Goal: Task Accomplishment & Management: Use online tool/utility

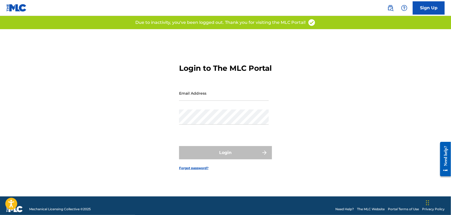
click at [225, 96] on input "Email Address" at bounding box center [224, 93] width 90 height 15
type input "[PERSON_NAME][EMAIL_ADDRESS][PERSON_NAME][DOMAIN_NAME]"
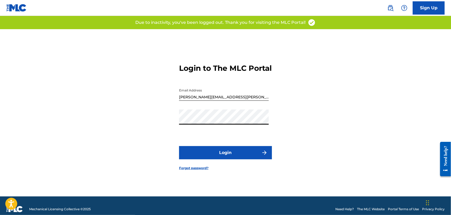
click at [223, 156] on button "Login" at bounding box center [225, 152] width 93 height 13
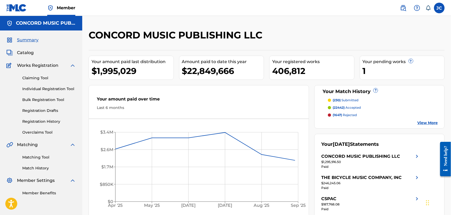
click at [48, 157] on link "Matching Tool" at bounding box center [49, 158] width 54 height 6
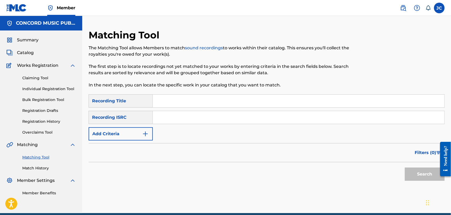
click at [179, 118] on input "Search Form" at bounding box center [299, 117] width 292 height 13
paste input "QM4TW2488522"
type input "QM4TW2488522"
click at [412, 168] on button "Search" at bounding box center [425, 174] width 40 height 13
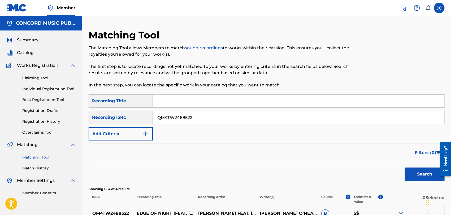
click at [185, 123] on input "QM4TW2488522" at bounding box center [299, 117] width 292 height 13
click at [410, 172] on button "Search" at bounding box center [425, 174] width 40 height 13
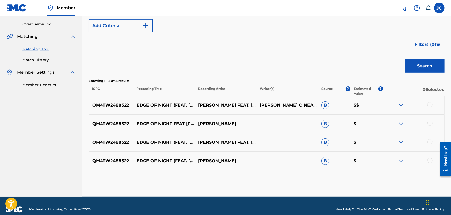
scroll to position [116, 0]
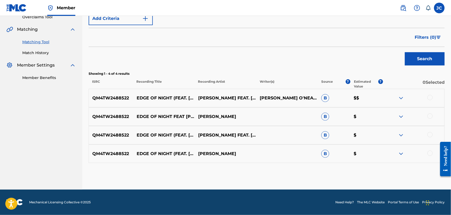
click at [433, 98] on div at bounding box center [414, 98] width 62 height 6
click at [432, 97] on div at bounding box center [430, 97] width 5 height 5
click at [433, 115] on div at bounding box center [414, 117] width 62 height 6
click at [432, 117] on div at bounding box center [430, 116] width 5 height 5
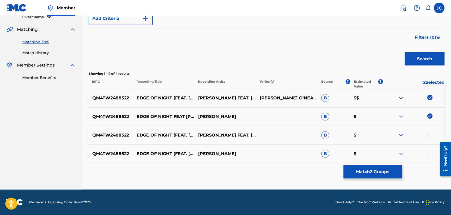
click at [429, 135] on div at bounding box center [430, 134] width 5 height 5
click at [427, 152] on div at bounding box center [414, 154] width 62 height 6
drag, startPoint x: 432, startPoint y: 154, endPoint x: 405, endPoint y: 163, distance: 28.0
click at [432, 154] on div at bounding box center [430, 153] width 5 height 5
click at [394, 169] on button "Match 4 Groups" at bounding box center [373, 171] width 59 height 13
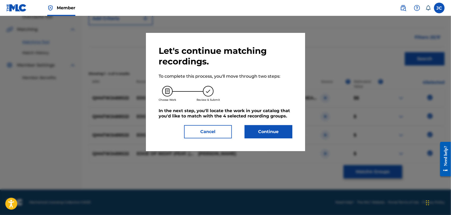
click at [283, 131] on button "Continue" at bounding box center [269, 131] width 48 height 13
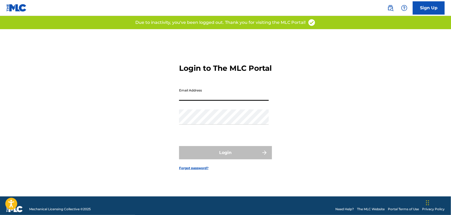
click at [223, 97] on input "Email Address" at bounding box center [224, 93] width 90 height 15
type input "[PERSON_NAME][EMAIL_ADDRESS][PERSON_NAME][DOMAIN_NAME]"
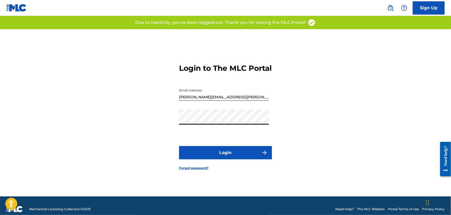
click at [227, 157] on button "Login" at bounding box center [225, 152] width 93 height 13
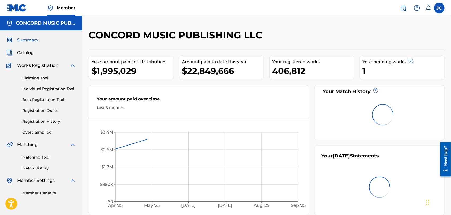
click at [30, 160] on link "Matching Tool" at bounding box center [49, 158] width 54 height 6
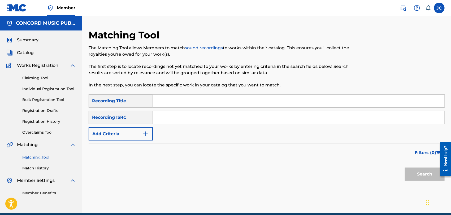
paste input "USA561416279"
type input "USA561416279"
click at [433, 168] on button "Search" at bounding box center [425, 174] width 40 height 13
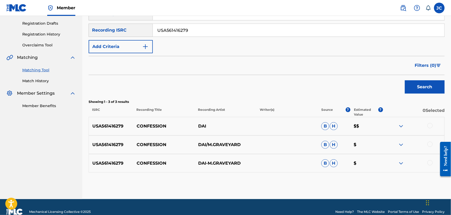
scroll to position [88, 0]
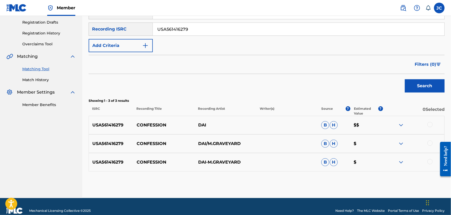
click at [420, 83] on button "Search" at bounding box center [425, 85] width 40 height 13
click at [426, 125] on div at bounding box center [414, 125] width 62 height 6
click at [429, 126] on div at bounding box center [430, 124] width 5 height 5
click at [430, 139] on div "USA561416279 CONFESSION DAI/M.GRAVEYARD B H $" at bounding box center [267, 144] width 356 height 19
click at [431, 139] on div "USA561416279 CONFESSION DAI/M.GRAVEYARD B H $" at bounding box center [267, 144] width 356 height 19
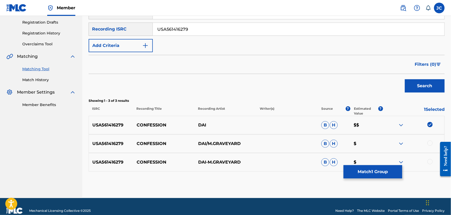
click at [432, 144] on div at bounding box center [430, 143] width 5 height 5
click at [432, 164] on div at bounding box center [414, 162] width 62 height 6
click at [432, 163] on div at bounding box center [430, 161] width 5 height 5
click at [369, 165] on button "Match 3 Groups" at bounding box center [373, 171] width 59 height 13
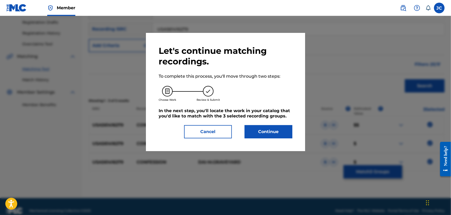
click at [280, 130] on button "Continue" at bounding box center [269, 131] width 48 height 13
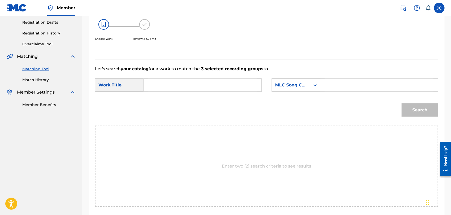
click at [161, 88] on input "Search Form" at bounding box center [202, 85] width 109 height 13
paste input "Confession"
type input "Confession"
click at [30, 79] on link "Match History" at bounding box center [49, 80] width 54 height 6
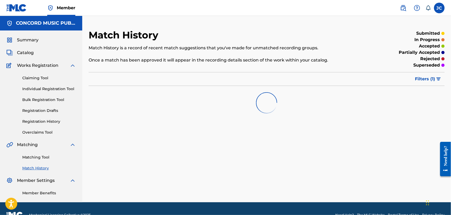
click at [41, 162] on div "Matching Tool Match History" at bounding box center [41, 159] width 70 height 23
click at [41, 158] on link "Matching Tool" at bounding box center [49, 158] width 54 height 6
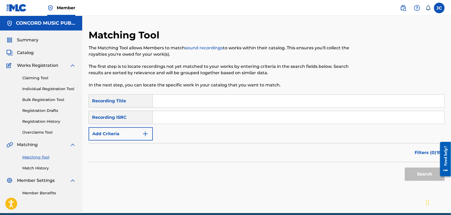
click at [170, 114] on input "Search Form" at bounding box center [299, 117] width 292 height 13
paste input "HKI199619101"
click at [432, 176] on button "Search" at bounding box center [425, 174] width 40 height 13
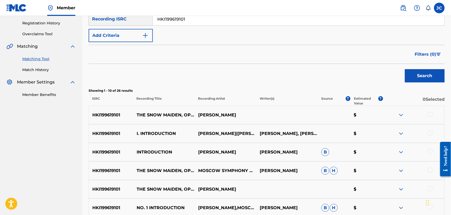
scroll to position [88, 0]
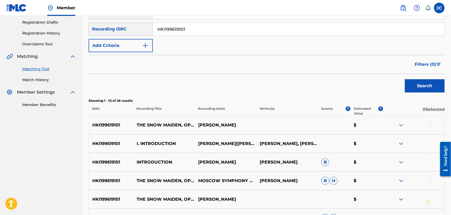
drag, startPoint x: 202, startPoint y: 31, endPoint x: 155, endPoint y: 31, distance: 46.5
click at [155, 31] on input "HKI199619101" at bounding box center [299, 29] width 292 height 13
paste input "USZUP0710015"
type input "USZUP0710015"
click at [412, 80] on button "Search" at bounding box center [425, 85] width 40 height 13
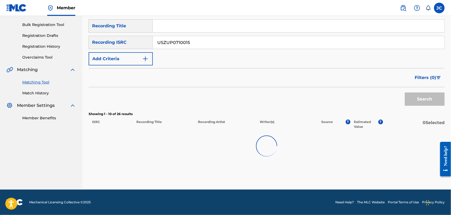
scroll to position [78, 0]
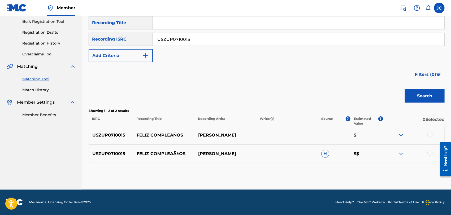
click at [433, 134] on div at bounding box center [414, 135] width 62 height 6
click at [431, 134] on div at bounding box center [430, 134] width 5 height 5
click at [431, 151] on div at bounding box center [430, 153] width 5 height 5
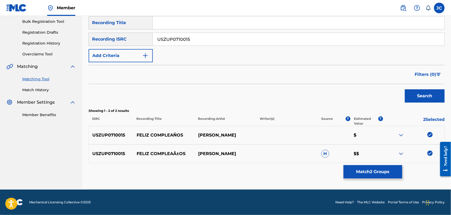
click at [373, 179] on div "Matching Tool The Matching Tool allows Members to match sound recordings to wor…" at bounding box center [267, 70] width 356 height 239
click at [364, 173] on button "Match 2 Groups" at bounding box center [373, 171] width 59 height 13
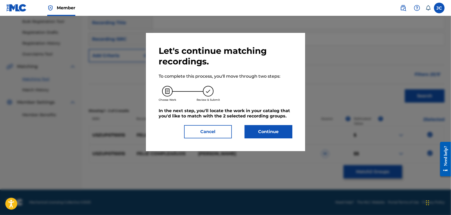
click at [275, 132] on button "Continue" at bounding box center [269, 131] width 48 height 13
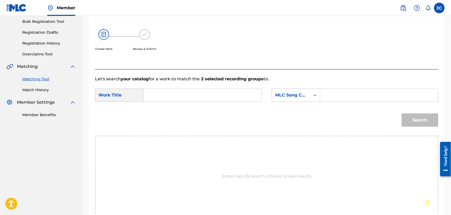
click at [195, 99] on input "Search Form" at bounding box center [202, 95] width 109 height 13
paste input "Feliz Compleaños"
click at [294, 97] on div "MLC Song Code" at bounding box center [291, 95] width 32 height 6
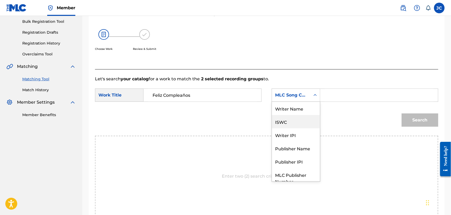
scroll to position [0, 0]
click at [293, 105] on div "Writer Name" at bounding box center [296, 108] width 48 height 13
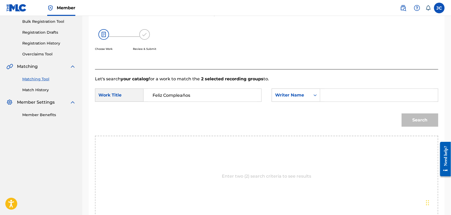
drag, startPoint x: 200, startPoint y: 96, endPoint x: 130, endPoint y: 96, distance: 70.1
click at [130, 96] on div "SearchWithCriteria9cfd86b8-af4b-425d-a996-b44494d3af6c Work Title Feliz Complea…" at bounding box center [178, 95] width 167 height 13
paste input "In the Air Tonight"
type input "In the Air Tonight"
click at [36, 89] on link "Match History" at bounding box center [49, 90] width 54 height 6
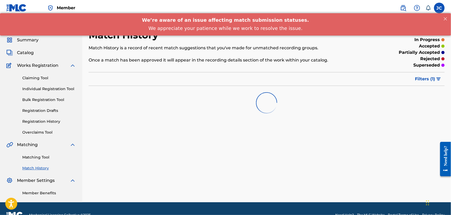
click at [37, 159] on link "Matching Tool" at bounding box center [49, 158] width 54 height 6
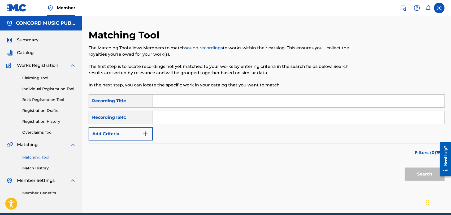
drag, startPoint x: 197, startPoint y: 111, endPoint x: 236, endPoint y: 126, distance: 41.5
click at [197, 111] on input "Search Form" at bounding box center [299, 117] width 292 height 13
paste input "USBAE2095808"
type input "USBAE2095808"
click at [424, 171] on button "Search" at bounding box center [425, 174] width 40 height 13
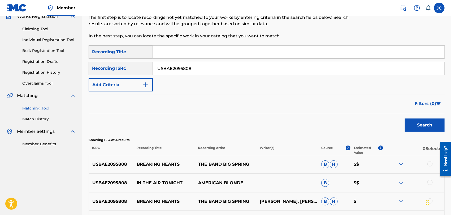
scroll to position [116, 0]
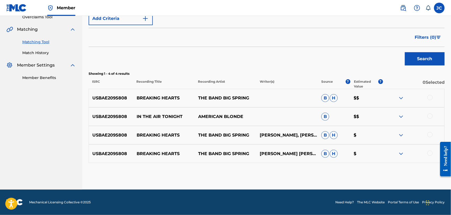
click at [432, 97] on div at bounding box center [430, 97] width 5 height 5
click at [432, 116] on div at bounding box center [430, 116] width 5 height 5
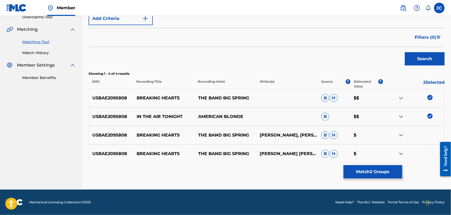
click at [428, 137] on div at bounding box center [414, 135] width 62 height 6
click at [429, 137] on div at bounding box center [414, 135] width 62 height 6
click at [429, 136] on div at bounding box center [430, 134] width 5 height 5
click at [428, 151] on div at bounding box center [414, 154] width 62 height 6
click at [429, 154] on div at bounding box center [430, 153] width 5 height 5
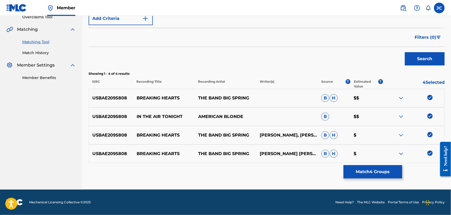
click at [391, 166] on button "Match 4 Groups" at bounding box center [373, 171] width 59 height 13
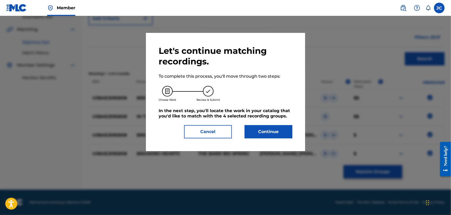
click at [251, 127] on button "Continue" at bounding box center [269, 131] width 48 height 13
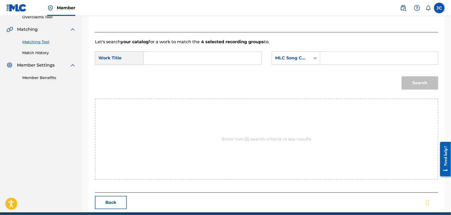
click at [164, 55] on input "Search Form" at bounding box center [202, 58] width 109 height 13
paste input "In the Air Tonight"
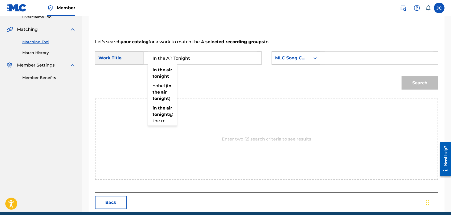
type input "In the Air Tonight"
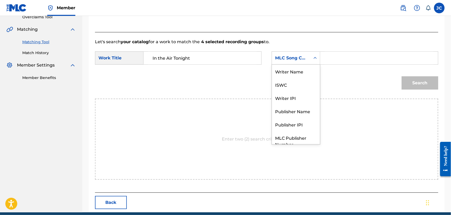
click at [306, 57] on div "MLC Song Code" at bounding box center [291, 58] width 32 height 6
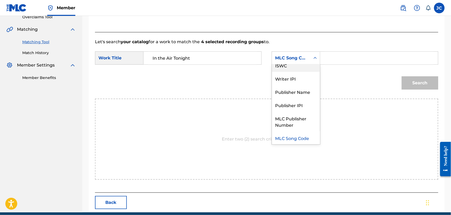
scroll to position [0, 0]
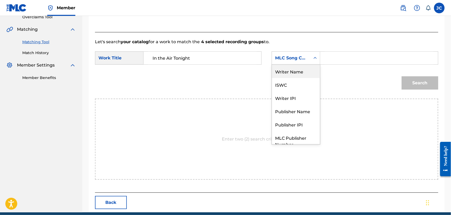
drag, startPoint x: 288, startPoint y: 70, endPoint x: 214, endPoint y: 7, distance: 96.8
click at [286, 70] on div "Writer Name" at bounding box center [296, 71] width 48 height 13
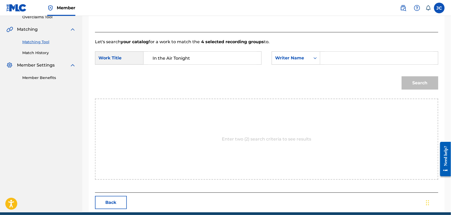
click at [370, 56] on input "Search Form" at bounding box center [379, 58] width 109 height 13
paste input "[PERSON_NAME]"
type input "[PERSON_NAME]"
click at [410, 76] on button "Search" at bounding box center [420, 82] width 37 height 13
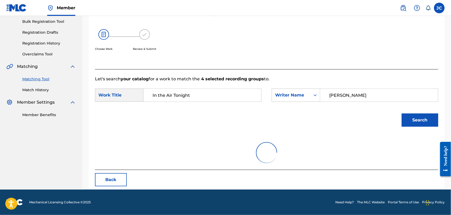
scroll to position [116, 0]
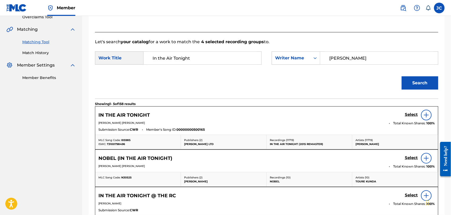
click at [429, 116] on img at bounding box center [427, 115] width 6 height 6
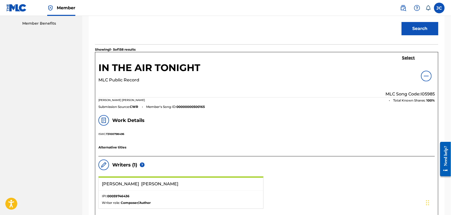
scroll to position [145, 0]
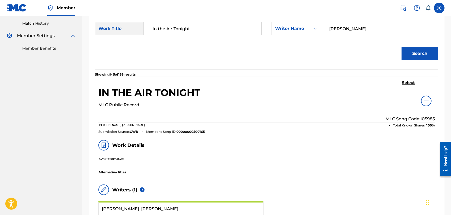
click at [406, 82] on h5 "Select" at bounding box center [409, 82] width 13 height 5
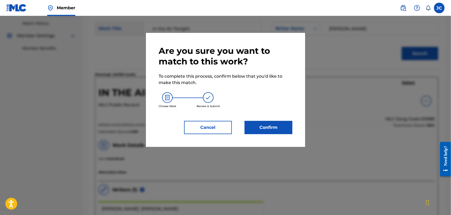
click at [268, 120] on div "Are you sure you want to match to this work? To complete this process, confirm …" at bounding box center [226, 90] width 134 height 89
click at [243, 125] on div "Confirm" at bounding box center [265, 127] width 54 height 13
click at [275, 126] on button "Confirm" at bounding box center [269, 127] width 48 height 13
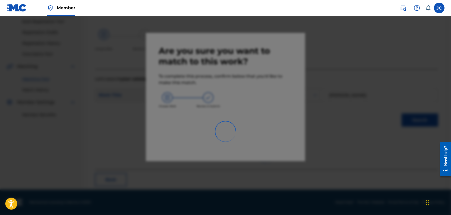
scroll to position [20, 0]
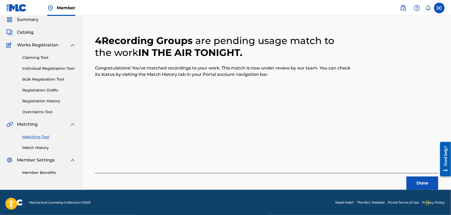
click at [424, 184] on button "Done" at bounding box center [423, 183] width 32 height 13
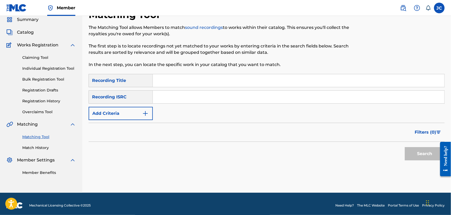
paste input "DEB330700120"
click at [411, 159] on button "Search" at bounding box center [425, 153] width 40 height 13
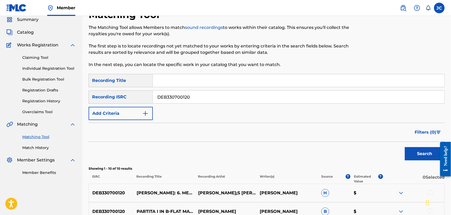
click at [223, 101] on input "DEB330700120" at bounding box center [299, 97] width 292 height 13
click at [222, 100] on input "DEB330700120" at bounding box center [299, 97] width 292 height 13
drag, startPoint x: 222, startPoint y: 100, endPoint x: 172, endPoint y: 94, distance: 50.0
click at [221, 100] on input "DEB330700120" at bounding box center [299, 97] width 292 height 13
click at [172, 94] on input "DEB330700120" at bounding box center [299, 97] width 292 height 13
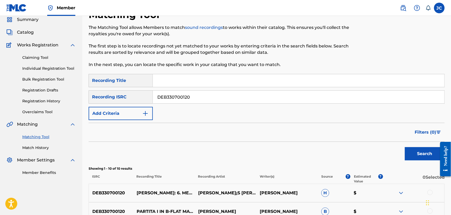
click at [172, 94] on input "DEB330700120" at bounding box center [299, 97] width 292 height 13
paste input "HKI191618202"
click at [414, 155] on button "Search" at bounding box center [425, 153] width 40 height 13
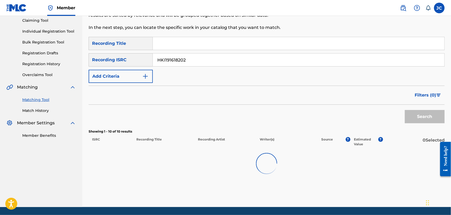
scroll to position [75, 0]
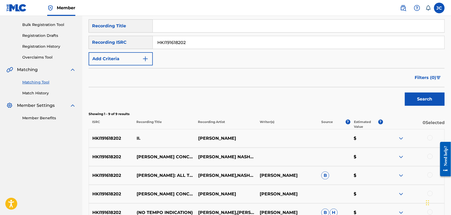
click at [219, 47] on input "HKI191618202" at bounding box center [299, 42] width 292 height 13
paste input "ESA011921633"
type input "ESA011921633"
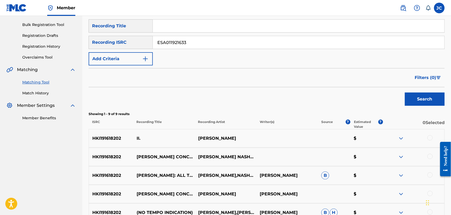
click at [425, 94] on button "Search" at bounding box center [425, 99] width 40 height 13
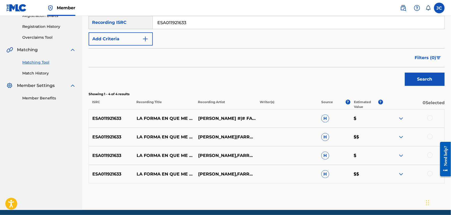
scroll to position [116, 0]
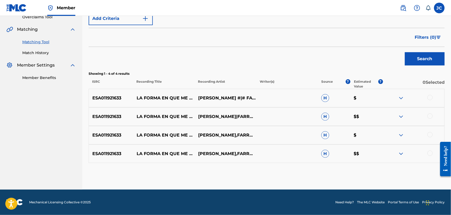
click at [427, 98] on div at bounding box center [414, 98] width 62 height 6
click at [429, 98] on div at bounding box center [430, 97] width 5 height 5
click at [429, 117] on div at bounding box center [430, 116] width 5 height 5
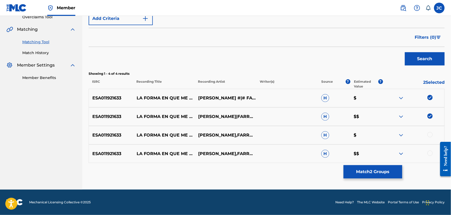
click at [431, 136] on div at bounding box center [430, 134] width 5 height 5
click at [432, 155] on div at bounding box center [430, 153] width 5 height 5
click at [372, 173] on button "Match 4 Groups" at bounding box center [373, 171] width 59 height 13
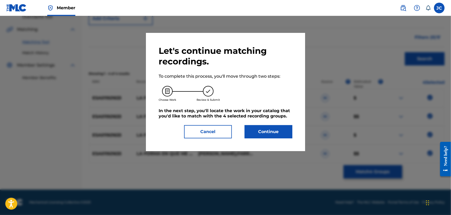
click at [260, 128] on button "Continue" at bounding box center [269, 131] width 48 height 13
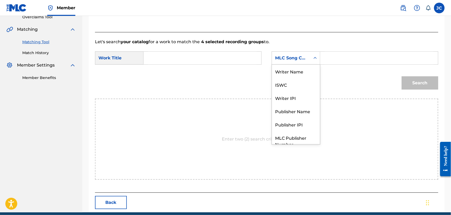
click at [314, 54] on div "Search Form" at bounding box center [316, 58] width 10 height 10
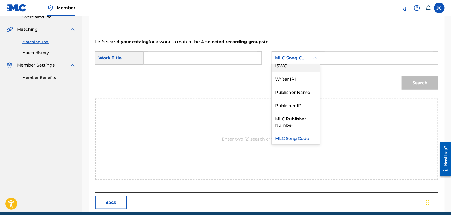
scroll to position [0, 0]
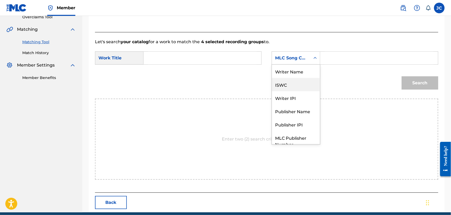
click at [303, 79] on div "ISWC" at bounding box center [296, 84] width 48 height 13
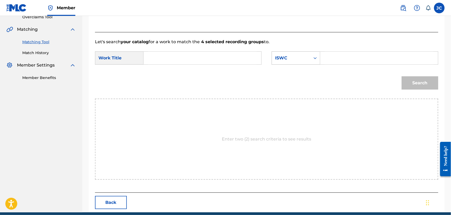
drag, startPoint x: 302, startPoint y: 64, endPoint x: 302, endPoint y: 60, distance: 3.7
click at [302, 63] on div "ISWC" at bounding box center [296, 58] width 49 height 13
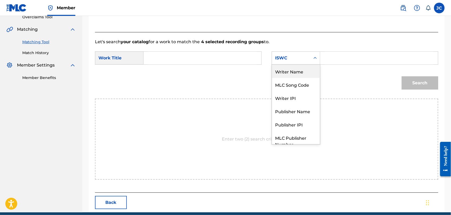
click at [297, 75] on div "Writer Name" at bounding box center [296, 71] width 48 height 13
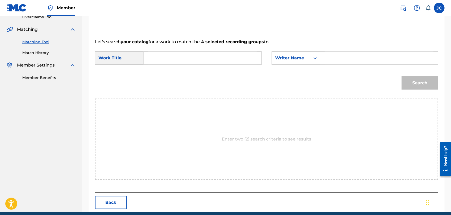
click at [342, 59] on input "Search Form" at bounding box center [379, 58] width 109 height 13
click at [331, 62] on input "Search Form" at bounding box center [379, 58] width 109 height 13
paste input "[PERSON_NAME]"
type input "[PERSON_NAME]"
click at [218, 55] on input "Search Form" at bounding box center [202, 58] width 109 height 13
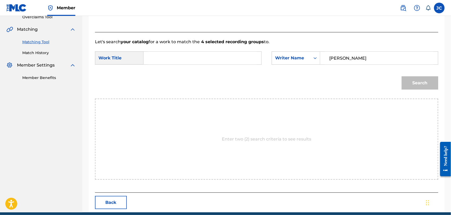
paste input "La Forma En Que Me Miras"
type input "La Forma En Que Me Miras"
click at [410, 78] on button "Search" at bounding box center [420, 82] width 37 height 13
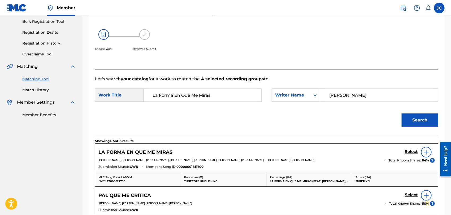
scroll to position [116, 0]
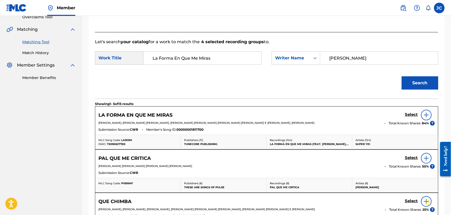
click at [429, 116] on img at bounding box center [427, 115] width 6 height 6
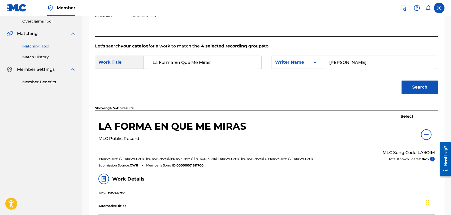
scroll to position [86, 0]
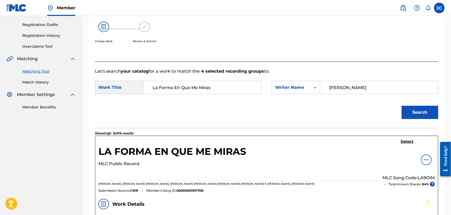
click at [412, 139] on h5 "Select" at bounding box center [407, 141] width 13 height 5
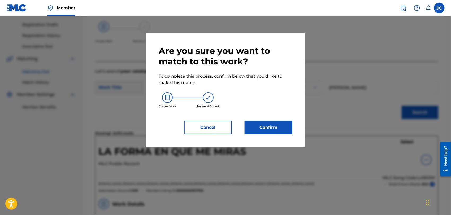
click at [279, 125] on button "Confirm" at bounding box center [269, 127] width 48 height 13
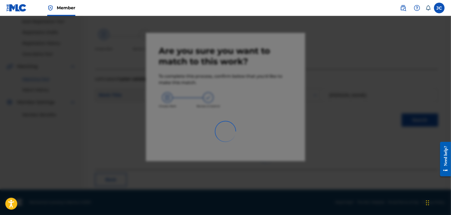
scroll to position [20, 0]
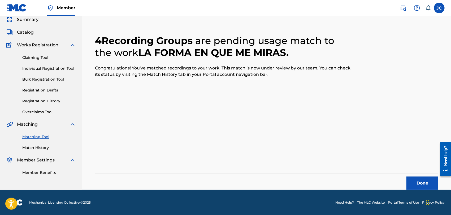
click at [434, 184] on button "Done" at bounding box center [423, 183] width 32 height 13
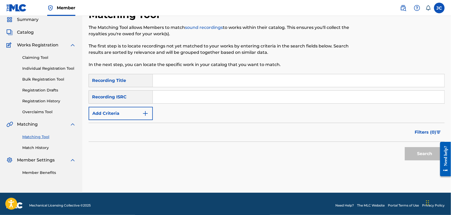
click at [234, 103] on input "Search Form" at bounding box center [299, 97] width 292 height 13
paste input "DED620118407"
type input "DED620118407"
click at [423, 151] on button "Search" at bounding box center [425, 153] width 40 height 13
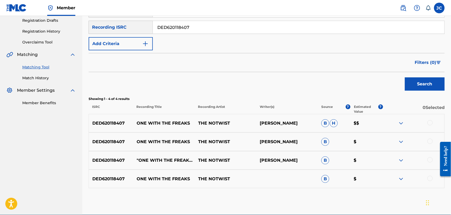
scroll to position [116, 0]
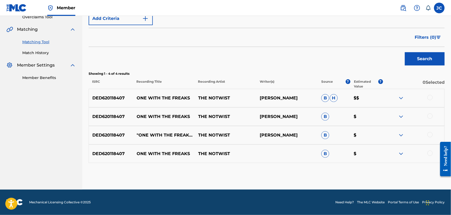
click at [430, 98] on div at bounding box center [430, 97] width 5 height 5
click at [430, 116] on div at bounding box center [430, 116] width 5 height 5
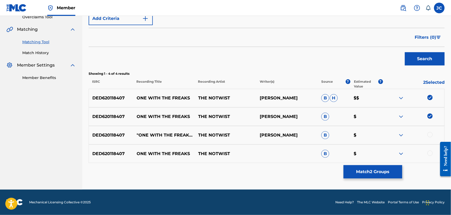
click at [427, 134] on div at bounding box center [414, 135] width 62 height 6
click at [429, 137] on div at bounding box center [414, 135] width 62 height 6
click at [430, 135] on div at bounding box center [430, 134] width 5 height 5
click at [430, 155] on div at bounding box center [430, 153] width 5 height 5
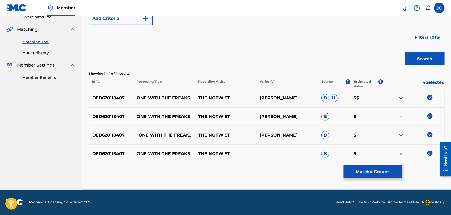
click at [373, 163] on div "DED620118407 ONE WITH THE FREAKS THE NOTWIST B $" at bounding box center [267, 154] width 356 height 19
click at [374, 171] on button "Match 4 Groups" at bounding box center [373, 171] width 59 height 13
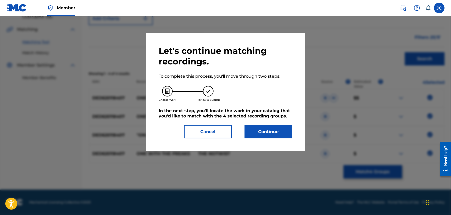
click at [260, 132] on button "Continue" at bounding box center [269, 131] width 48 height 13
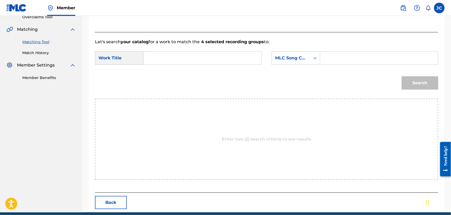
click at [238, 60] on input "Search Form" at bounding box center [202, 58] width 109 height 13
paste input "One with the Freaks"
type input "One with the Freaks"
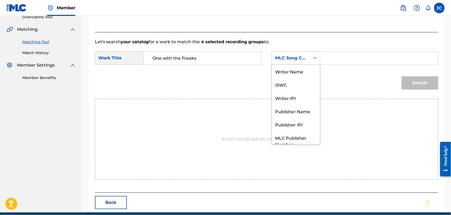
click at [299, 62] on div "MLC Song Code" at bounding box center [291, 58] width 39 height 10
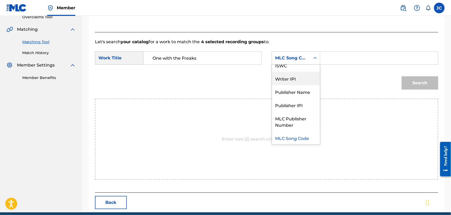
scroll to position [0, 0]
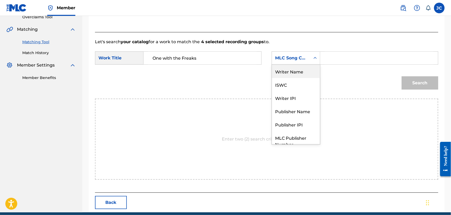
click at [299, 75] on div "Writer Name" at bounding box center [296, 71] width 48 height 13
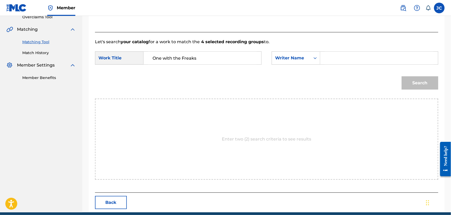
click at [326, 53] on input "Search Form" at bounding box center [379, 58] width 109 height 13
paste input "Acher"
type input "Acher"
click at [418, 88] on button "Search" at bounding box center [420, 82] width 37 height 13
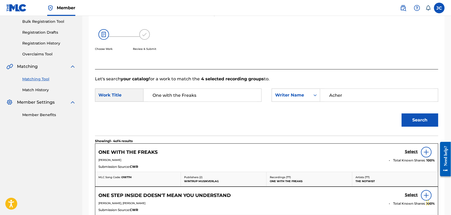
scroll to position [116, 0]
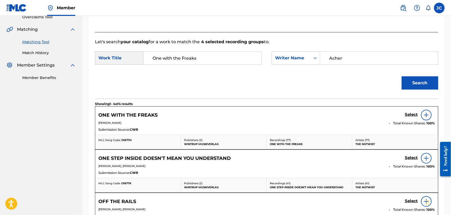
click at [425, 115] on img at bounding box center [427, 115] width 6 height 6
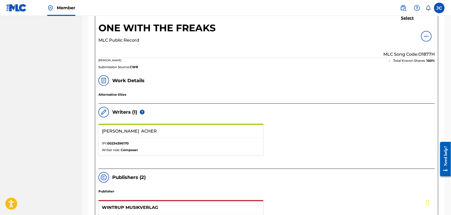
scroll to position [204, 0]
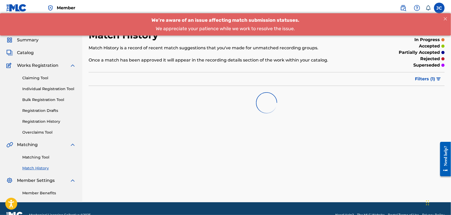
click at [43, 156] on link "Matching Tool" at bounding box center [49, 158] width 54 height 6
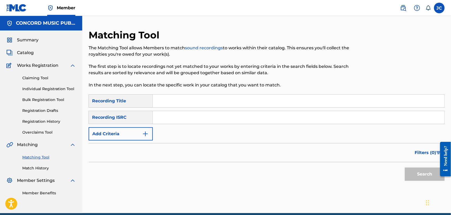
drag, startPoint x: 185, startPoint y: 111, endPoint x: 183, endPoint y: 117, distance: 6.6
paste input "QZJG51926324"
type input "QZJG51926324"
click at [422, 180] on button "Search" at bounding box center [425, 174] width 40 height 13
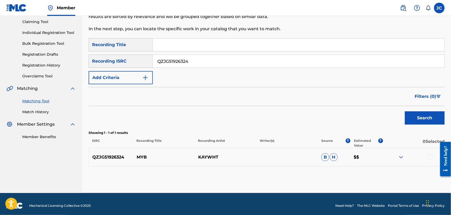
scroll to position [59, 0]
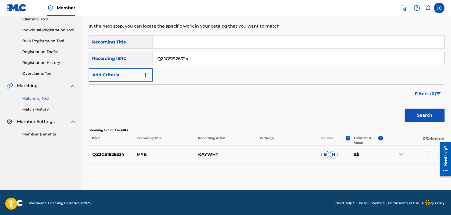
click at [431, 155] on div at bounding box center [430, 154] width 5 height 5
click at [359, 172] on button "Match 1 Group" at bounding box center [373, 171] width 59 height 13
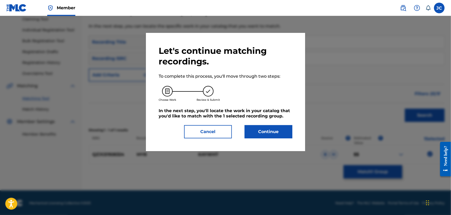
click at [255, 133] on button "Continue" at bounding box center [269, 131] width 48 height 13
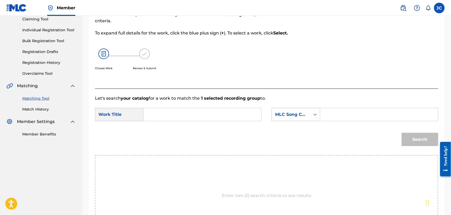
drag, startPoint x: 309, startPoint y: 127, endPoint x: 309, endPoint y: 119, distance: 7.7
click at [309, 127] on form "SearchWithCriteria9cfd86b8-af4b-425d-a996-b44494d3af6c Work Title SearchWithCri…" at bounding box center [267, 129] width 344 height 54
click at [308, 113] on div "MLC Song Code" at bounding box center [291, 115] width 39 height 10
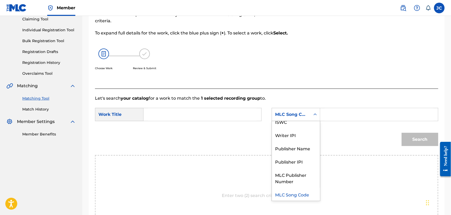
scroll to position [0, 0]
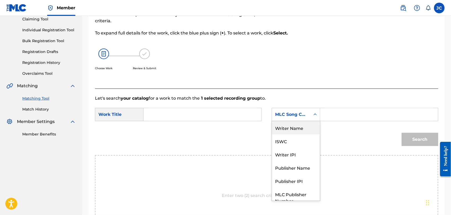
click at [291, 127] on div "Writer Name" at bounding box center [296, 127] width 48 height 13
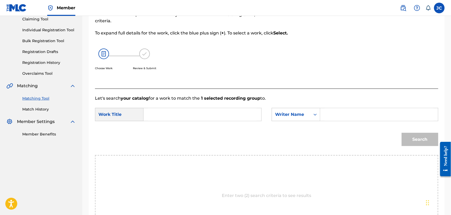
click at [348, 110] on input "Search Form" at bounding box center [379, 114] width 109 height 13
type input "white"
click at [46, 102] on div "Matching Tool Match History" at bounding box center [41, 100] width 70 height 23
click at [46, 108] on link "Match History" at bounding box center [49, 110] width 54 height 6
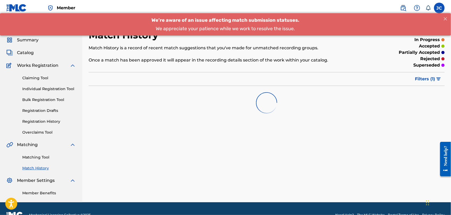
click at [44, 159] on link "Matching Tool" at bounding box center [49, 158] width 54 height 6
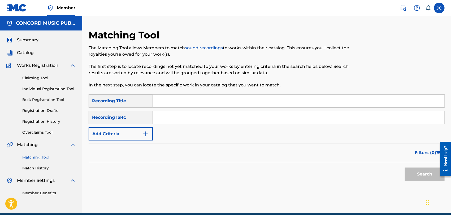
paste input "QZJG51926324"
type input "QZJG51926324"
click at [424, 175] on button "Search" at bounding box center [425, 174] width 40 height 13
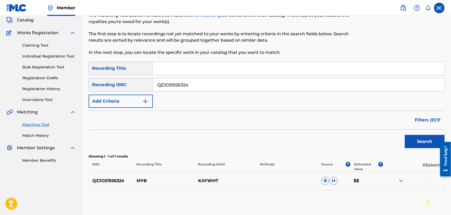
scroll to position [59, 0]
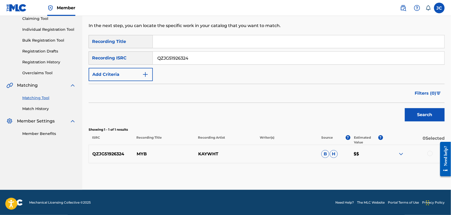
click at [429, 153] on div at bounding box center [430, 153] width 5 height 5
click at [376, 170] on button "Match 1 Group" at bounding box center [373, 171] width 59 height 13
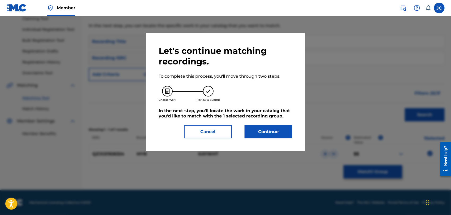
drag, startPoint x: 237, startPoint y: 123, endPoint x: 240, endPoint y: 124, distance: 3.1
click at [237, 123] on div "Let's continue matching recordings. To complete this process, you'll move throu…" at bounding box center [226, 92] width 134 height 93
click at [260, 130] on button "Continue" at bounding box center [269, 131] width 48 height 13
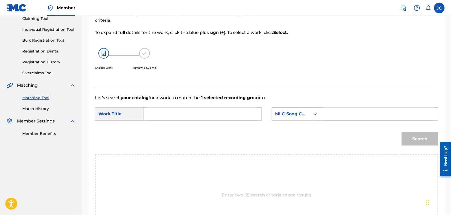
drag, startPoint x: 159, startPoint y: 125, endPoint x: 176, endPoint y: 109, distance: 23.5
click at [159, 125] on form "SearchWithCriteria9cfd86b8-af4b-425d-a996-b44494d3af6c Work Title SearchWithCri…" at bounding box center [267, 128] width 344 height 54
click at [177, 108] on input "Search Form" at bounding box center [202, 114] width 109 height 13
drag, startPoint x: 178, startPoint y: 115, endPoint x: 261, endPoint y: 122, distance: 82.6
click at [178, 115] on input "Search Form" at bounding box center [202, 114] width 109 height 13
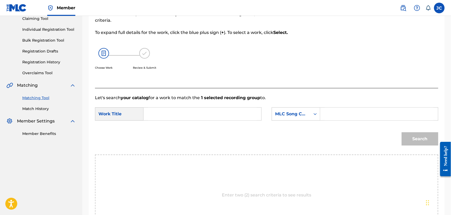
paste input "MYB"
type input "MYB"
click at [285, 105] on form "SearchWithCriteria9cfd86b8-af4b-425d-a996-b44494d3af6c Work Title MYB SearchWit…" at bounding box center [267, 128] width 344 height 54
click at [289, 118] on div "MLC Song Code" at bounding box center [291, 114] width 39 height 10
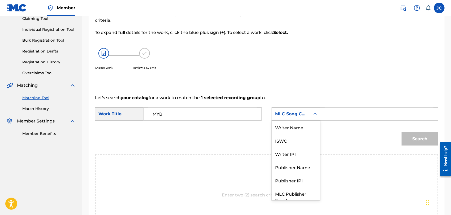
scroll to position [0, 0]
click at [283, 129] on div "Writer Name" at bounding box center [296, 127] width 48 height 13
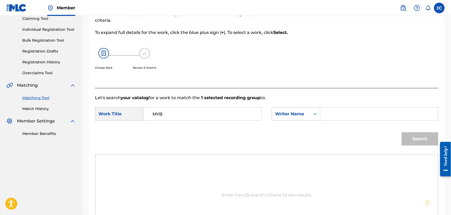
click at [341, 117] on input "Search Form" at bounding box center [379, 114] width 109 height 13
paste input "White"
type input "White"
click at [406, 147] on div "Search" at bounding box center [418, 137] width 39 height 21
click at [409, 142] on button "Search" at bounding box center [420, 139] width 37 height 13
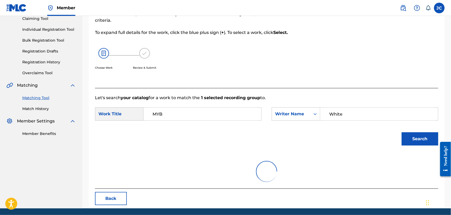
click at [409, 139] on button "Search" at bounding box center [420, 139] width 37 height 13
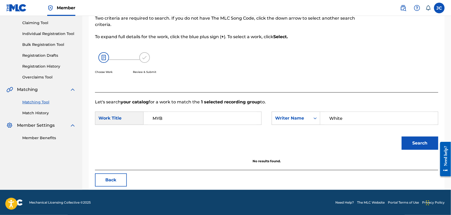
click at [33, 113] on link "Match History" at bounding box center [49, 113] width 54 height 6
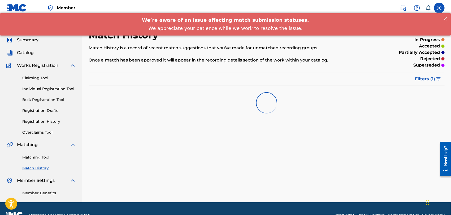
click at [41, 158] on link "Matching Tool" at bounding box center [49, 158] width 54 height 6
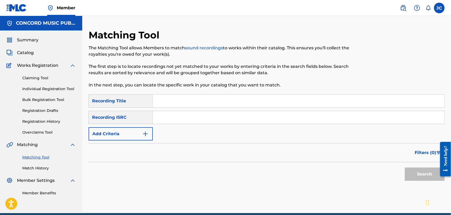
click at [196, 119] on input "Search Form" at bounding box center [299, 117] width 292 height 13
paste input "DEF058104782"
click at [405, 174] on div "Search" at bounding box center [424, 173] width 42 height 21
click at [410, 177] on button "Search" at bounding box center [425, 174] width 40 height 13
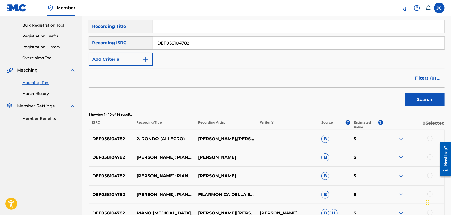
scroll to position [29, 0]
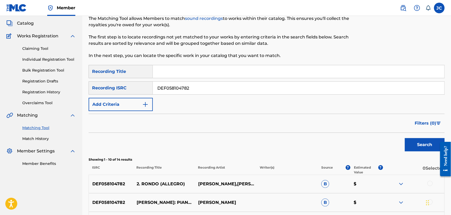
click at [208, 85] on input "DEF058104782" at bounding box center [299, 88] width 292 height 13
paste input "GBF07781035"
click at [417, 144] on button "Search" at bounding box center [425, 144] width 40 height 13
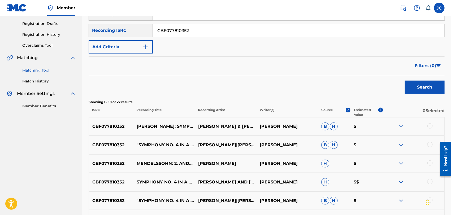
scroll to position [88, 0]
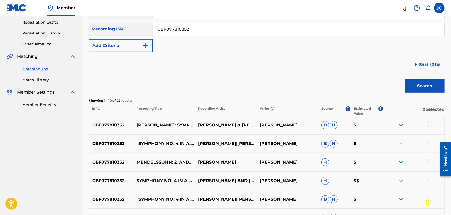
click at [412, 85] on button "Search" at bounding box center [425, 85] width 40 height 13
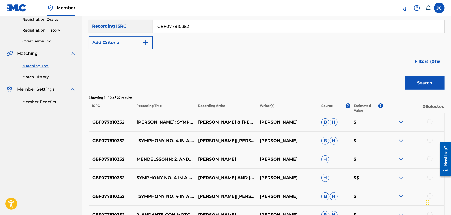
scroll to position [59, 0]
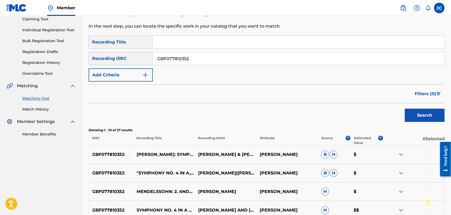
click at [175, 57] on input "GBF077810352" at bounding box center [299, 58] width 292 height 13
paste input "QZES71916846"
type input "QZES71916846"
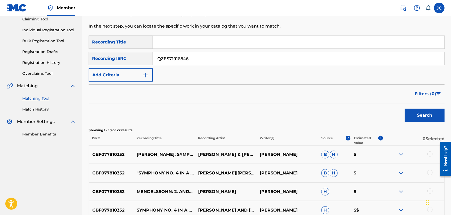
click at [406, 114] on button "Search" at bounding box center [425, 115] width 40 height 13
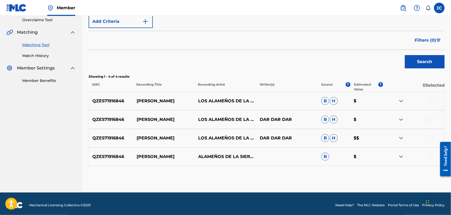
scroll to position [116, 0]
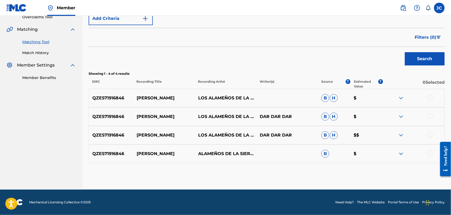
click at [435, 96] on div at bounding box center [414, 98] width 62 height 6
click at [433, 96] on div at bounding box center [430, 97] width 5 height 5
click at [431, 115] on div at bounding box center [430, 116] width 5 height 5
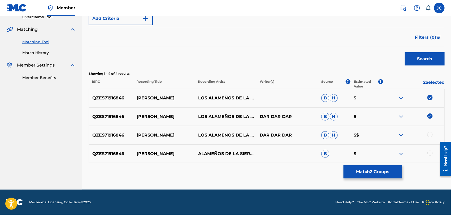
click at [430, 139] on div "QZES71916846 [PERSON_NAME] LOS ALAMEÑOS DE LA SIERRA DAR DAR DAR B H $$" at bounding box center [267, 135] width 356 height 19
click at [430, 137] on div at bounding box center [430, 134] width 5 height 5
click at [431, 154] on div at bounding box center [430, 153] width 5 height 5
click at [389, 170] on button "Match 4 Groups" at bounding box center [373, 171] width 59 height 13
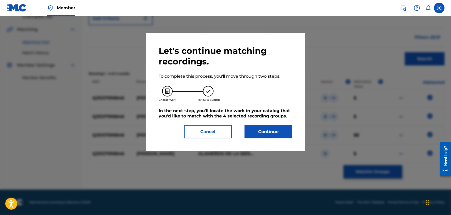
click at [256, 134] on button "Continue" at bounding box center [269, 131] width 48 height 13
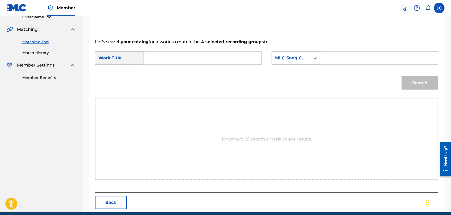
drag, startPoint x: 169, startPoint y: 68, endPoint x: 169, endPoint y: 63, distance: 4.8
click at [169, 67] on form "SearchWithCriteria9cfd86b8-af4b-425d-a996-b44494d3af6c Work Title SearchWithCri…" at bounding box center [267, 72] width 344 height 54
click at [170, 58] on input "Search Form" at bounding box center [202, 58] width 109 height 13
paste input "[PERSON_NAME]"
type input "[PERSON_NAME]"
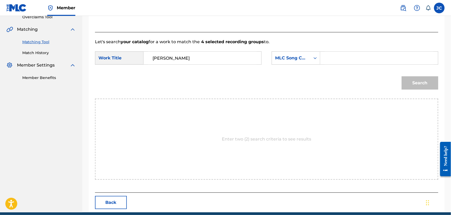
click at [265, 56] on div "SearchWithCriteria9cfd86b8-af4b-425d-a996-b44494d3af6c Work Title [PERSON_NAME]…" at bounding box center [267, 60] width 344 height 16
click at [287, 67] on div "SearchWithCriteria9cfd86b8-af4b-425d-a996-b44494d3af6c Work Title [PERSON_NAME]…" at bounding box center [267, 60] width 344 height 16
click at [288, 65] on div "SearchWithCriteria9cfd86b8-af4b-425d-a996-b44494d3af6c Work Title [PERSON_NAME]…" at bounding box center [267, 60] width 344 height 16
click at [289, 66] on div "SearchWithCriteria9cfd86b8-af4b-425d-a996-b44494d3af6c Work Title [PERSON_NAME]…" at bounding box center [267, 60] width 344 height 16
click at [289, 64] on div "MLC Song Code" at bounding box center [296, 58] width 49 height 13
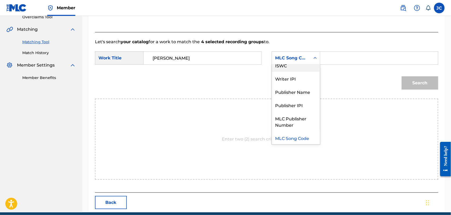
scroll to position [0, 0]
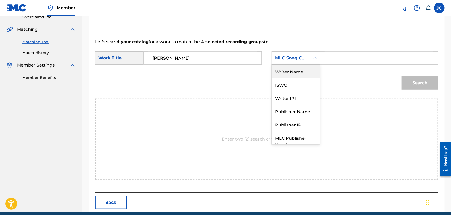
click at [289, 75] on div "Writer Name" at bounding box center [296, 71] width 48 height 13
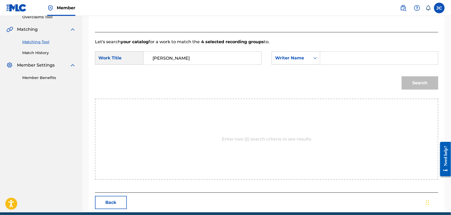
click at [346, 55] on input "Search Form" at bounding box center [379, 58] width 109 height 13
type input "[PERSON_NAME]"
click at [405, 84] on button "Search" at bounding box center [420, 82] width 37 height 13
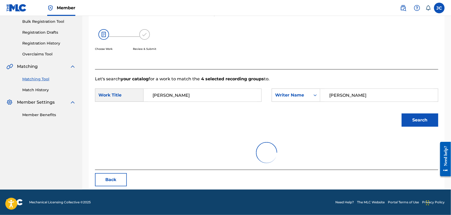
scroll to position [116, 0]
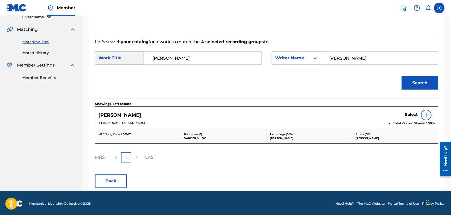
click at [427, 119] on div at bounding box center [426, 115] width 11 height 11
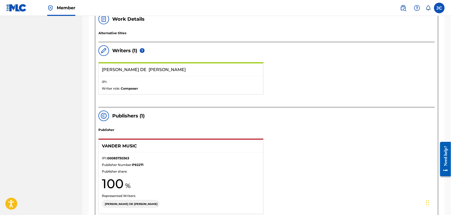
scroll to position [118, 0]
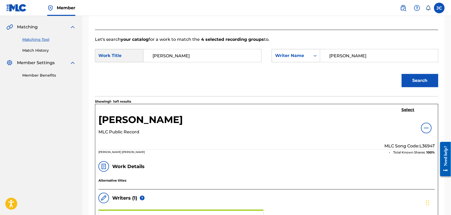
click at [40, 49] on link "Match History" at bounding box center [49, 51] width 54 height 6
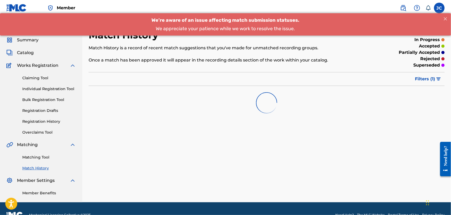
click at [43, 156] on link "Matching Tool" at bounding box center [49, 158] width 54 height 6
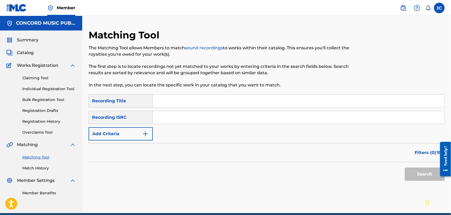
paste input "NLE421001901"
type input "NLE421001901"
click at [413, 168] on button "Search" at bounding box center [425, 174] width 40 height 13
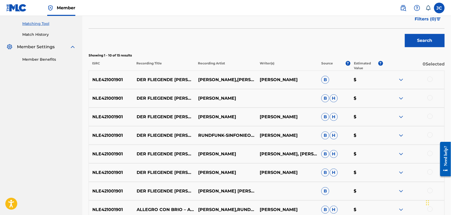
scroll to position [147, 0]
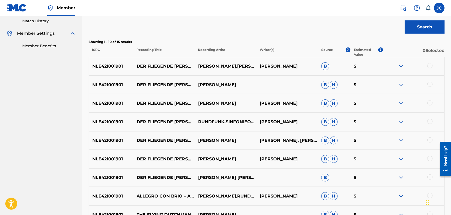
click at [433, 65] on div at bounding box center [430, 65] width 5 height 5
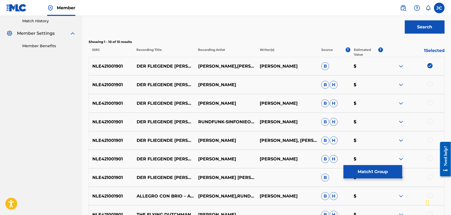
click at [429, 79] on div "NLE421001901 DER FLIEGENDE [PERSON_NAME], WWV 63: OUVERTÜRE (LIVE) [PERSON_NAME…" at bounding box center [267, 85] width 356 height 19
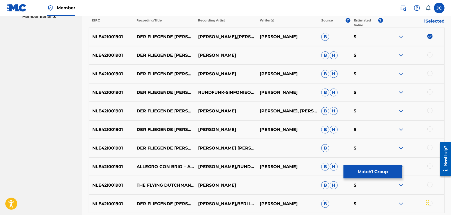
click at [431, 58] on div at bounding box center [414, 55] width 62 height 6
click at [430, 54] on div at bounding box center [430, 54] width 5 height 5
click at [432, 70] on div "NLE421001901 DER FLIEGENDE [PERSON_NAME], WWV 63: OUVERTÜRE [PERSON_NAME] [PERS…" at bounding box center [267, 74] width 356 height 19
click at [431, 73] on div at bounding box center [430, 73] width 5 height 5
drag, startPoint x: 428, startPoint y: 92, endPoint x: 434, endPoint y: 92, distance: 6.4
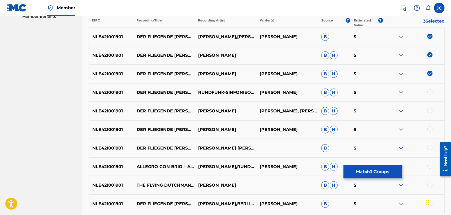
click at [428, 92] on div at bounding box center [414, 92] width 62 height 6
click at [434, 92] on div at bounding box center [414, 92] width 62 height 6
click at [429, 92] on div at bounding box center [430, 91] width 5 height 5
click at [430, 111] on div at bounding box center [430, 110] width 5 height 5
click at [430, 133] on div "NLE421001901 DER FLIEGENDE [PERSON_NAME], WWV 63: OUVERTÜRE (LIVE) [PERSON_NAME…" at bounding box center [267, 130] width 356 height 19
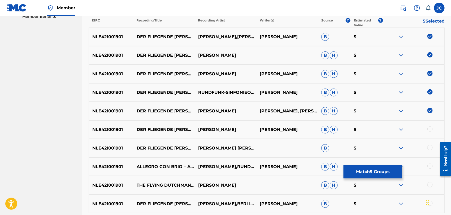
click at [430, 131] on div at bounding box center [430, 129] width 5 height 5
click at [430, 146] on div at bounding box center [430, 147] width 5 height 5
click at [429, 169] on div at bounding box center [430, 166] width 5 height 5
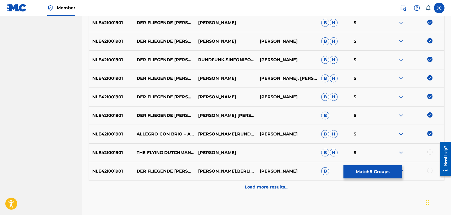
scroll to position [240, 0]
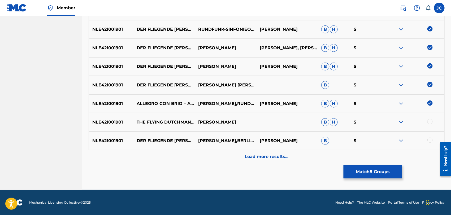
click at [431, 123] on div at bounding box center [430, 121] width 5 height 5
click at [430, 140] on div at bounding box center [430, 140] width 5 height 5
click at [411, 159] on div "Load more results..." at bounding box center [267, 156] width 356 height 13
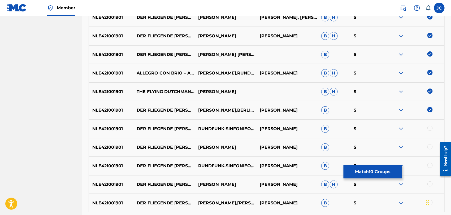
scroll to position [320, 0]
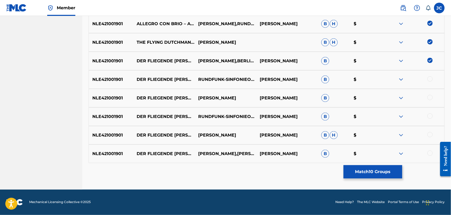
click at [430, 78] on div at bounding box center [430, 78] width 5 height 5
click at [427, 97] on div at bounding box center [414, 98] width 62 height 6
click at [429, 97] on div at bounding box center [430, 97] width 5 height 5
click at [431, 120] on div "NLE421001901 DER FLIEGENDE [PERSON_NAME], WWV 63: OVERTURE RUNDFUNK-SINFONIEORC…" at bounding box center [267, 117] width 356 height 19
click at [430, 117] on div at bounding box center [430, 116] width 5 height 5
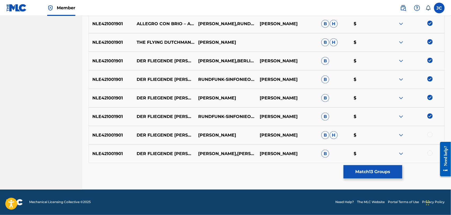
click at [431, 132] on div at bounding box center [430, 134] width 5 height 5
click at [430, 156] on div at bounding box center [414, 154] width 62 height 6
click at [430, 156] on div at bounding box center [430, 153] width 5 height 5
click at [382, 173] on button "Match 15 Groups" at bounding box center [373, 171] width 59 height 13
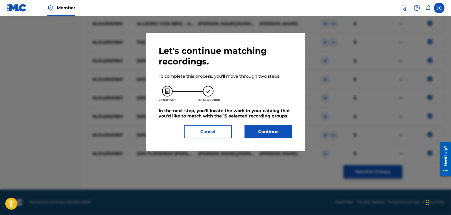
click at [271, 135] on button "Continue" at bounding box center [269, 131] width 48 height 13
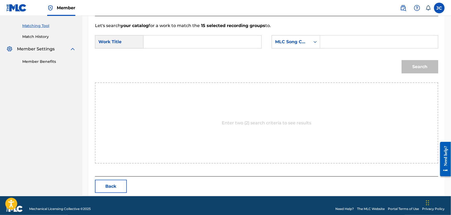
scroll to position [138, 0]
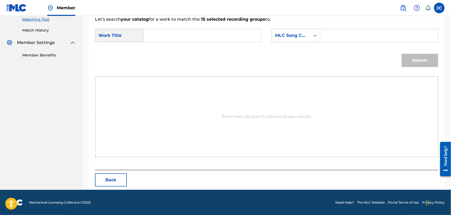
click at [168, 38] on input "Search Form" at bounding box center [202, 35] width 109 height 13
paste input "Bad Habits"
type input "Bad Habits"
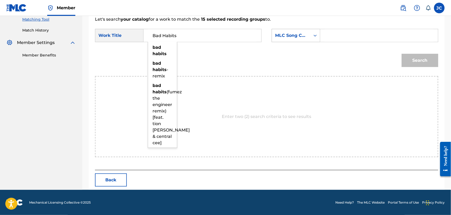
click at [310, 39] on div "MLC Song Code" at bounding box center [291, 36] width 39 height 10
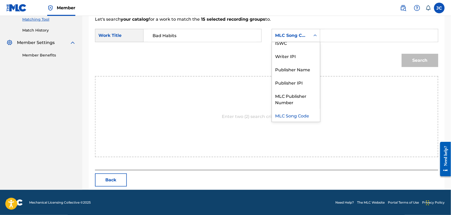
scroll to position [0, 0]
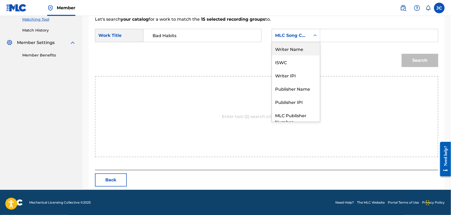
click at [305, 46] on div "Writer Name" at bounding box center [296, 48] width 48 height 13
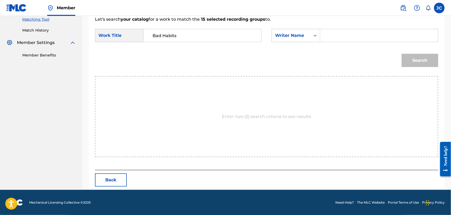
click at [400, 37] on input "Search Form" at bounding box center [379, 35] width 109 height 13
paste input "[PERSON_NAME]"
type input "[PERSON_NAME]"
click at [430, 62] on button "Search" at bounding box center [420, 60] width 37 height 13
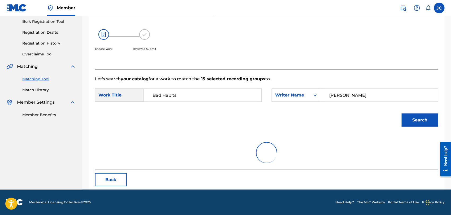
scroll to position [138, 0]
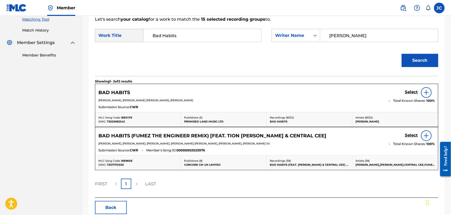
click at [425, 95] on img at bounding box center [427, 92] width 6 height 6
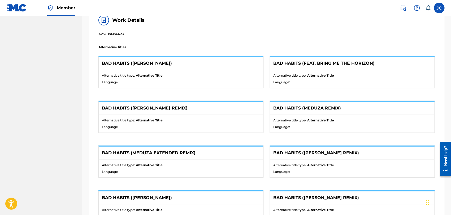
scroll to position [206, 0]
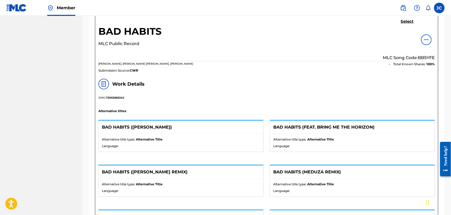
click at [402, 21] on h5 "Select" at bounding box center [407, 21] width 13 height 5
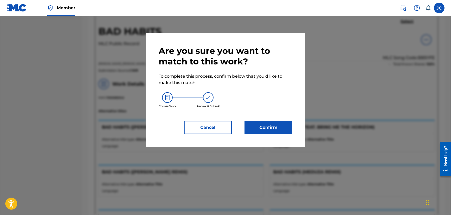
click at [281, 127] on button "Confirm" at bounding box center [269, 127] width 48 height 13
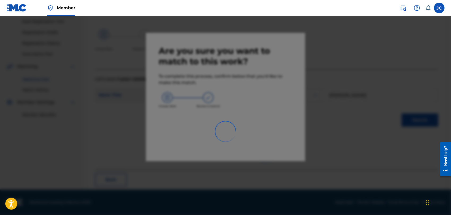
scroll to position [20, 0]
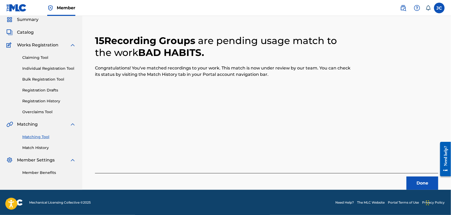
click at [418, 178] on button "Done" at bounding box center [423, 183] width 32 height 13
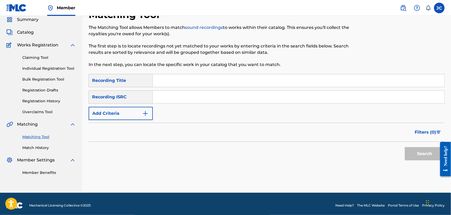
click at [218, 104] on div "SearchWithCriteria2585d456-9b05-4a9a-9811-b04da0de487a Recording Title SearchWi…" at bounding box center [267, 97] width 356 height 46
drag, startPoint x: 218, startPoint y: 103, endPoint x: 219, endPoint y: 100, distance: 2.7
click at [218, 103] on input "Search Form" at bounding box center [299, 97] width 292 height 13
paste input "QMDA71875832"
type input "QMDA71875832"
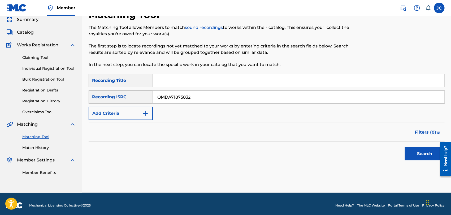
drag, startPoint x: 427, startPoint y: 142, endPoint x: 424, endPoint y: 149, distance: 7.5
click at [426, 142] on form "SearchWithCriteria2585d456-9b05-4a9a-9811-b04da0de487a Recording Title SearchWi…" at bounding box center [267, 118] width 356 height 89
click at [423, 150] on button "Search" at bounding box center [425, 153] width 40 height 13
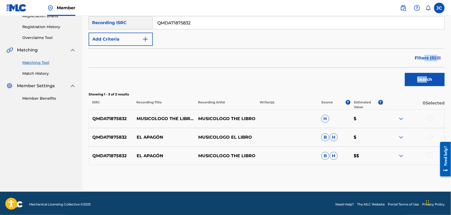
scroll to position [97, 0]
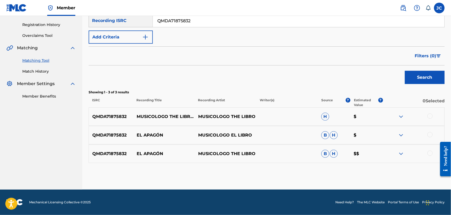
click at [429, 115] on div at bounding box center [430, 116] width 5 height 5
drag, startPoint x: 429, startPoint y: 131, endPoint x: 431, endPoint y: 134, distance: 3.2
click at [430, 132] on div "QMDA71875832 EL APAGÓN MUSICOLOGO EL LIBRO B H $" at bounding box center [267, 135] width 356 height 19
click at [431, 134] on div at bounding box center [430, 134] width 5 height 5
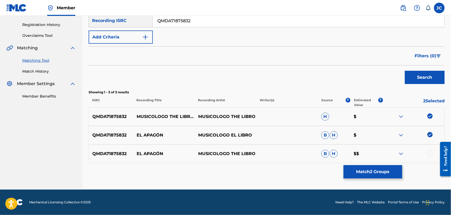
click at [430, 155] on div at bounding box center [430, 153] width 5 height 5
click at [377, 164] on div "Matching Tool The Matching Tool allows Members to match sound recordings to wor…" at bounding box center [267, 61] width 356 height 258
click at [377, 175] on button "Match 3 Groups" at bounding box center [373, 171] width 59 height 13
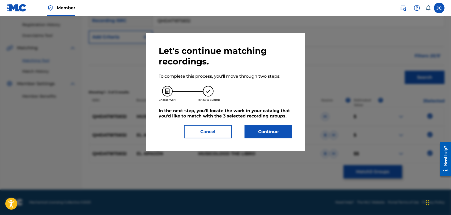
click at [269, 130] on button "Continue" at bounding box center [269, 131] width 48 height 13
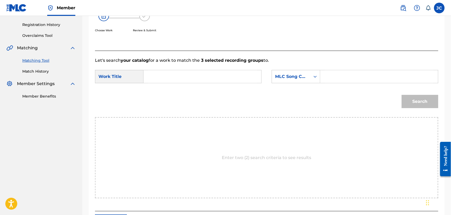
click at [151, 64] on form "SearchWithCriteria9cfd86b8-af4b-425d-a996-b44494d3af6c Work Title SearchWithCri…" at bounding box center [267, 91] width 344 height 54
click at [178, 84] on div "SearchWithCriteria9cfd86b8-af4b-425d-a996-b44494d3af6c Work Title SearchWithCri…" at bounding box center [267, 78] width 344 height 16
click at [278, 74] on div "MLC Song Code" at bounding box center [291, 77] width 32 height 6
click at [174, 77] on input "Search Form" at bounding box center [202, 76] width 109 height 13
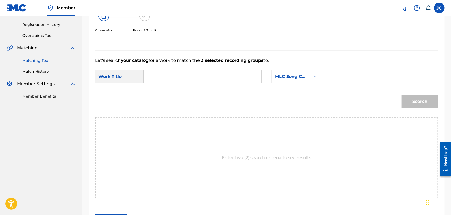
paste input "El Apagón"
type input "El Apagón"
click at [271, 77] on div "SearchWithCriteria9cfd86b8-af4b-425d-a996-b44494d3af6c Work Title El Apagón Sea…" at bounding box center [267, 78] width 344 height 16
click at [291, 78] on div "MLC Song Code" at bounding box center [291, 77] width 32 height 6
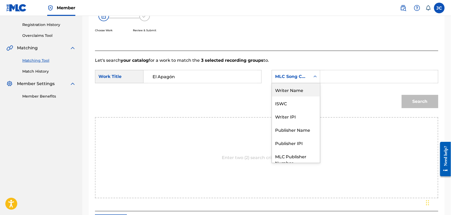
click at [284, 84] on div "Writer Name" at bounding box center [296, 89] width 48 height 13
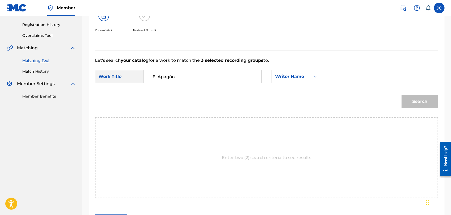
click at [344, 76] on input "Search Form" at bounding box center [379, 76] width 109 height 13
paste input "[PERSON_NAME]"
type input "[PERSON_NAME]"
click at [408, 98] on button "Search" at bounding box center [420, 101] width 37 height 13
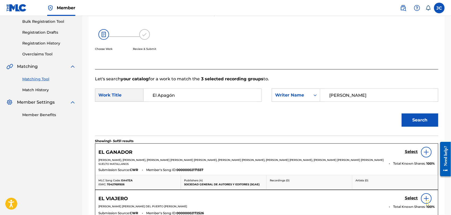
scroll to position [97, 0]
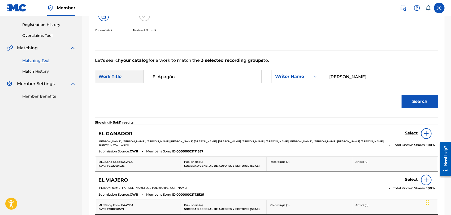
click at [430, 135] on img at bounding box center [427, 134] width 6 height 6
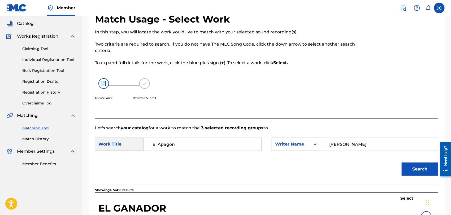
scroll to position [0, 0]
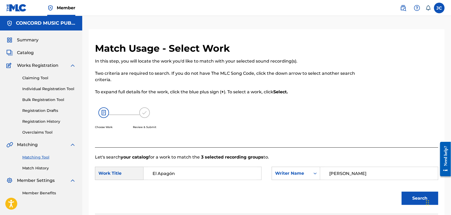
click at [42, 166] on link "Match History" at bounding box center [49, 169] width 54 height 6
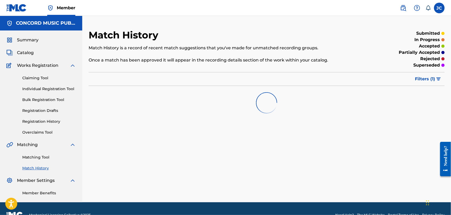
click at [41, 159] on link "Matching Tool" at bounding box center [49, 158] width 54 height 6
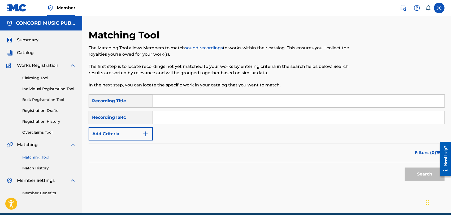
paste input "DEHT41304813"
type input "DEHT41304813"
click at [422, 173] on button "Search" at bounding box center [425, 174] width 40 height 13
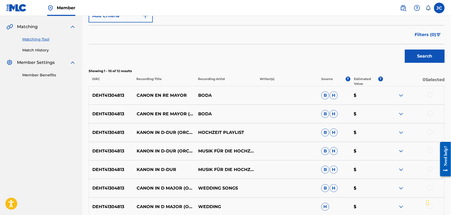
scroll to position [147, 0]
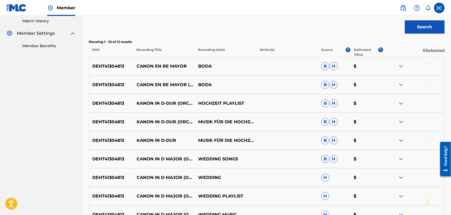
click at [430, 65] on div at bounding box center [430, 65] width 5 height 5
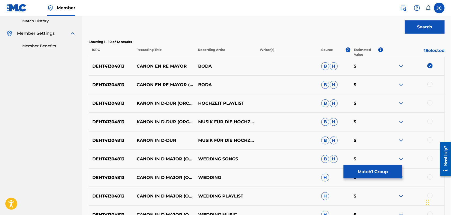
click at [430, 85] on div at bounding box center [430, 84] width 5 height 5
click at [432, 99] on div "DEHT41304813 KANON IN D-DUR (ORCHESTER VERSION) HOCHZEIT PLAYLIST B H $" at bounding box center [267, 103] width 356 height 19
click at [431, 102] on div at bounding box center [430, 102] width 5 height 5
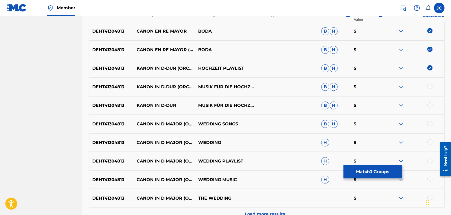
scroll to position [236, 0]
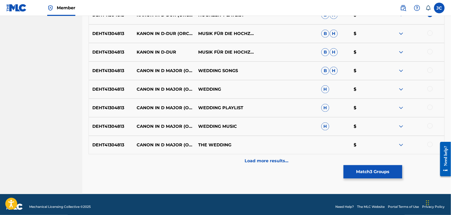
click at [430, 32] on div at bounding box center [430, 33] width 5 height 5
click at [430, 60] on div "DEHT41304813 KANON IN D-DUR MUSIK FÜR DIE HOCHZEIT B H $" at bounding box center [267, 52] width 356 height 19
click at [431, 52] on div at bounding box center [430, 51] width 5 height 5
click at [431, 70] on div at bounding box center [430, 70] width 5 height 5
click at [433, 88] on div at bounding box center [430, 88] width 5 height 5
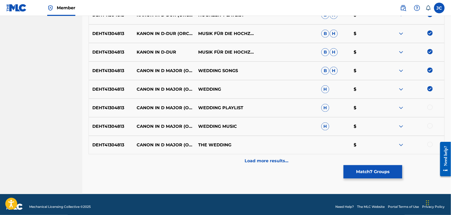
click at [429, 106] on div at bounding box center [430, 107] width 5 height 5
click at [430, 122] on div "DEHT41304813 CANON IN D MAJOR (ORCHESTRA VERSION) WEDDING MUSIC H $" at bounding box center [267, 126] width 356 height 19
click at [430, 125] on div at bounding box center [430, 125] width 5 height 5
click at [430, 145] on div at bounding box center [430, 144] width 5 height 5
click at [399, 166] on button "Match 10 Groups" at bounding box center [373, 171] width 59 height 13
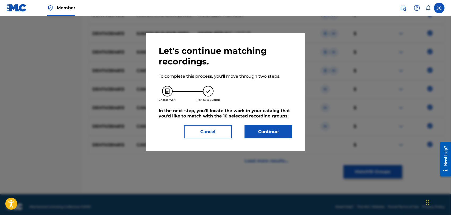
click at [202, 129] on button "Cancel" at bounding box center [208, 131] width 48 height 13
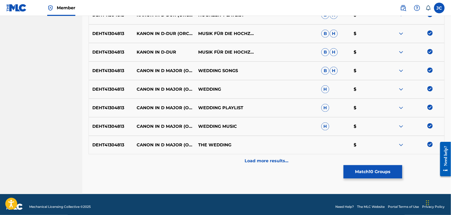
click at [288, 166] on div "Load more results..." at bounding box center [267, 161] width 356 height 13
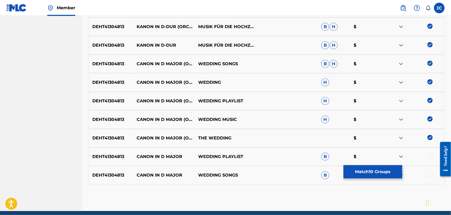
scroll to position [264, 0]
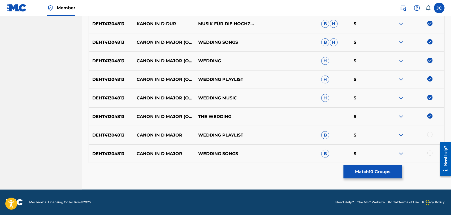
click at [430, 137] on div at bounding box center [430, 134] width 5 height 5
click at [430, 154] on div at bounding box center [430, 153] width 5 height 5
click at [391, 169] on button "Match 12 Groups" at bounding box center [373, 171] width 59 height 13
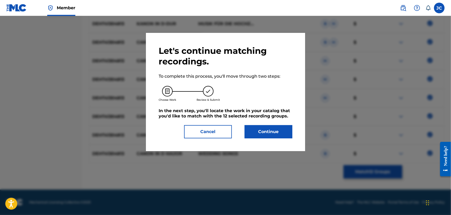
click at [292, 135] on button "Continue" at bounding box center [269, 131] width 48 height 13
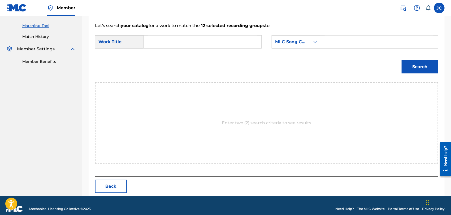
scroll to position [138, 0]
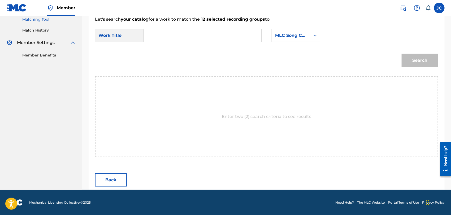
click at [208, 35] on input "Search Form" at bounding box center [202, 35] width 109 height 13
paste input "DEHT41304813"
drag, startPoint x: 199, startPoint y: 31, endPoint x: 127, endPoint y: 32, distance: 71.2
click at [127, 32] on div "SearchWithCriteria9cfd86b8-af4b-425d-a996-b44494d3af6c Work Title DEHT41304813" at bounding box center [178, 35] width 167 height 13
paste input "El Apagón"
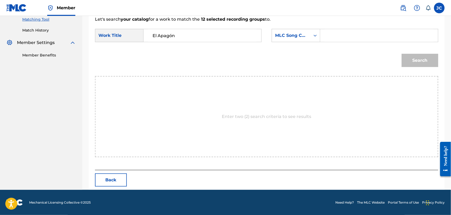
type input "El Apagón"
click at [32, 29] on link "Match History" at bounding box center [49, 31] width 54 height 6
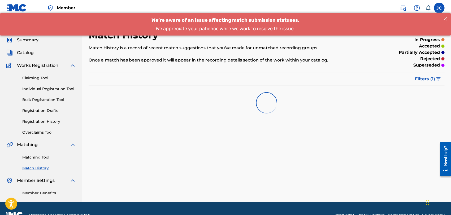
drag, startPoint x: 39, startPoint y: 155, endPoint x: 39, endPoint y: 158, distance: 3.5
click at [39, 155] on link "Matching Tool" at bounding box center [49, 158] width 54 height 6
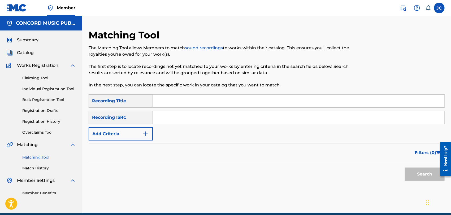
click at [187, 115] on input "Search Form" at bounding box center [299, 117] width 292 height 13
paste input "DEHT41304813"
type input "DEHT41304813"
click at [425, 177] on button "Search" at bounding box center [425, 174] width 40 height 13
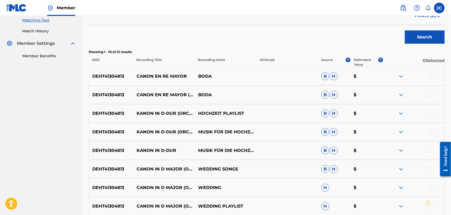
scroll to position [147, 0]
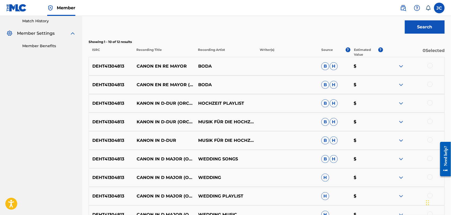
click at [430, 64] on div at bounding box center [430, 65] width 5 height 5
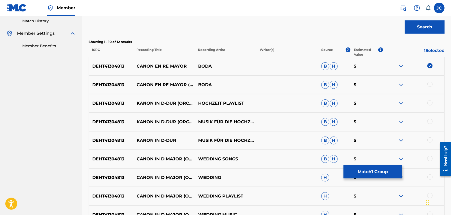
click at [430, 82] on div at bounding box center [430, 84] width 5 height 5
click at [429, 103] on div at bounding box center [430, 102] width 5 height 5
click at [433, 125] on div at bounding box center [414, 122] width 62 height 6
click at [433, 122] on div at bounding box center [430, 121] width 5 height 5
click at [429, 140] on div at bounding box center [430, 140] width 5 height 5
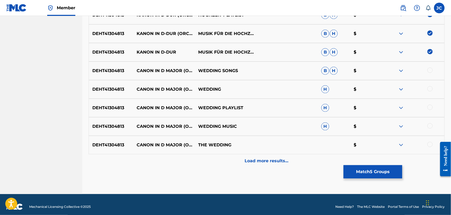
scroll to position [236, 0]
click at [432, 69] on div at bounding box center [430, 70] width 5 height 5
click at [430, 88] on div at bounding box center [430, 88] width 5 height 5
click at [431, 107] on div at bounding box center [430, 107] width 5 height 5
click at [431, 129] on div at bounding box center [414, 126] width 62 height 6
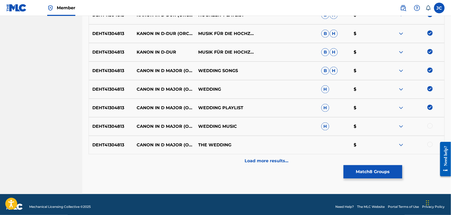
click at [431, 127] on div at bounding box center [430, 125] width 5 height 5
click at [431, 143] on div at bounding box center [430, 144] width 5 height 5
click at [349, 157] on div "Load more results..." at bounding box center [267, 161] width 356 height 13
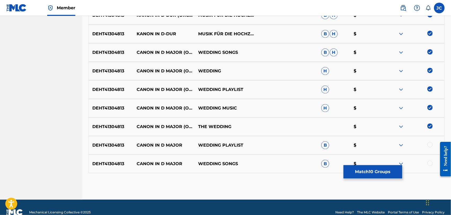
scroll to position [264, 0]
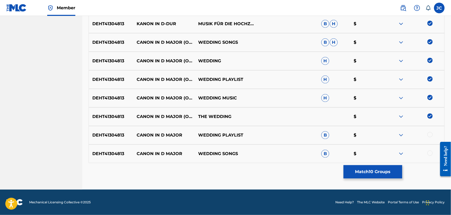
click at [430, 135] on div at bounding box center [430, 134] width 5 height 5
click at [429, 153] on div at bounding box center [430, 153] width 5 height 5
click at [377, 172] on button "Match 12 Groups" at bounding box center [373, 171] width 59 height 13
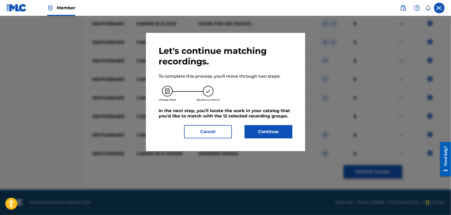
click at [272, 136] on button "Continue" at bounding box center [269, 131] width 48 height 13
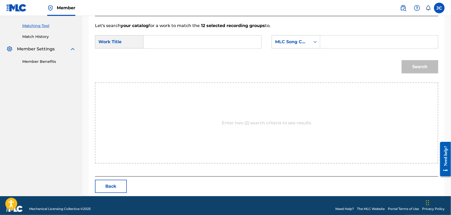
scroll to position [138, 0]
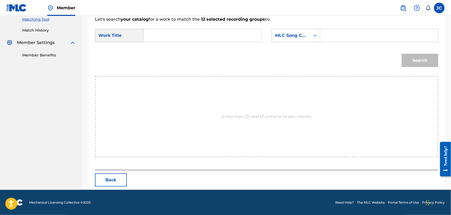
click at [41, 24] on div "Matching Tool Match History" at bounding box center [41, 21] width 70 height 23
click at [41, 32] on link "Match History" at bounding box center [49, 31] width 54 height 6
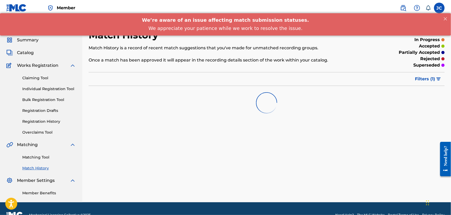
click at [44, 156] on link "Matching Tool" at bounding box center [49, 158] width 54 height 6
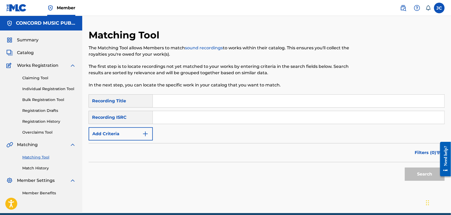
drag, startPoint x: 174, startPoint y: 117, endPoint x: 193, endPoint y: 118, distance: 18.2
click at [175, 117] on input "Search Form" at bounding box center [299, 117] width 292 height 13
paste input "USIR10110761"
type input "USIR10110761"
click at [445, 178] on div at bounding box center [443, 159] width 15 height 43
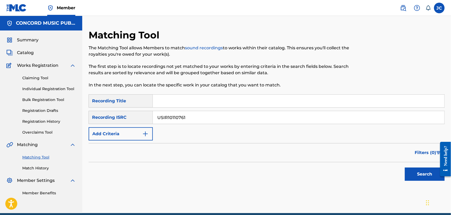
click at [423, 175] on button "Search" at bounding box center [425, 174] width 40 height 13
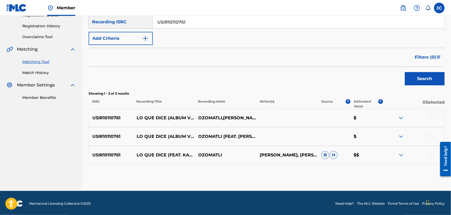
scroll to position [97, 0]
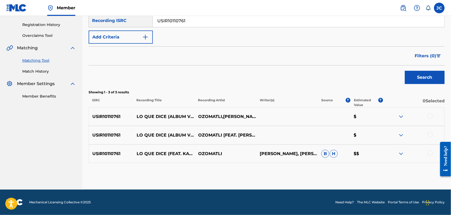
click at [432, 116] on div at bounding box center [430, 116] width 5 height 5
click at [431, 131] on div "USIR10110761 LO QUE DICE (ALBUM VERSION) OZOMATLI [FEAT. [PERSON_NAME] & KANETI…" at bounding box center [267, 135] width 356 height 19
click at [430, 137] on div at bounding box center [430, 134] width 5 height 5
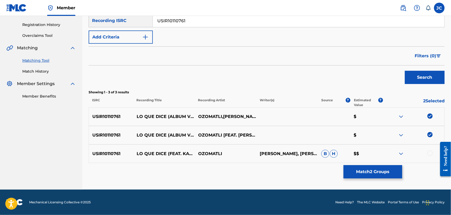
click at [428, 159] on div "USIR10110761 LO QUE DICE (FEAT. KANETIC SOURCE & [PERSON_NAME]) OZOMATLI [PERSO…" at bounding box center [267, 154] width 356 height 19
click at [429, 151] on div at bounding box center [430, 153] width 5 height 5
click at [379, 170] on button "Match 3 Groups" at bounding box center [373, 171] width 59 height 13
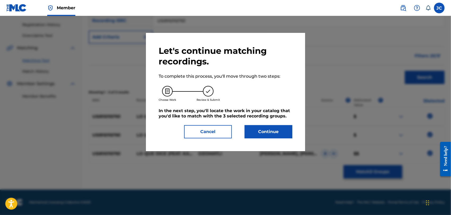
click at [288, 130] on button "Continue" at bounding box center [269, 131] width 48 height 13
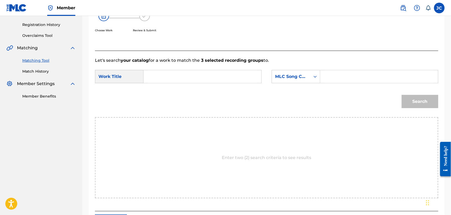
click at [185, 77] on input "Search Form" at bounding box center [202, 76] width 109 height 13
paste input "Lo Que Dice"
type input "Lo Que Dice"
click at [302, 79] on div "MLC Song Code" at bounding box center [291, 77] width 32 height 6
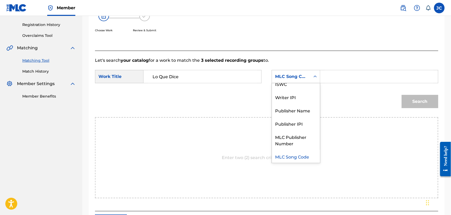
scroll to position [0, 0]
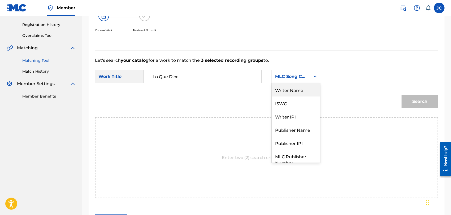
click at [293, 89] on div "Writer Name" at bounding box center [296, 89] width 48 height 13
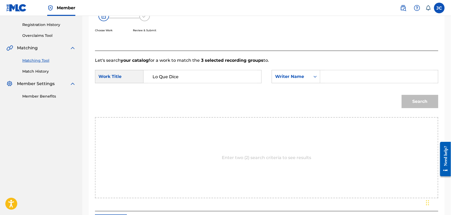
click at [378, 76] on input "Search Form" at bounding box center [379, 76] width 109 height 13
paste input "[PERSON_NAME]"
type input "[PERSON_NAME]"
click at [412, 94] on div "Search" at bounding box center [418, 100] width 39 height 21
click at [414, 104] on button "Search" at bounding box center [420, 101] width 37 height 13
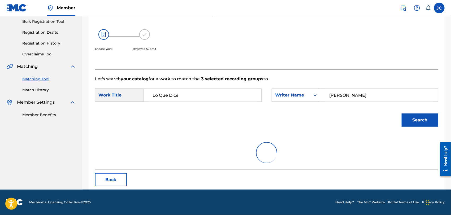
scroll to position [97, 0]
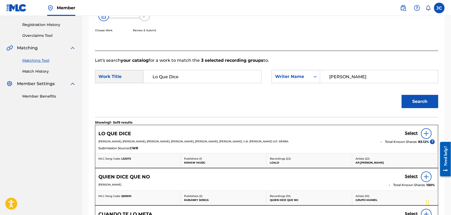
click at [429, 135] on img at bounding box center [427, 134] width 6 height 6
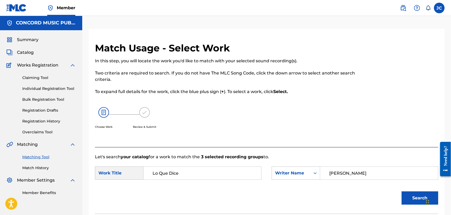
scroll to position [0, 0]
click at [49, 168] on link "Match History" at bounding box center [49, 169] width 54 height 6
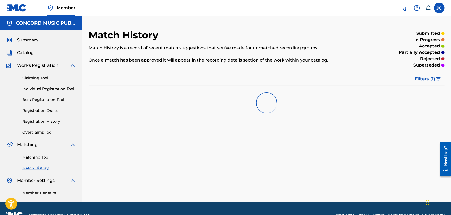
click at [44, 157] on link "Matching Tool" at bounding box center [49, 158] width 54 height 6
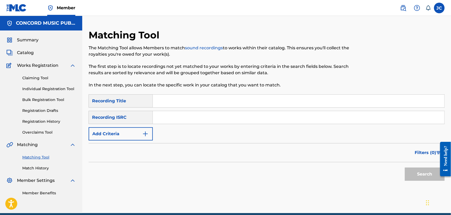
click at [208, 113] on input "Search Form" at bounding box center [299, 117] width 292 height 13
paste input "DEF056400211"
click at [412, 170] on button "Search" at bounding box center [425, 174] width 40 height 13
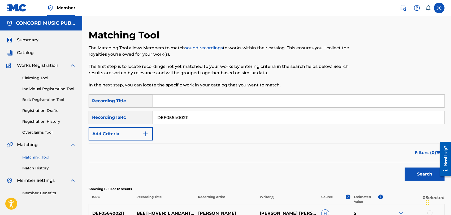
drag, startPoint x: 195, startPoint y: 116, endPoint x: 100, endPoint y: 116, distance: 95.1
click at [100, 116] on div "SearchWithCriteria456414cd-1bac-4cfa-86c5-8a4e166062cc Recording ISRC DEF056400…" at bounding box center [267, 117] width 356 height 13
paste input "USHM80577490"
type input "USHM80577490"
click at [423, 175] on button "Search" at bounding box center [425, 174] width 40 height 13
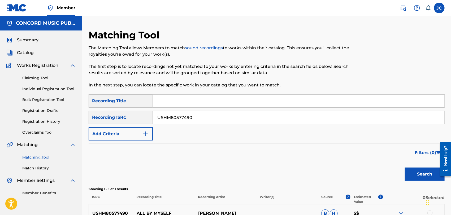
scroll to position [59, 0]
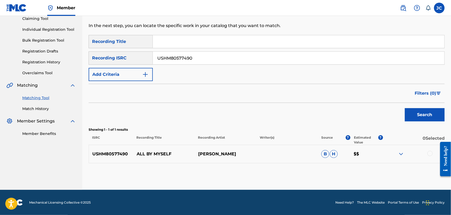
click at [430, 155] on div at bounding box center [430, 153] width 5 height 5
click at [392, 170] on button "Match 1 Group" at bounding box center [373, 171] width 59 height 13
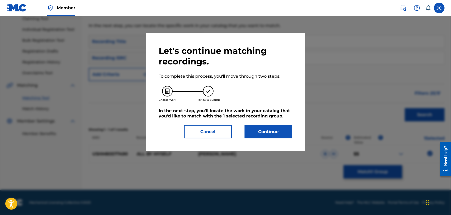
click at [270, 129] on button "Continue" at bounding box center [269, 131] width 48 height 13
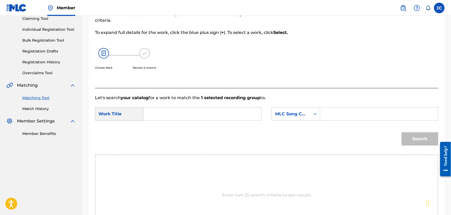
click at [226, 110] on input "Search Form" at bounding box center [202, 114] width 109 height 13
paste input "All By Myself"
type input "All By Myself"
click at [292, 119] on div "MLC Song Code" at bounding box center [296, 114] width 49 height 13
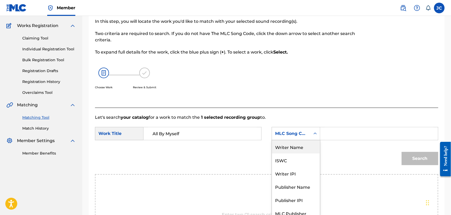
scroll to position [30, 0]
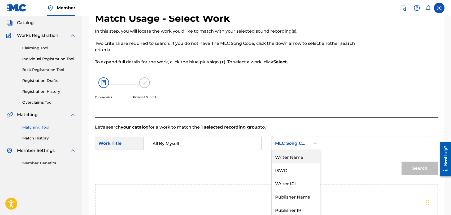
click at [300, 153] on div "Writer Name" at bounding box center [296, 156] width 48 height 13
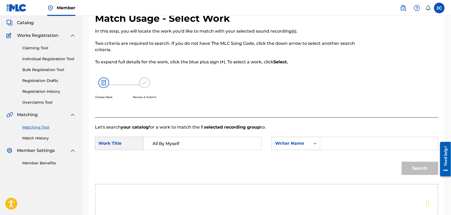
click at [352, 137] on input "Search Form" at bounding box center [379, 143] width 109 height 13
click at [360, 142] on input "Search Form" at bounding box center [379, 143] width 109 height 13
paste input "[PERSON_NAME]"
type input "[PERSON_NAME]"
click at [416, 160] on div "Search" at bounding box center [418, 167] width 39 height 21
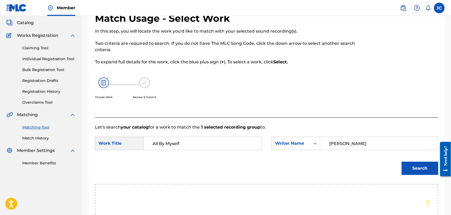
click at [415, 165] on button "Search" at bounding box center [420, 168] width 37 height 13
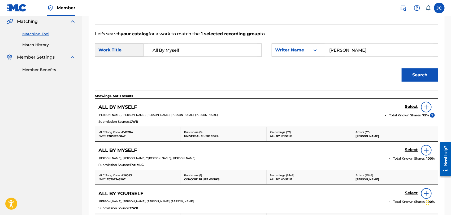
scroll to position [137, 0]
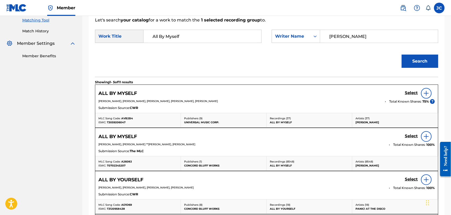
click at [427, 136] on img at bounding box center [427, 137] width 6 height 6
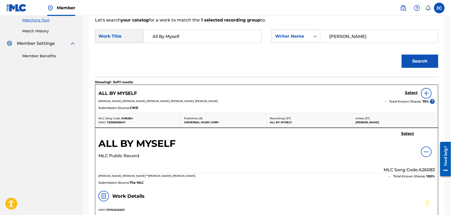
click at [405, 132] on h5 "Select" at bounding box center [408, 133] width 13 height 5
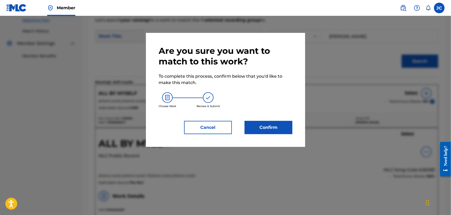
click at [273, 128] on button "Confirm" at bounding box center [269, 127] width 48 height 13
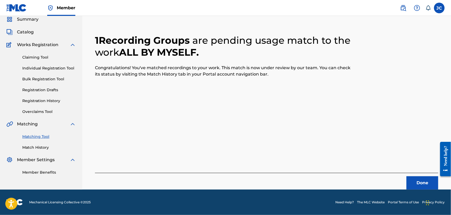
scroll to position [20, 0]
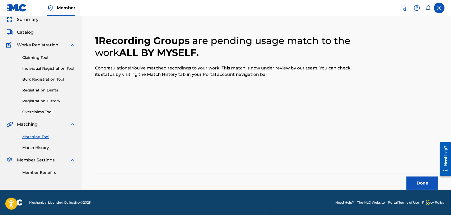
drag, startPoint x: 397, startPoint y: 179, endPoint x: 416, endPoint y: 184, distance: 20.5
click at [402, 179] on div "Done" at bounding box center [267, 181] width 344 height 17
click at [422, 181] on button "Done" at bounding box center [423, 183] width 32 height 13
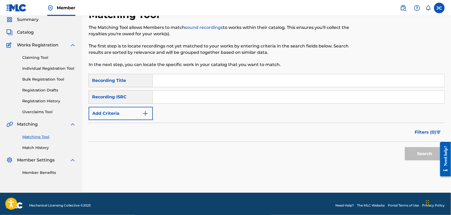
paste input "GBHAD1800716"
type input "GBHAD1800716"
click at [424, 159] on button "Search" at bounding box center [425, 153] width 40 height 13
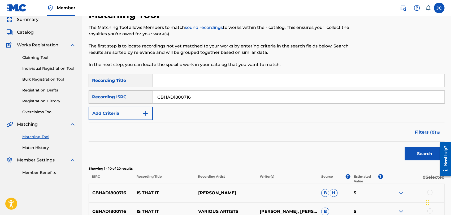
drag, startPoint x: 226, startPoint y: 101, endPoint x: 146, endPoint y: 99, distance: 80.0
click at [146, 99] on div "SearchWithCriteria456414cd-1bac-4cfa-86c5-8a4e166062cc Recording ISRC GBHAD1800…" at bounding box center [267, 97] width 356 height 13
click at [439, 163] on div at bounding box center [443, 159] width 15 height 43
click at [415, 157] on button "Search" at bounding box center [425, 153] width 40 height 13
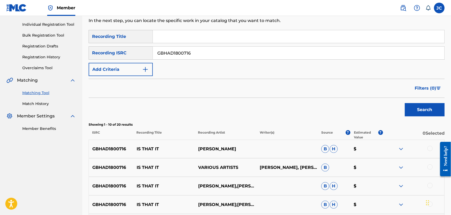
scroll to position [138, 0]
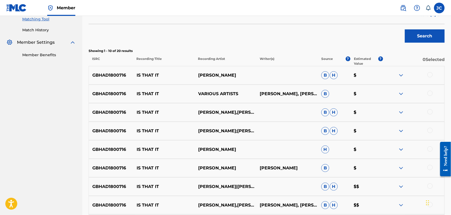
click at [429, 75] on div at bounding box center [430, 74] width 5 height 5
click at [428, 98] on div "GBHAD1800716 IS THAT IT VARIOUS ARTISTS [PERSON_NAME], [PERSON_NAME] B $" at bounding box center [267, 94] width 356 height 19
click at [429, 95] on div at bounding box center [430, 93] width 5 height 5
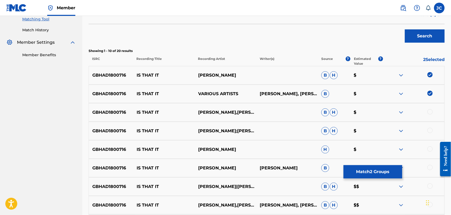
click at [429, 111] on div at bounding box center [430, 111] width 5 height 5
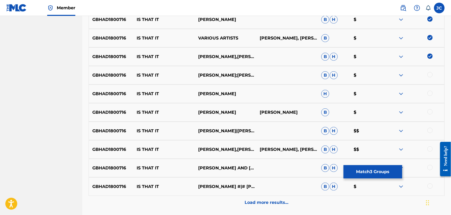
scroll to position [198, 0]
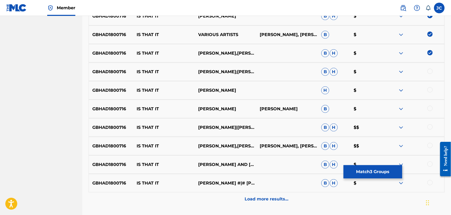
click at [429, 70] on div at bounding box center [430, 71] width 5 height 5
click at [430, 91] on div at bounding box center [430, 89] width 5 height 5
click at [431, 109] on div at bounding box center [430, 108] width 5 height 5
click at [434, 130] on div at bounding box center [414, 128] width 62 height 6
click at [432, 128] on div at bounding box center [430, 127] width 5 height 5
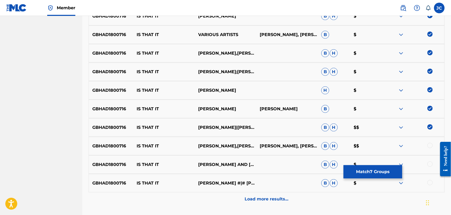
click at [433, 145] on div at bounding box center [430, 145] width 5 height 5
click at [430, 171] on div "GBHAD1800716 IS THAT IT [PERSON_NAME] AND [PERSON_NAME] $" at bounding box center [267, 165] width 356 height 19
click at [432, 166] on div at bounding box center [430, 164] width 5 height 5
click at [432, 182] on div at bounding box center [430, 182] width 5 height 5
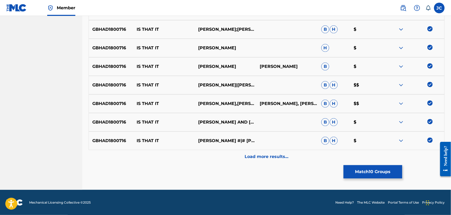
click at [368, 153] on div "Load more results..." at bounding box center [267, 156] width 356 height 13
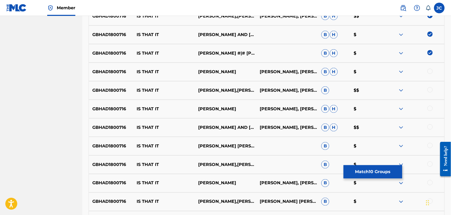
scroll to position [329, 0]
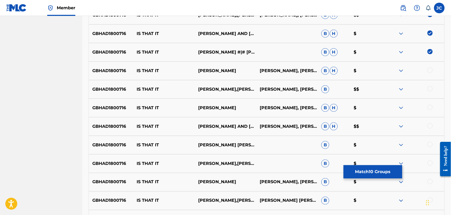
click at [429, 68] on div at bounding box center [430, 70] width 5 height 5
click at [430, 92] on div at bounding box center [414, 89] width 62 height 6
click at [431, 91] on div at bounding box center [430, 88] width 5 height 5
click at [432, 108] on div at bounding box center [430, 107] width 5 height 5
click at [429, 134] on div "GBHAD1800716 IS THAT IT [PERSON_NAME] AND [PERSON_NAME], [PERSON_NAME] [PERSON_…" at bounding box center [267, 126] width 356 height 19
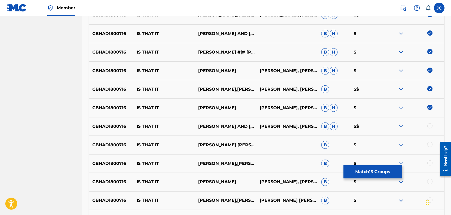
click at [430, 126] on div at bounding box center [430, 125] width 5 height 5
click at [430, 139] on div "GBHAD1800716 IS THAT IT [PERSON_NAME] [PERSON_NAME] B $" at bounding box center [267, 145] width 356 height 19
click at [430, 145] on div at bounding box center [430, 144] width 5 height 5
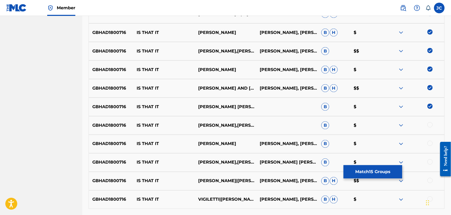
scroll to position [413, 0]
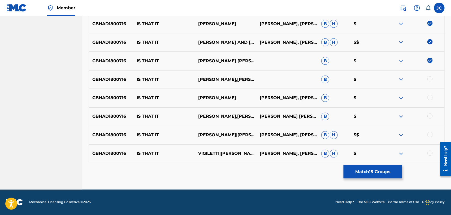
click at [429, 80] on div at bounding box center [430, 78] width 5 height 5
click at [429, 100] on div at bounding box center [414, 98] width 62 height 6
click at [429, 99] on div at bounding box center [430, 97] width 5 height 5
click at [430, 114] on div at bounding box center [430, 116] width 5 height 5
click at [430, 134] on div at bounding box center [430, 134] width 5 height 5
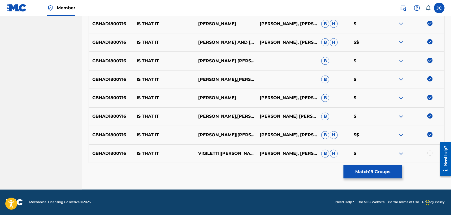
click at [430, 154] on div at bounding box center [430, 153] width 5 height 5
click at [396, 174] on button "Match 20 Groups" at bounding box center [373, 171] width 59 height 13
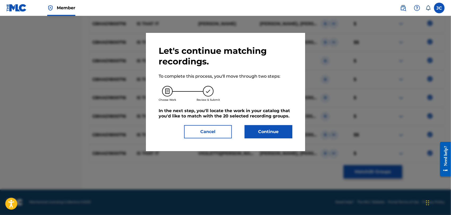
click at [293, 133] on div "Let's continue matching recordings. To complete this process, you'll move throu…" at bounding box center [225, 92] width 159 height 118
click at [272, 134] on button "Continue" at bounding box center [269, 131] width 48 height 13
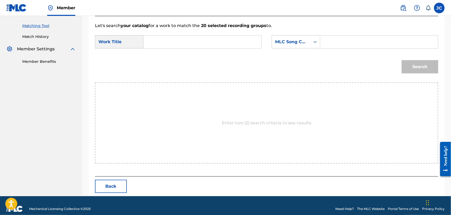
scroll to position [138, 0]
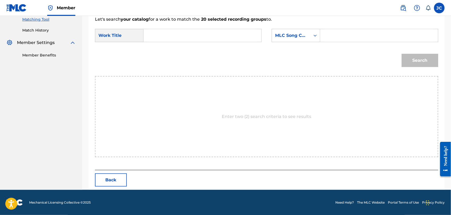
click at [180, 48] on form "SearchWithCriteria9cfd86b8-af4b-425d-a996-b44494d3af6c Work Title SearchWithCri…" at bounding box center [267, 50] width 344 height 54
click at [199, 34] on input "Search Form" at bounding box center [202, 35] width 109 height 13
paste input "Is That It"
type input "Is That It"
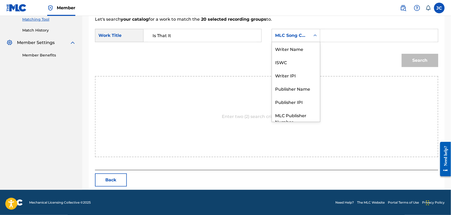
click at [283, 35] on div "MLC Song Code" at bounding box center [291, 35] width 32 height 6
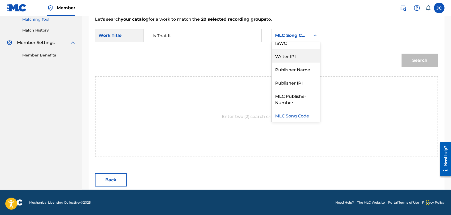
scroll to position [0, 0]
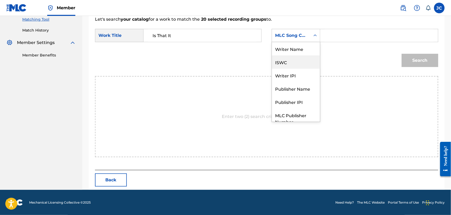
click at [285, 56] on div "ISWC" at bounding box center [296, 62] width 48 height 13
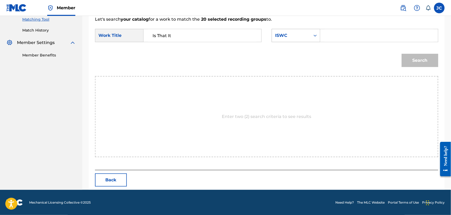
click at [285, 31] on div "ISWC" at bounding box center [291, 36] width 39 height 10
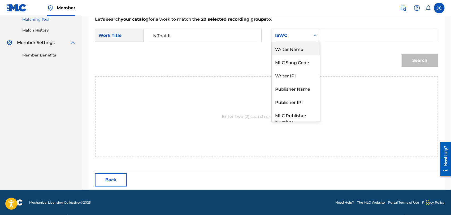
click at [289, 42] on div "Writer Name" at bounding box center [296, 48] width 48 height 13
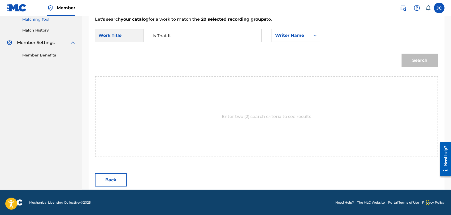
click at [336, 40] on input "Search Form" at bounding box center [379, 35] width 109 height 13
paste input "Ueno"
click at [403, 62] on button "Search" at bounding box center [420, 60] width 37 height 13
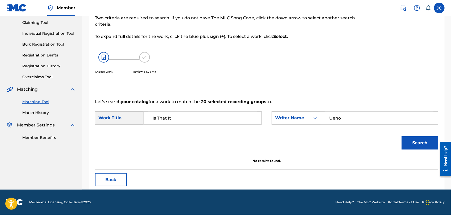
scroll to position [55, 0]
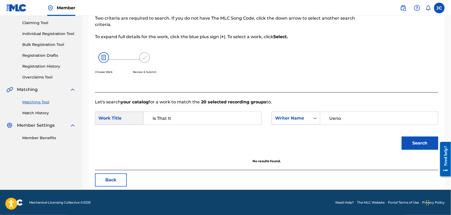
drag, startPoint x: 357, startPoint y: 123, endPoint x: 276, endPoint y: 125, distance: 80.5
click at [276, 125] on div "SearchWithCriteria9f3cf8a6-5c40-46e8-b0e0-822f304f1248 Writer Name [PERSON_NAME]" at bounding box center [355, 118] width 167 height 13
paste input "Vigiletti"
click at [393, 137] on div "Search" at bounding box center [267, 145] width 344 height 28
click at [410, 144] on button "Search" at bounding box center [420, 143] width 37 height 13
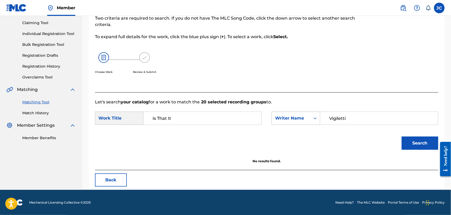
drag, startPoint x: 364, startPoint y: 122, endPoint x: 285, endPoint y: 122, distance: 79.4
click at [285, 122] on div "SearchWithCriteria9f3cf8a6-5c40-46e8-b0e0-822f304f1248 Writer Name [PERSON_NAME]" at bounding box center [355, 118] width 167 height 13
paste input "[PERSON_NAME]"
type input "[PERSON_NAME]"
click at [412, 143] on button "Search" at bounding box center [420, 143] width 37 height 13
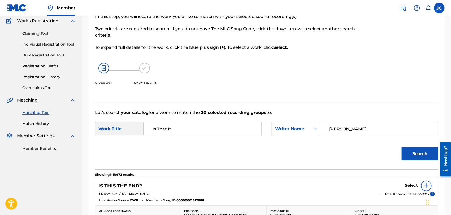
scroll to position [26, 0]
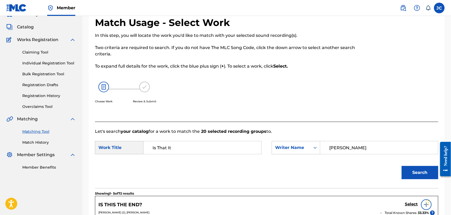
click at [35, 141] on link "Match History" at bounding box center [49, 143] width 54 height 6
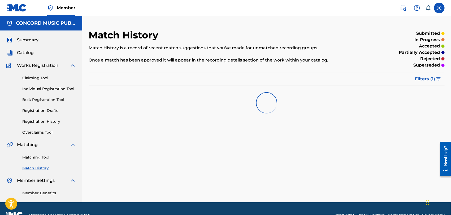
click at [47, 156] on link "Matching Tool" at bounding box center [49, 158] width 54 height 6
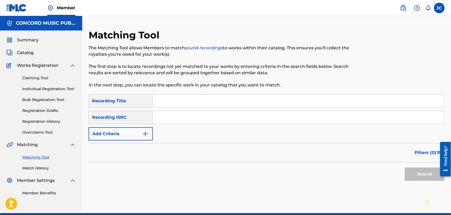
paste input "CA5KR1967086"
type input "CA5KR1967086"
click at [431, 172] on button "Search" at bounding box center [425, 174] width 40 height 13
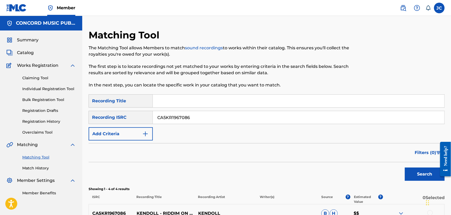
click at [419, 172] on button "Search" at bounding box center [425, 174] width 40 height 13
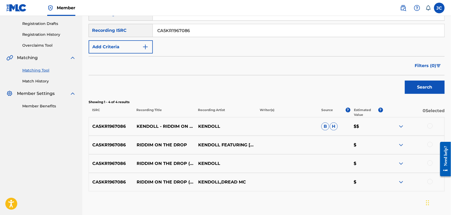
scroll to position [88, 0]
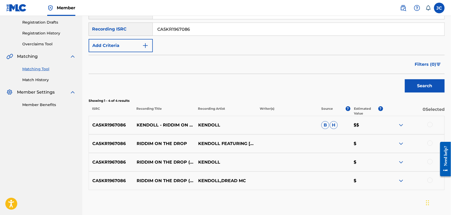
drag, startPoint x: 431, startPoint y: 126, endPoint x: 430, endPoint y: 147, distance: 21.3
click at [431, 126] on div at bounding box center [430, 124] width 5 height 5
click at [430, 145] on div at bounding box center [430, 143] width 5 height 5
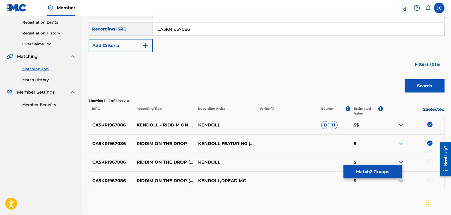
click at [432, 161] on div at bounding box center [430, 161] width 5 height 5
click at [430, 180] on div at bounding box center [430, 180] width 5 height 5
click at [365, 167] on button "Match 4 Groups" at bounding box center [373, 171] width 59 height 13
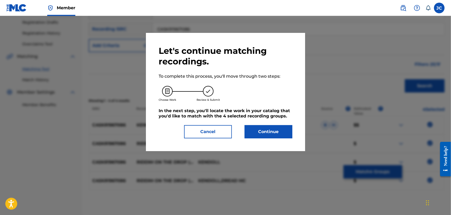
click at [287, 127] on button "Continue" at bounding box center [269, 131] width 48 height 13
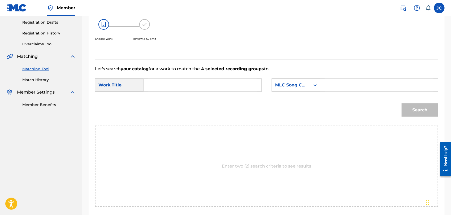
click at [191, 89] on input "Search Form" at bounding box center [202, 85] width 109 height 13
paste input "Riddim On The Drop"
type input "Riddim On The Drop"
click at [295, 88] on div "MLC Song Code" at bounding box center [291, 85] width 32 height 6
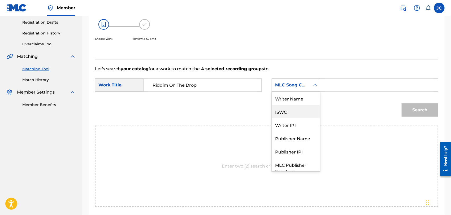
scroll to position [0, 0]
click at [295, 96] on div "Writer Name" at bounding box center [296, 98] width 48 height 13
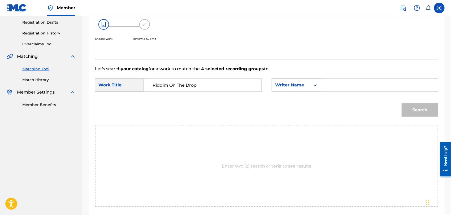
click at [357, 81] on input "Search Form" at bounding box center [379, 85] width 109 height 13
paste input "Chase"
click at [415, 107] on button "Search" at bounding box center [420, 110] width 37 height 13
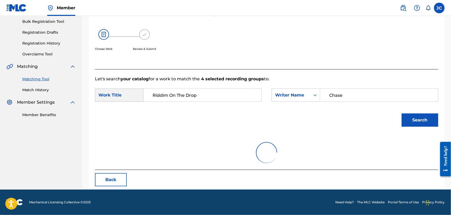
scroll to position [88, 0]
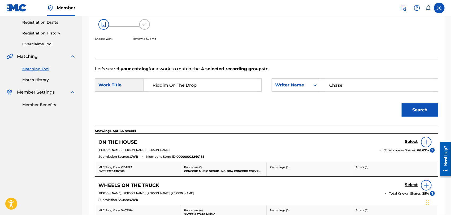
drag, startPoint x: 377, startPoint y: 90, endPoint x: 270, endPoint y: 90, distance: 107.0
click at [270, 90] on div "SearchWithCriteria9cfd86b8-af4b-425d-a996-b44494d3af6c Work Title Riddim On The…" at bounding box center [267, 87] width 344 height 16
type input "medley"
click at [409, 110] on button "Search" at bounding box center [420, 110] width 37 height 13
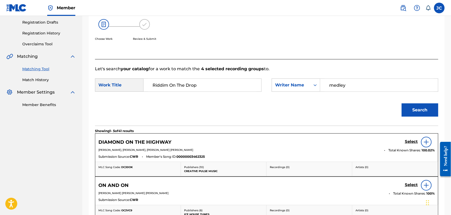
scroll to position [0, 0]
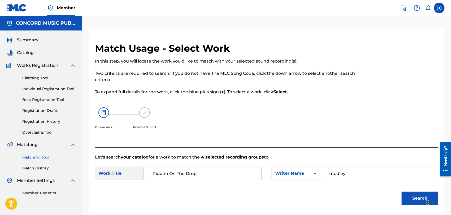
click at [40, 173] on div "Summary Catalog Works Registration Claiming Tool Individual Registration Tool B…" at bounding box center [41, 117] width 82 height 172
click at [40, 167] on link "Match History" at bounding box center [49, 169] width 54 height 6
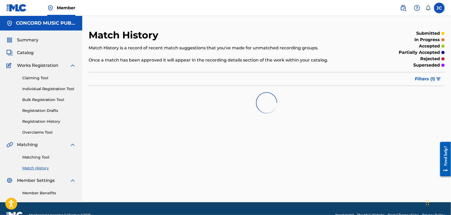
click at [37, 160] on link "Matching Tool" at bounding box center [49, 158] width 54 height 6
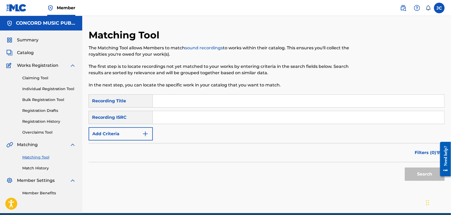
click at [182, 121] on input "Search Form" at bounding box center [299, 117] width 292 height 13
paste input "QZTB52271200"
type input "QZTB52271200"
click at [416, 167] on div "Search" at bounding box center [424, 173] width 42 height 21
click at [414, 176] on button "Search" at bounding box center [425, 174] width 40 height 13
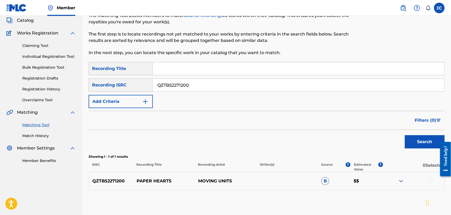
scroll to position [57, 0]
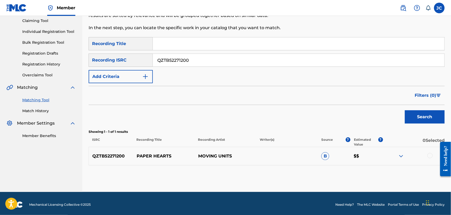
click at [429, 156] on div at bounding box center [430, 155] width 5 height 5
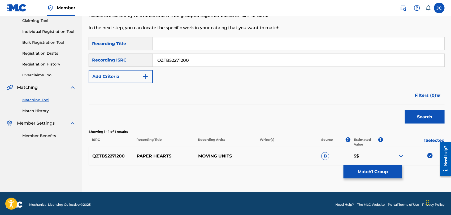
click at [380, 168] on button "Match 1 Group" at bounding box center [373, 171] width 59 height 13
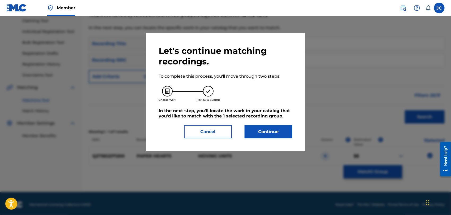
click at [241, 125] on div "Let's continue matching recordings. To complete this process, you'll move throu…" at bounding box center [226, 92] width 134 height 93
click at [249, 130] on button "Continue" at bounding box center [269, 131] width 48 height 13
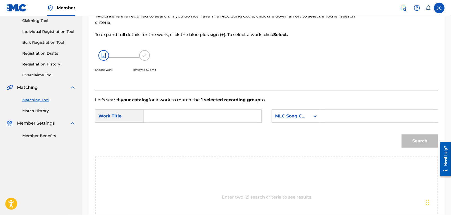
click at [33, 111] on link "Match History" at bounding box center [49, 111] width 54 height 6
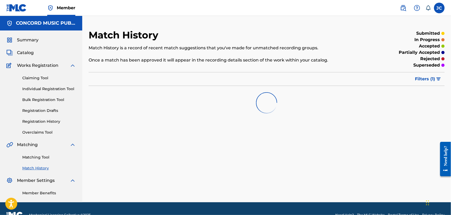
click at [47, 158] on link "Matching Tool" at bounding box center [49, 158] width 54 height 6
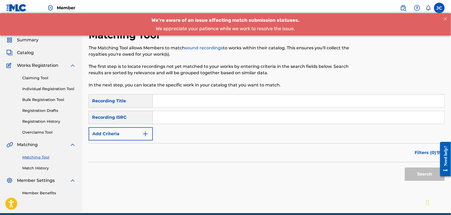
click at [191, 122] on input "Search Form" at bounding box center [299, 117] width 292 height 13
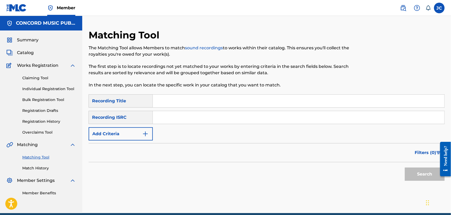
paste input "QZTB52271200"
type input "QZTB52271200"
click at [413, 172] on button "Search" at bounding box center [425, 174] width 40 height 13
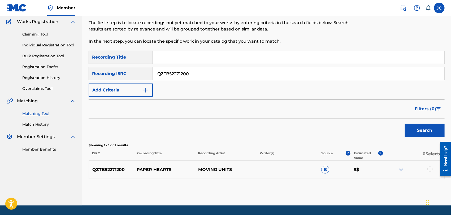
scroll to position [59, 0]
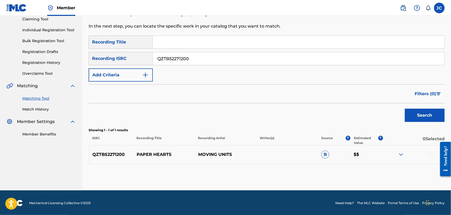
click at [429, 154] on div at bounding box center [430, 154] width 5 height 5
click at [373, 175] on button "Match 1 Group" at bounding box center [373, 171] width 59 height 13
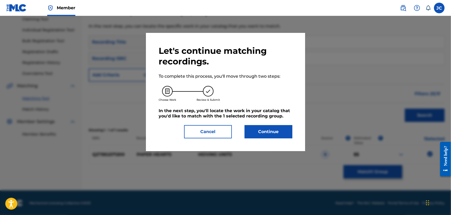
click at [282, 129] on button "Continue" at bounding box center [269, 131] width 48 height 13
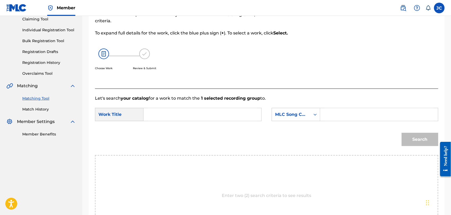
click at [228, 107] on form "SearchWithCriteria9cfd86b8-af4b-425d-a996-b44494d3af6c Work Title SearchWithCri…" at bounding box center [267, 129] width 344 height 54
click at [241, 121] on div "Search Form" at bounding box center [203, 114] width 118 height 13
drag, startPoint x: 254, startPoint y: 121, endPoint x: 251, endPoint y: 115, distance: 6.2
click at [254, 121] on input "Search Form" at bounding box center [202, 114] width 109 height 13
click at [251, 115] on input "Search Form" at bounding box center [202, 114] width 109 height 13
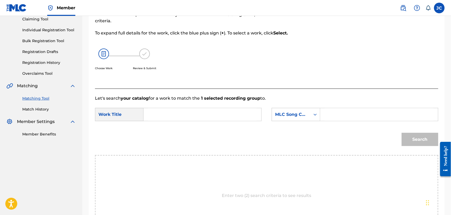
paste input "Paper Hearts"
type input "Paper Hearts"
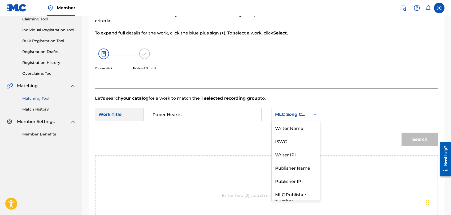
click at [283, 115] on div "MLC Song Code" at bounding box center [291, 115] width 32 height 6
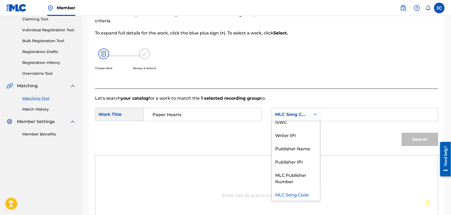
scroll to position [0, 0]
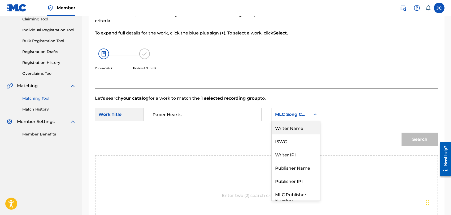
click at [291, 130] on div "Writer Name" at bounding box center [296, 127] width 48 height 13
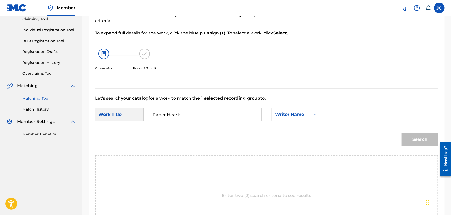
click at [331, 112] on input "Search Form" at bounding box center [379, 114] width 109 height 13
paste input "[PERSON_NAME]"
click at [416, 141] on button "Search" at bounding box center [420, 139] width 37 height 13
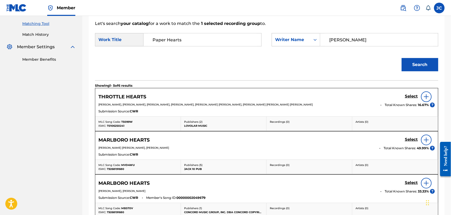
scroll to position [147, 0]
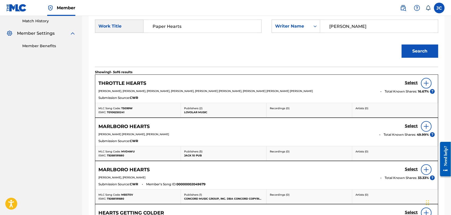
drag, startPoint x: 363, startPoint y: 29, endPoint x: 272, endPoint y: 29, distance: 91.6
click at [272, 29] on div "SearchWithCriteria9cfd86b8-af4b-425d-a996-b44494d3af6c Work Title Paper Hearts …" at bounding box center [267, 28] width 344 height 16
paste input "[PERSON_NAME]"
click at [416, 48] on button "Search" at bounding box center [420, 51] width 37 height 13
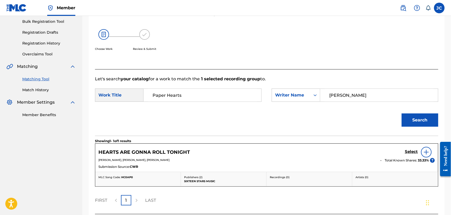
scroll to position [122, 0]
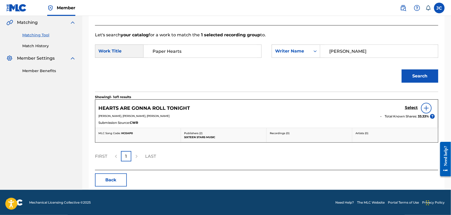
drag, startPoint x: 359, startPoint y: 57, endPoint x: 210, endPoint y: 57, distance: 149.8
click at [212, 56] on div "SearchWithCriteria9cfd86b8-af4b-425d-a996-b44494d3af6c Work Title Paper Hearts …" at bounding box center [267, 53] width 344 height 16
type input "lauper"
click at [414, 85] on div "Search" at bounding box center [418, 74] width 39 height 21
click at [411, 78] on button "Search" at bounding box center [420, 76] width 37 height 13
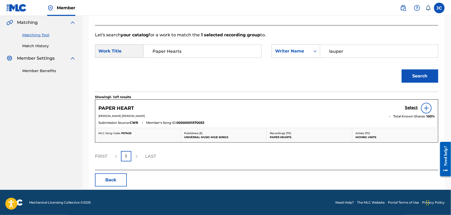
click at [427, 109] on img at bounding box center [427, 108] width 6 height 6
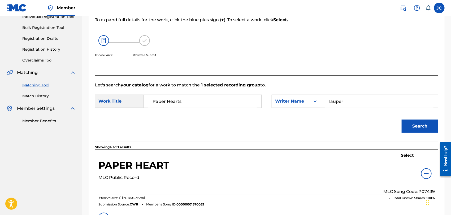
scroll to position [63, 0]
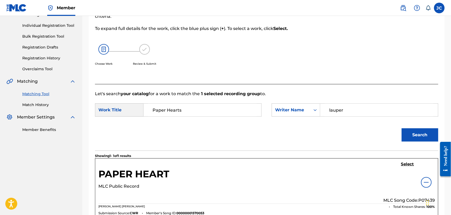
click at [407, 168] on div "Select MLC Song Code: P07439" at bounding box center [410, 183] width 52 height 42
click at [407, 166] on h5 "Select" at bounding box center [408, 164] width 13 height 5
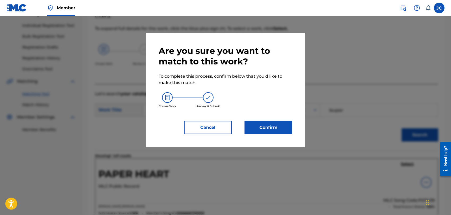
click at [262, 124] on button "Confirm" at bounding box center [269, 127] width 48 height 13
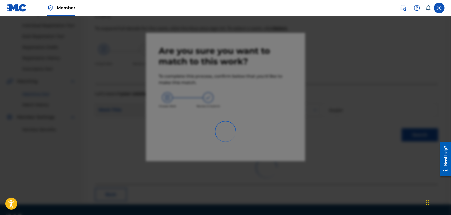
scroll to position [20, 0]
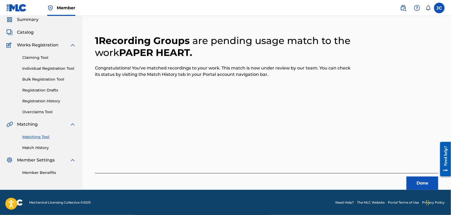
click at [410, 182] on button "Done" at bounding box center [423, 183] width 32 height 13
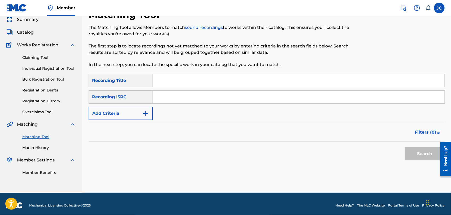
drag, startPoint x: 250, startPoint y: 96, endPoint x: 253, endPoint y: 97, distance: 3.5
click at [250, 96] on input "Search Form" at bounding box center [299, 97] width 292 height 13
paste input "USUYG1143152"
type input "USUYG1143152"
click at [418, 156] on button "Search" at bounding box center [425, 153] width 40 height 13
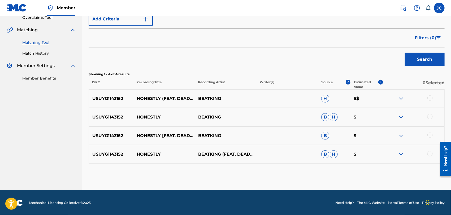
scroll to position [116, 0]
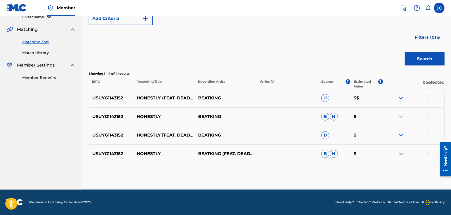
click at [431, 98] on div at bounding box center [430, 97] width 5 height 5
click at [431, 119] on div at bounding box center [414, 117] width 62 height 6
click at [431, 114] on div at bounding box center [430, 116] width 5 height 5
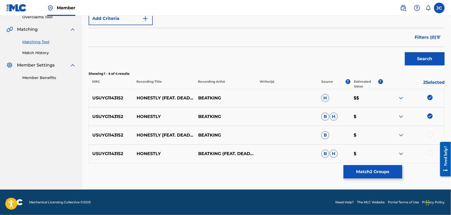
click at [431, 139] on div "USUYG1143152 HONESTLY [FEAT. DEADEND [PERSON_NAME]] BEATKING B $" at bounding box center [267, 135] width 356 height 19
click at [430, 136] on div at bounding box center [430, 134] width 5 height 5
click at [432, 153] on div at bounding box center [430, 153] width 5 height 5
click at [376, 168] on button "Match 4 Groups" at bounding box center [373, 171] width 59 height 13
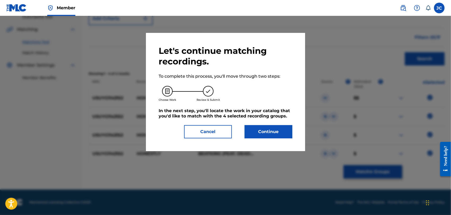
click at [286, 136] on button "Continue" at bounding box center [269, 131] width 48 height 13
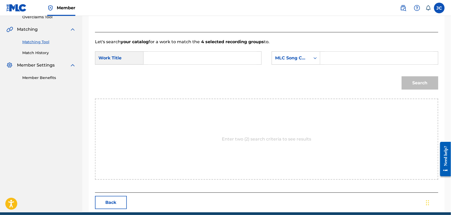
click at [198, 63] on input "Search Form" at bounding box center [202, 58] width 109 height 13
paste input "Honestly"
type input "Honestly"
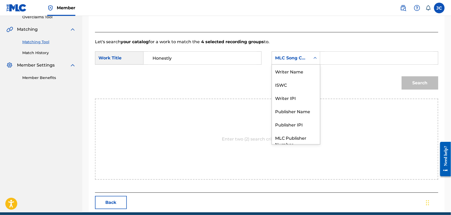
click at [289, 57] on div "MLC Song Code" at bounding box center [291, 58] width 32 height 6
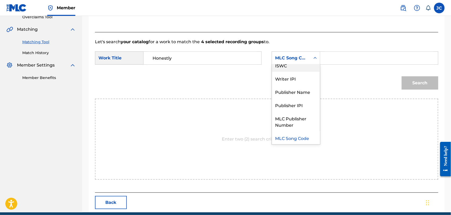
scroll to position [0, 0]
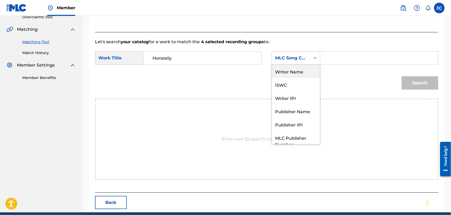
click at [284, 71] on div "Writer Name" at bounding box center [296, 71] width 48 height 13
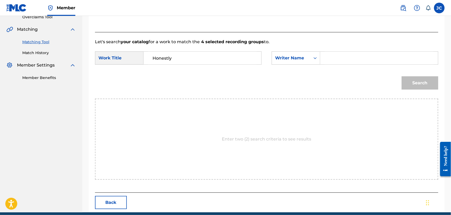
click at [371, 67] on div "SearchWithCriteria9cfd86b8-af4b-425d-a996-b44494d3af6c Work Title Honestly Sear…" at bounding box center [267, 60] width 344 height 16
click at [368, 63] on input "Search Form" at bounding box center [379, 58] width 109 height 13
click at [379, 56] on input "Search Form" at bounding box center [379, 58] width 109 height 13
paste input "ARKWRIGHT"
type input "ARKWRIGHT"
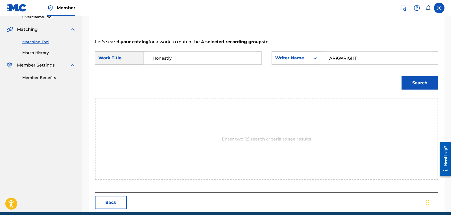
drag, startPoint x: 191, startPoint y: 46, endPoint x: 194, endPoint y: 52, distance: 6.5
click at [193, 50] on form "SearchWithCriteria9cfd86b8-af4b-425d-a996-b44494d3af6c Work Title Honestly Sear…" at bounding box center [267, 72] width 344 height 54
drag, startPoint x: 206, startPoint y: 62, endPoint x: 88, endPoint y: 64, distance: 118.2
click at [87, 64] on div "Match Usage - Select Work In this step, you will locate the work you'd like to …" at bounding box center [266, 63] width 369 height 299
click at [422, 81] on button "Search" at bounding box center [420, 82] width 37 height 13
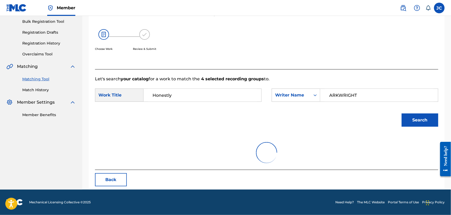
scroll to position [116, 0]
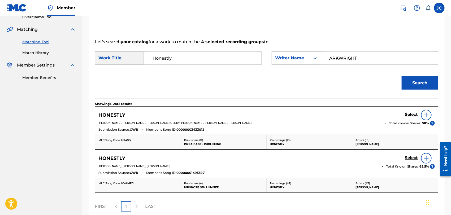
click at [424, 117] on div at bounding box center [426, 115] width 11 height 11
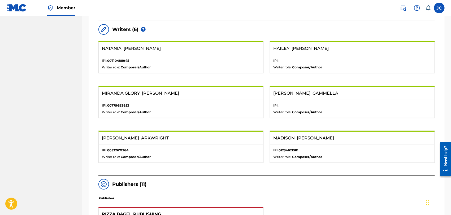
scroll to position [145, 0]
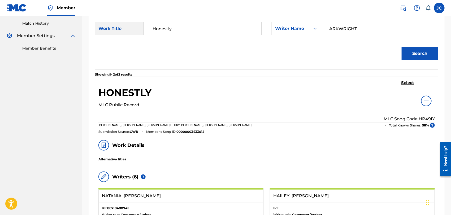
click at [407, 85] on h5 "Select" at bounding box center [408, 82] width 13 height 5
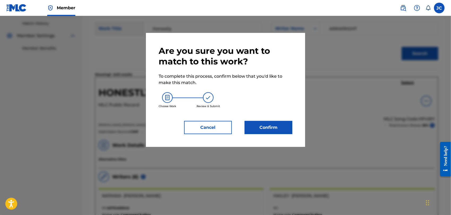
click at [267, 126] on button "Confirm" at bounding box center [269, 127] width 48 height 13
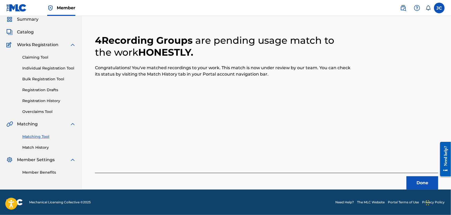
scroll to position [20, 0]
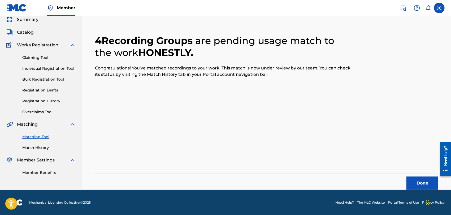
click at [417, 180] on button "Done" at bounding box center [423, 183] width 32 height 13
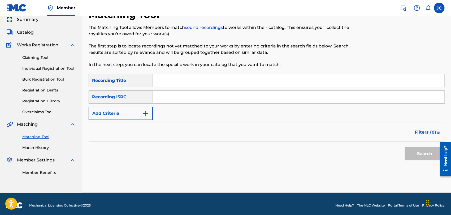
click at [257, 97] on input "Search Form" at bounding box center [299, 97] width 292 height 13
paste input "BE6F59900860"
type input "BE6F59900860"
click at [426, 156] on button "Search" at bounding box center [425, 153] width 40 height 13
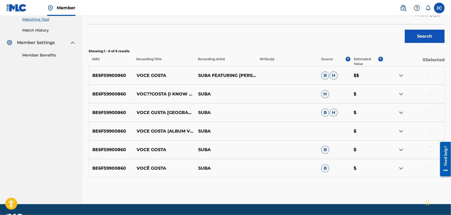
scroll to position [138, 0]
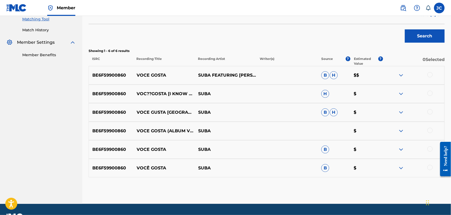
click at [430, 73] on div at bounding box center [430, 74] width 5 height 5
click at [431, 94] on div at bounding box center [430, 93] width 5 height 5
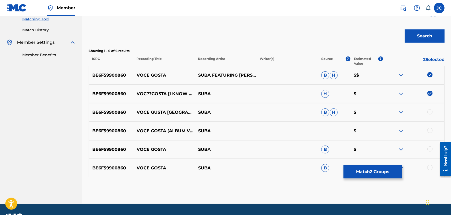
click at [431, 110] on div at bounding box center [430, 111] width 5 height 5
click at [431, 132] on div at bounding box center [430, 130] width 5 height 5
click at [432, 144] on div "BE6F59900860 VOCE [PERSON_NAME] B $" at bounding box center [267, 149] width 356 height 19
click at [432, 148] on div at bounding box center [430, 149] width 5 height 5
click at [432, 169] on div at bounding box center [430, 167] width 5 height 5
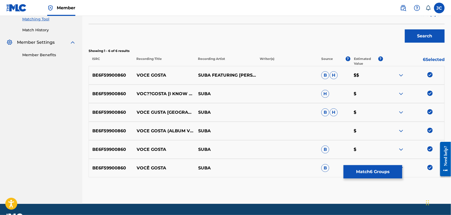
click at [382, 172] on button "Match 6 Groups" at bounding box center [373, 171] width 59 height 13
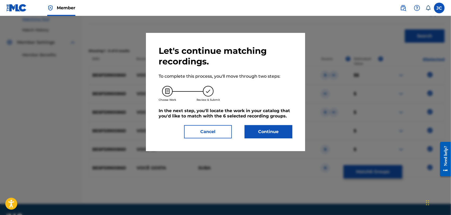
click at [293, 135] on div "Let's continue matching recordings. To complete this process, you'll move throu…" at bounding box center [225, 92] width 159 height 118
click at [273, 132] on button "Continue" at bounding box center [269, 131] width 48 height 13
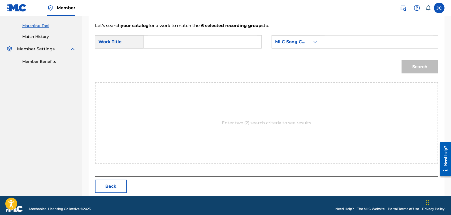
scroll to position [138, 0]
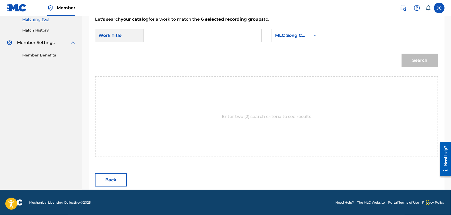
click at [192, 34] on input "Search Form" at bounding box center [202, 35] width 109 height 13
paste input "Você Gosta"
type input "Você Gosta"
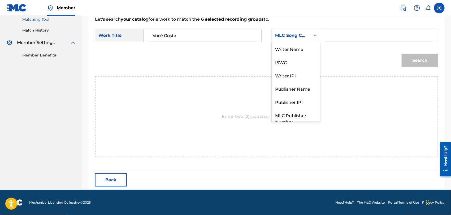
click at [304, 29] on div "MLC Song Code" at bounding box center [296, 35] width 49 height 13
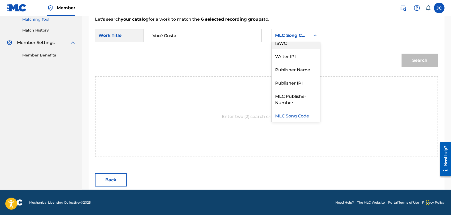
scroll to position [0, 0]
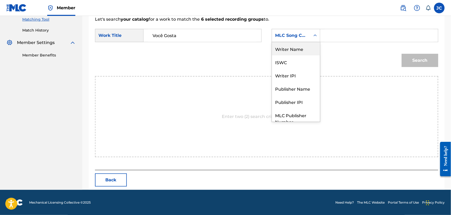
drag, startPoint x: 302, startPoint y: 49, endPoint x: 313, endPoint y: 46, distance: 10.9
click at [304, 49] on div "Writer Name" at bounding box center [296, 48] width 48 height 13
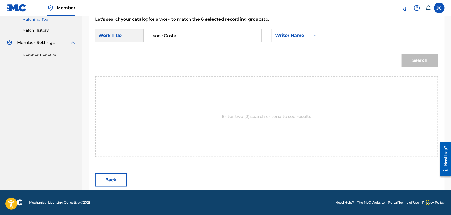
click at [364, 32] on input "Search Form" at bounding box center [379, 35] width 109 height 13
paste input "[PERSON_NAME]"
type input "[PERSON_NAME]"
click at [408, 61] on button "Search" at bounding box center [420, 60] width 37 height 13
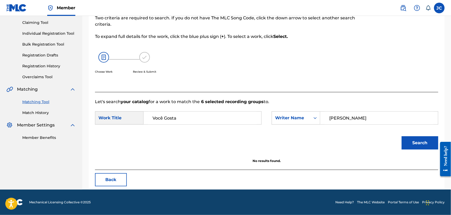
scroll to position [55, 0]
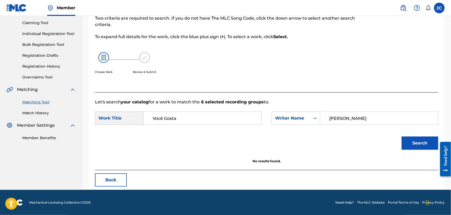
drag, startPoint x: 159, startPoint y: 120, endPoint x: 196, endPoint y: 122, distance: 37.5
click at [196, 122] on input "Você Gosta" at bounding box center [202, 118] width 109 height 13
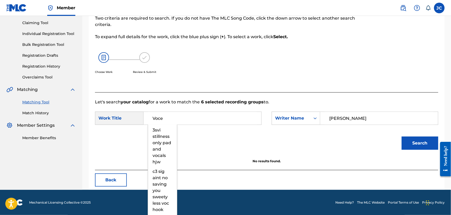
type input "Voce"
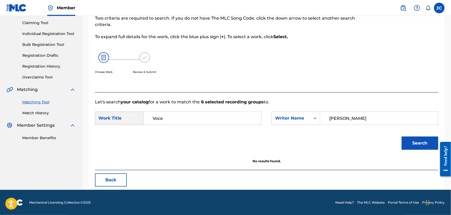
click at [418, 144] on button "Search" at bounding box center [420, 143] width 37 height 13
click at [43, 114] on link "Match History" at bounding box center [49, 113] width 54 height 6
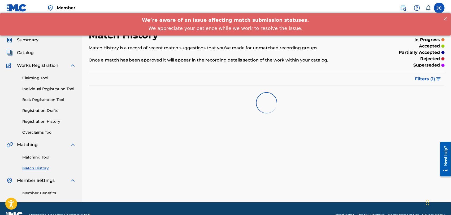
click at [40, 154] on div "Matching Tool Match History" at bounding box center [41, 159] width 70 height 23
click at [40, 155] on link "Matching Tool" at bounding box center [49, 158] width 54 height 6
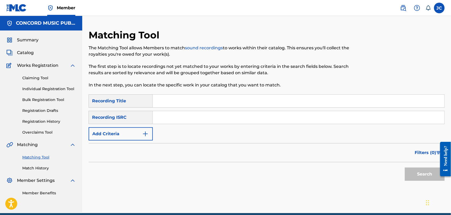
paste input "QT3EX2460019"
type input "QT3EX2460019"
click at [422, 174] on button "Search" at bounding box center [425, 174] width 40 height 13
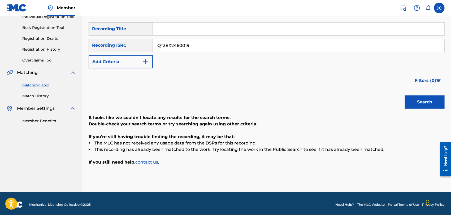
scroll to position [74, 0]
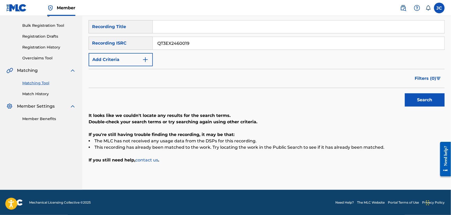
drag, startPoint x: 210, startPoint y: 42, endPoint x: 89, endPoint y: 38, distance: 120.4
click at [89, 38] on div "SearchWithCriteria456414cd-1bac-4cfa-86c5-8a4e166062cc Recording ISRC QT3EX2460…" at bounding box center [267, 43] width 356 height 13
click at [184, 23] on input "Search Form" at bounding box center [299, 26] width 292 height 13
paste input "Prometiste Volver"
type input "Prometiste Volver"
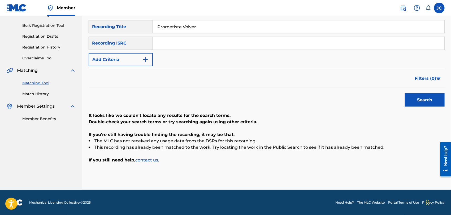
click at [151, 65] on button "Add Criteria" at bounding box center [121, 59] width 64 height 13
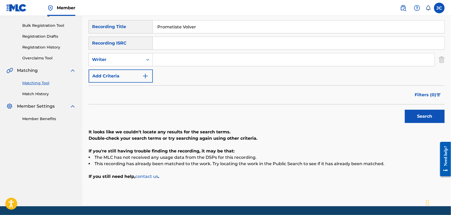
click at [177, 65] on input "Search Form" at bounding box center [294, 59] width 282 height 13
paste input "[PERSON_NAME]"
type input "[PERSON_NAME]"
click at [409, 110] on button "Search" at bounding box center [425, 116] width 40 height 13
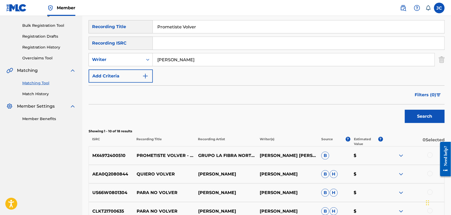
click at [432, 156] on div at bounding box center [430, 155] width 5 height 5
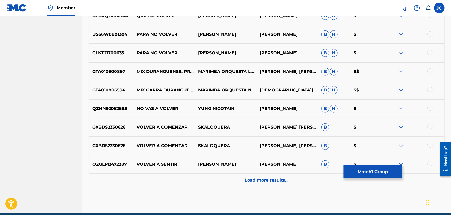
scroll to position [251, 0]
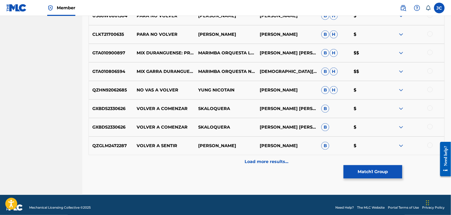
click at [377, 177] on button "Match 1 Group" at bounding box center [373, 171] width 59 height 13
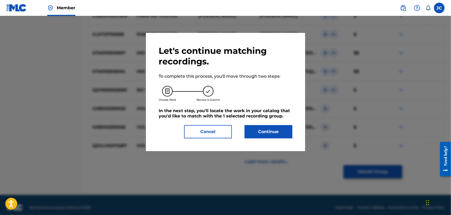
click at [289, 137] on button "Continue" at bounding box center [269, 131] width 48 height 13
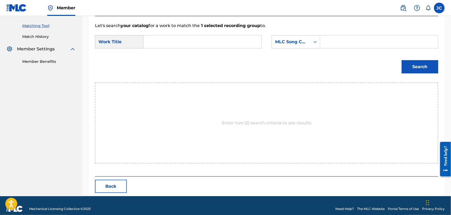
scroll to position [138, 0]
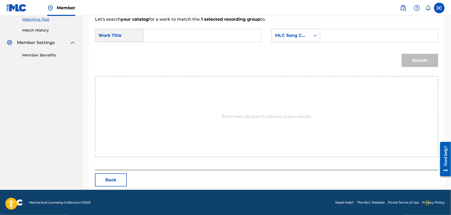
click at [311, 36] on div "Search Form" at bounding box center [316, 36] width 10 height 10
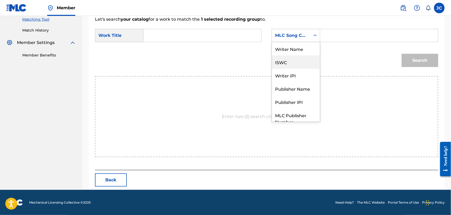
scroll to position [0, 0]
click at [305, 45] on div "Writer Name" at bounding box center [296, 48] width 48 height 13
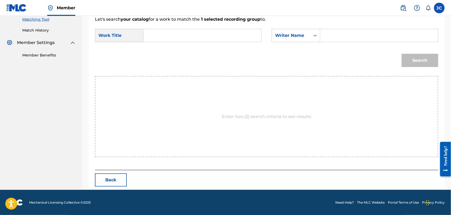
click at [332, 37] on input "Search Form" at bounding box center [379, 35] width 109 height 13
paste input "[PERSON_NAME]"
type input "[PERSON_NAME]"
click at [223, 33] on input "Search Form" at bounding box center [202, 35] width 109 height 13
paste input "Prometiste Volver"
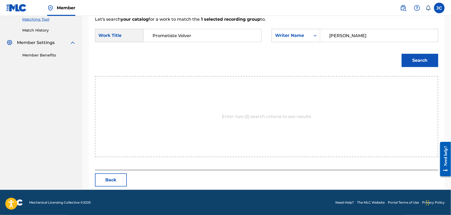
type input "Prometiste Volver"
click at [408, 57] on button "Search" at bounding box center [420, 60] width 37 height 13
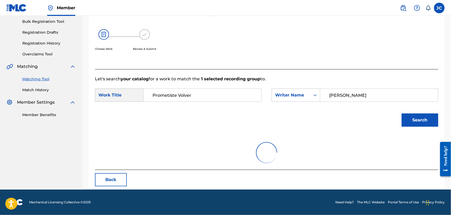
scroll to position [117, 0]
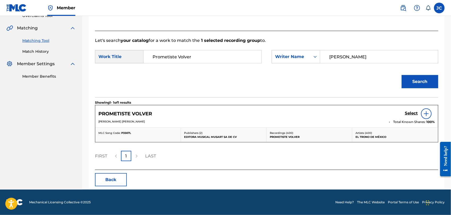
click at [428, 114] on img at bounding box center [427, 114] width 6 height 6
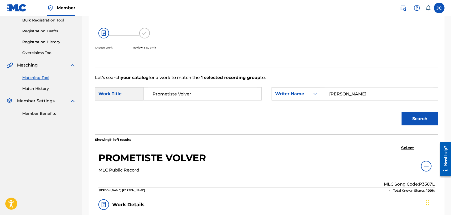
scroll to position [28, 0]
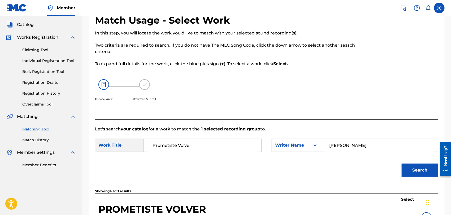
click at [47, 139] on link "Match History" at bounding box center [49, 141] width 54 height 6
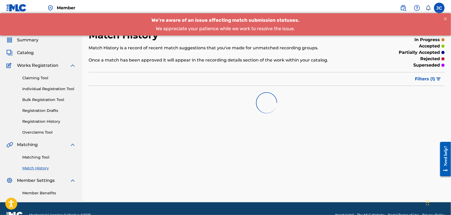
click at [37, 156] on link "Matching Tool" at bounding box center [49, 158] width 54 height 6
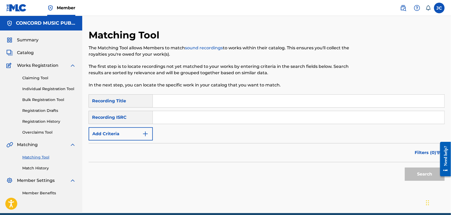
click at [189, 122] on input "Search Form" at bounding box center [299, 117] width 292 height 13
paste input "PTEN11400106"
type input "PTEN11400106"
click at [423, 178] on button "Search" at bounding box center [425, 174] width 40 height 13
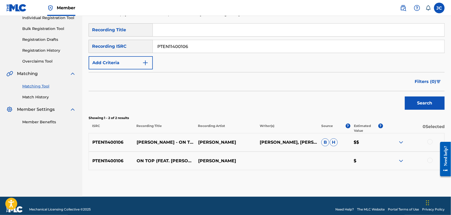
scroll to position [78, 0]
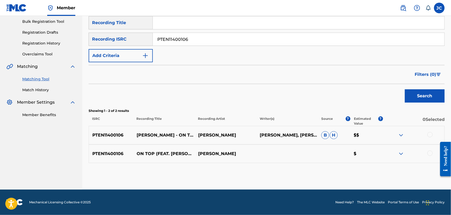
click at [435, 138] on div at bounding box center [414, 135] width 62 height 6
click at [433, 137] on div at bounding box center [414, 135] width 62 height 6
click at [431, 134] on div at bounding box center [430, 134] width 5 height 5
click at [431, 151] on div at bounding box center [430, 153] width 5 height 5
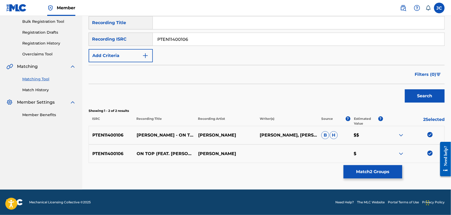
click at [353, 171] on button "Match 2 Groups" at bounding box center [373, 171] width 59 height 13
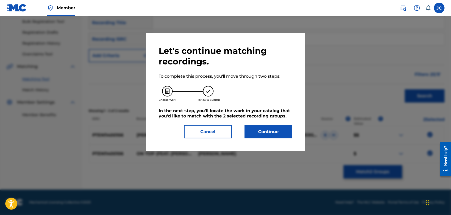
click at [260, 134] on button "Continue" at bounding box center [269, 131] width 48 height 13
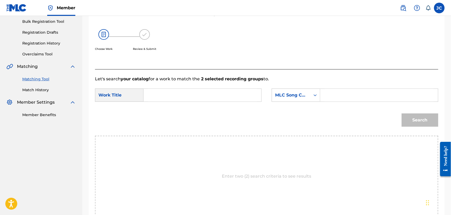
drag, startPoint x: 152, startPoint y: 89, endPoint x: 154, endPoint y: 92, distance: 3.1
click at [152, 89] on form "SearchWithCriteria9cfd86b8-af4b-425d-a996-b44494d3af6c Work Title SearchWithCri…" at bounding box center [267, 109] width 344 height 54
click at [157, 98] on input "Search Form" at bounding box center [202, 95] width 109 height 13
paste input "On Top"
type input "On Top"
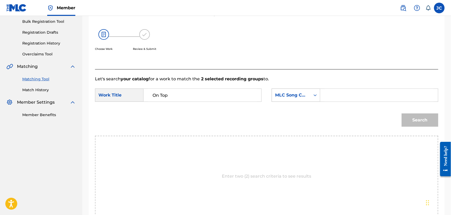
click at [293, 98] on div "MLC Song Code" at bounding box center [291, 95] width 32 height 6
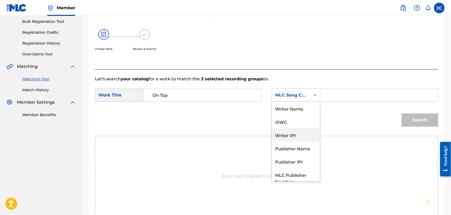
scroll to position [0, 0]
click at [288, 111] on div "Writer Name" at bounding box center [296, 108] width 48 height 13
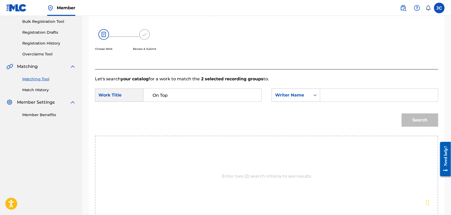
click at [341, 93] on input "Search Form" at bounding box center [379, 95] width 109 height 13
paste input "Stemela"
type input "Stemela"
click at [423, 119] on button "Search" at bounding box center [420, 120] width 37 height 13
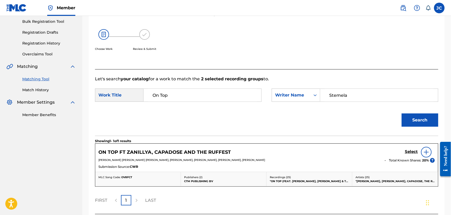
click at [428, 154] on img at bounding box center [427, 152] width 6 height 6
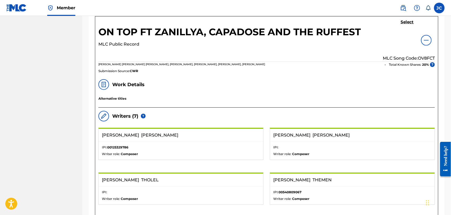
scroll to position [196, 0]
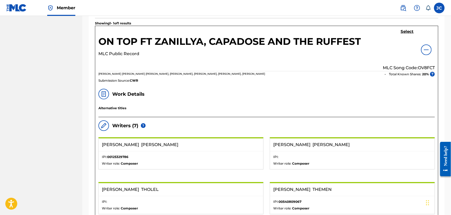
click at [411, 30] on h5 "Select" at bounding box center [407, 31] width 13 height 5
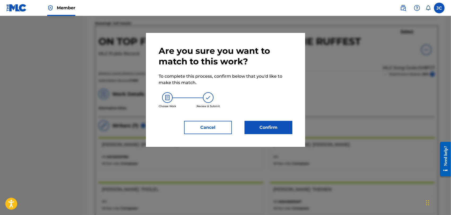
click at [284, 126] on button "Confirm" at bounding box center [269, 127] width 48 height 13
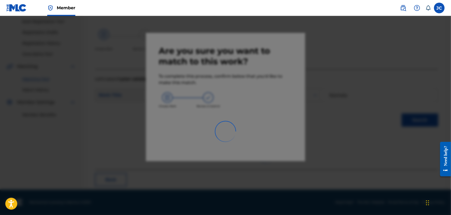
scroll to position [20, 0]
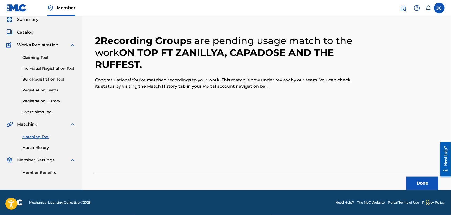
click at [420, 183] on button "Done" at bounding box center [423, 183] width 32 height 13
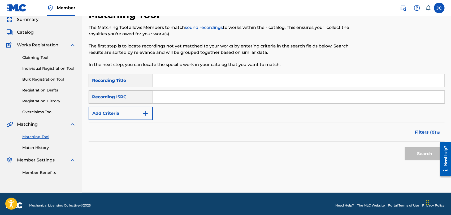
click at [223, 96] on input "Search Form" at bounding box center [299, 97] width 292 height 13
paste input "NLT2H1900161"
type input "NLT2H1900161"
click at [441, 155] on div "Need help?" at bounding box center [445, 159] width 11 height 35
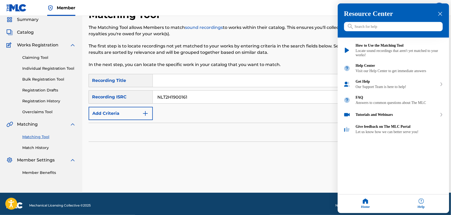
click at [436, 156] on div "Resource Center Help Get the help you need from our knowledge base News Search …" at bounding box center [394, 108] width 112 height 210
click at [441, 11] on div "close resource center" at bounding box center [440, 13] width 5 height 5
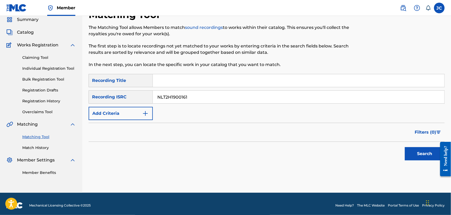
click at [415, 153] on button "Search" at bounding box center [425, 153] width 40 height 13
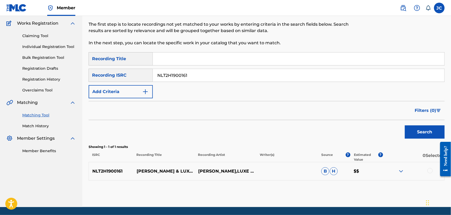
scroll to position [59, 0]
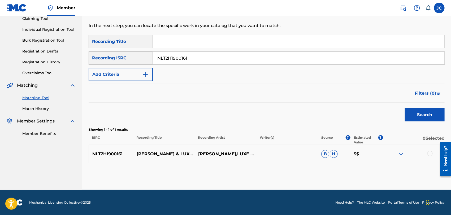
click at [432, 154] on div at bounding box center [430, 153] width 5 height 5
click at [365, 171] on button "Match 1 Group" at bounding box center [373, 171] width 59 height 13
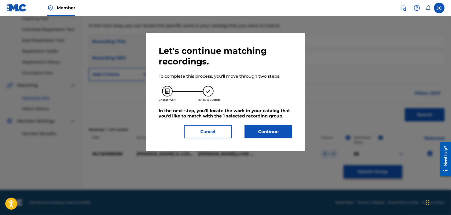
click at [272, 134] on button "Continue" at bounding box center [269, 131] width 48 height 13
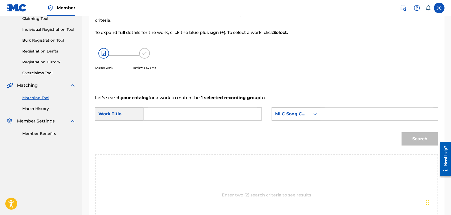
click at [170, 105] on form "SearchWithCriteria9cfd86b8-af4b-425d-a996-b44494d3af6c Work Title SearchWithCri…" at bounding box center [267, 128] width 344 height 54
click at [177, 116] on input "Search Form" at bounding box center [202, 114] width 109 height 13
paste input "Left Alone"
type input "Left Alone"
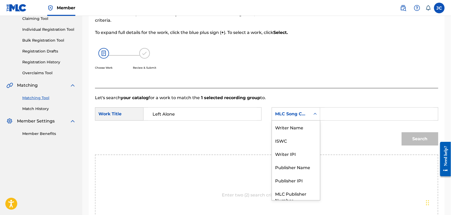
click at [272, 116] on div "MLC Song Code" at bounding box center [291, 114] width 39 height 10
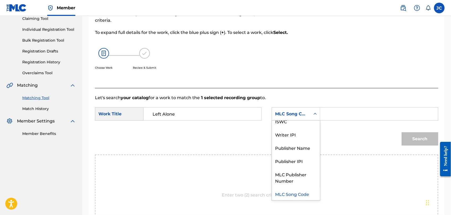
scroll to position [0, 0]
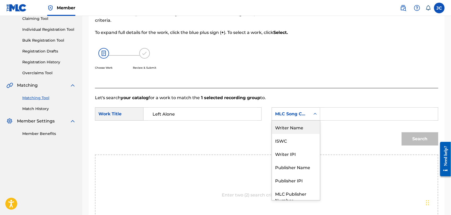
click at [290, 129] on div "Writer Name" at bounding box center [296, 127] width 48 height 13
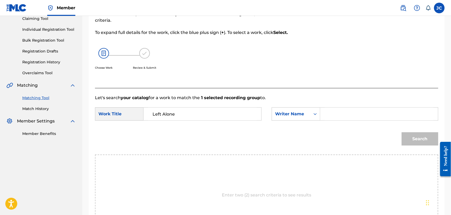
drag, startPoint x: 346, startPoint y: 114, endPoint x: 5, endPoint y: 2, distance: 358.8
click at [346, 114] on input "Search Form" at bounding box center [379, 114] width 109 height 13
paste input "Nan"
type input "Nan"
click at [423, 140] on button "Search" at bounding box center [420, 139] width 37 height 13
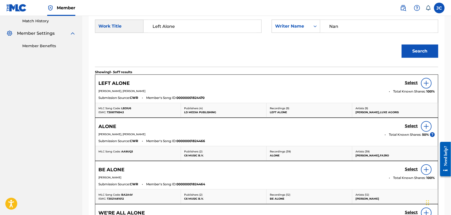
scroll to position [148, 0]
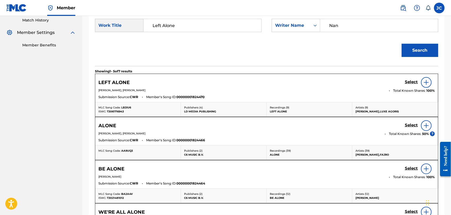
click at [424, 82] on img at bounding box center [427, 82] width 6 height 6
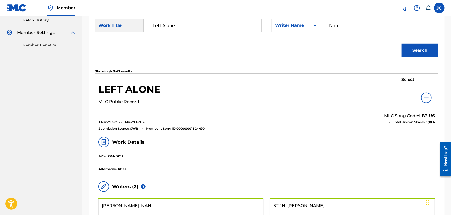
click at [406, 79] on h5 "Select" at bounding box center [408, 79] width 13 height 5
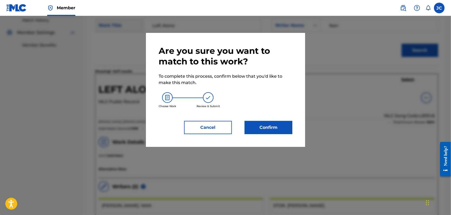
click at [284, 129] on button "Confirm" at bounding box center [269, 127] width 48 height 13
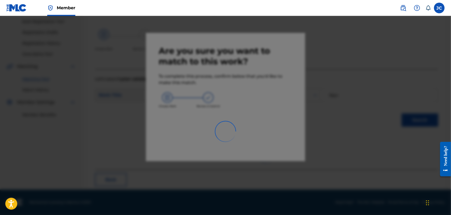
scroll to position [20, 0]
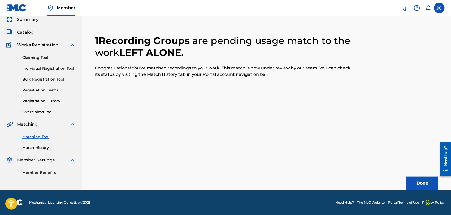
click at [428, 177] on button "Done" at bounding box center [423, 183] width 32 height 13
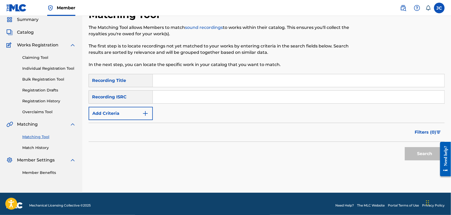
click at [255, 97] on input "Search Form" at bounding box center [299, 97] width 292 height 13
paste input "USSM17300474"
click at [412, 158] on button "Search" at bounding box center [425, 153] width 40 height 13
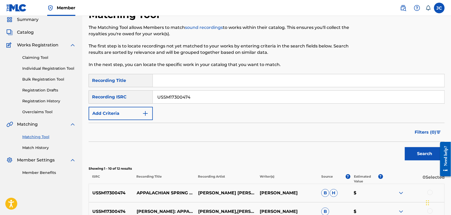
click at [169, 101] on input "USSM17300474" at bounding box center [299, 97] width 292 height 13
paste input "FLB2100710"
type input "USFLB2100710"
click at [421, 149] on button "Search" at bounding box center [425, 153] width 40 height 13
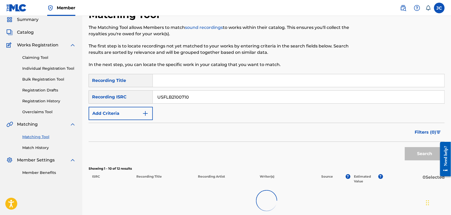
scroll to position [75, 0]
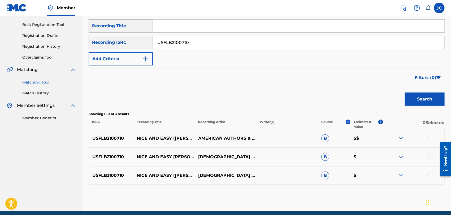
click at [432, 137] on div at bounding box center [430, 137] width 5 height 5
click at [431, 160] on div at bounding box center [414, 157] width 62 height 6
click at [431, 159] on div at bounding box center [430, 156] width 5 height 5
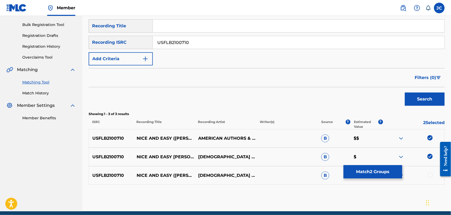
click at [431, 176] on div at bounding box center [430, 175] width 5 height 5
click at [355, 170] on button "Match 3 Groups" at bounding box center [373, 171] width 59 height 13
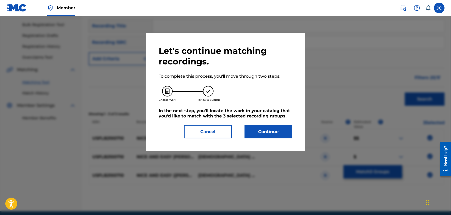
click at [272, 126] on button "Continue" at bounding box center [269, 131] width 48 height 13
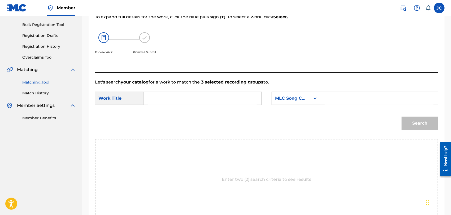
click at [203, 104] on input "Search Form" at bounding box center [202, 98] width 109 height 13
paste input "Nice and Easy"
type input "Nice and Easy"
click at [291, 108] on div "SearchWithCriteria9cfd86b8-af4b-425d-a996-b44494d3af6c Work Title Nice and Easy…" at bounding box center [267, 100] width 344 height 16
click at [293, 93] on div "MLC Song Code" at bounding box center [296, 98] width 49 height 13
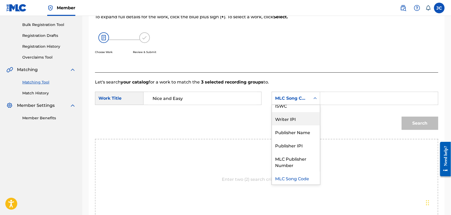
scroll to position [0, 0]
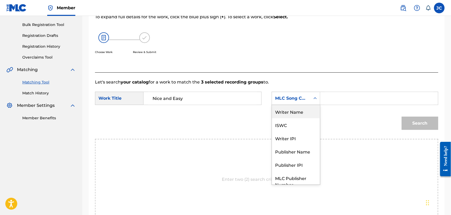
click at [283, 113] on div "Writer Name" at bounding box center [296, 111] width 48 height 13
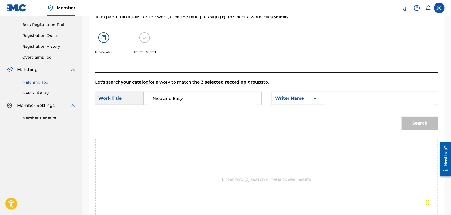
click at [373, 96] on input "Search Form" at bounding box center [379, 98] width 109 height 13
paste input "Rublin"
type input "Rublin"
click at [416, 125] on button "Search" at bounding box center [420, 123] width 37 height 13
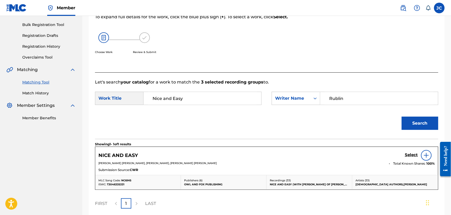
click at [427, 157] on img at bounding box center [427, 155] width 6 height 6
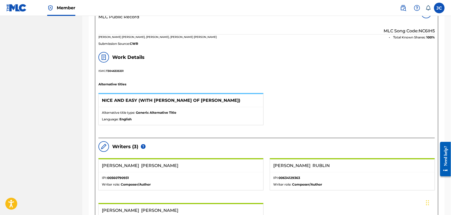
scroll to position [193, 0]
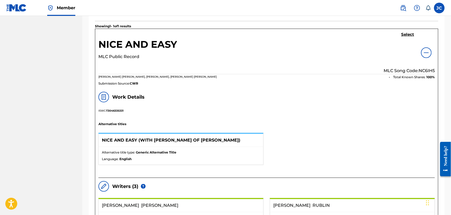
click at [411, 37] on link "Select" at bounding box center [408, 35] width 13 height 6
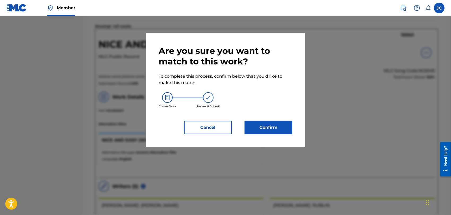
click at [255, 121] on button "Confirm" at bounding box center [269, 127] width 48 height 13
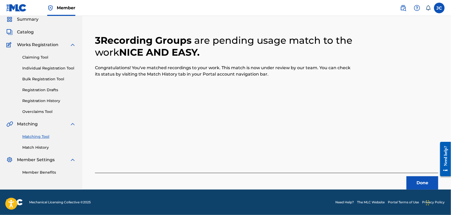
scroll to position [20, 0]
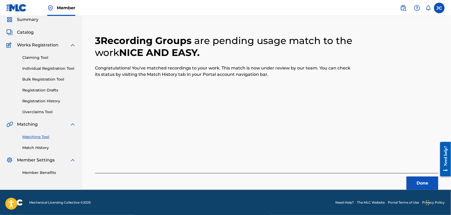
click at [428, 180] on button "Done" at bounding box center [423, 183] width 32 height 13
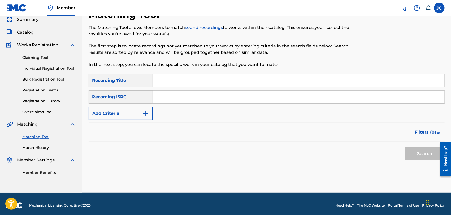
paste input "Retrieving data. Wait a few seconds and try to cut or copy again."
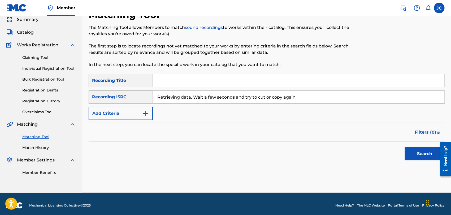
click at [423, 150] on button "Search" at bounding box center [425, 153] width 40 height 13
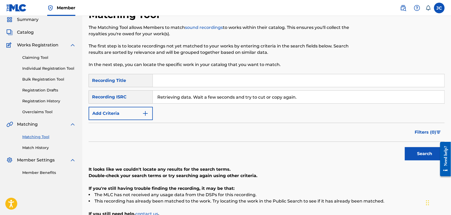
drag, startPoint x: 314, startPoint y: 100, endPoint x: 149, endPoint y: 102, distance: 164.7
click at [149, 102] on div "SearchWithCriteria456414cd-1bac-4cfa-86c5-8a4e166062cc Recording ISRC Retrievin…" at bounding box center [267, 97] width 356 height 13
paste input "NLA509890665"
click at [429, 155] on button "Search" at bounding box center [425, 153] width 40 height 13
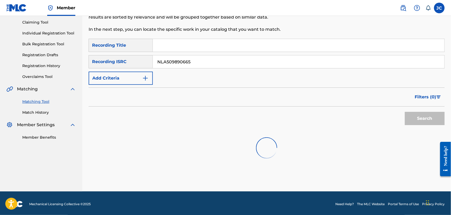
scroll to position [57, 0]
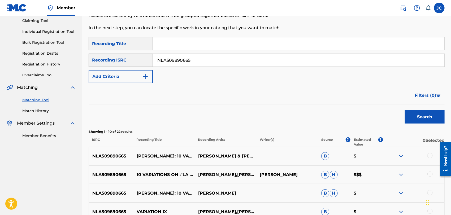
click at [187, 64] on input "NLA509890665" at bounding box center [299, 60] width 292 height 13
paste input "QM6MZ1722718"
type input "QM6MZ1722718"
click at [409, 116] on button "Search" at bounding box center [425, 116] width 40 height 13
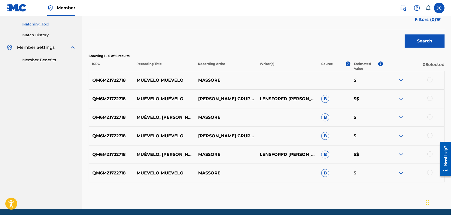
scroll to position [146, 0]
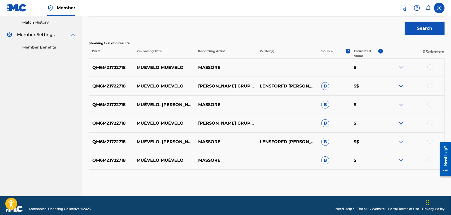
click at [429, 65] on div at bounding box center [430, 67] width 5 height 5
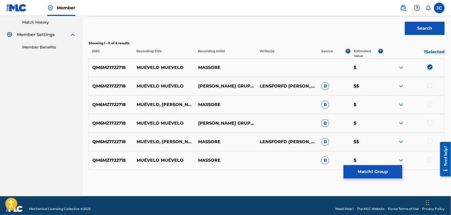
click at [431, 84] on div at bounding box center [430, 85] width 5 height 5
click at [432, 105] on div at bounding box center [430, 104] width 5 height 5
click at [432, 123] on div at bounding box center [430, 122] width 5 height 5
click at [432, 143] on div at bounding box center [430, 141] width 5 height 5
click at [429, 163] on div at bounding box center [414, 160] width 62 height 6
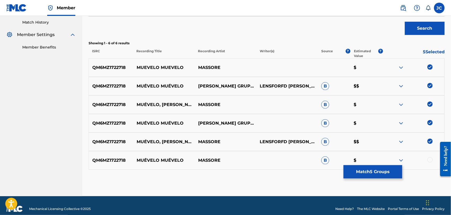
click at [429, 162] on div at bounding box center [430, 159] width 5 height 5
click at [369, 167] on button "Match 6 Groups" at bounding box center [373, 171] width 59 height 13
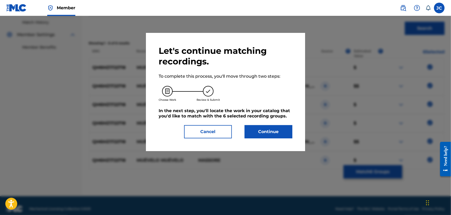
click at [271, 135] on button "Continue" at bounding box center [269, 131] width 48 height 13
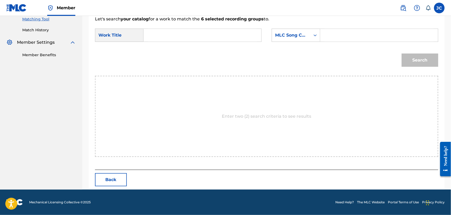
scroll to position [138, 0]
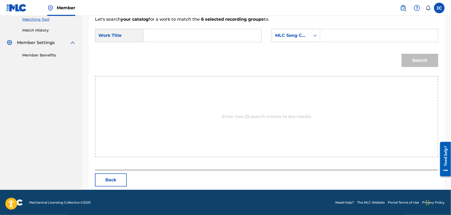
click at [168, 27] on form "SearchWithCriteria9cfd86b8-af4b-425d-a996-b44494d3af6c Work Title SearchWithCri…" at bounding box center [267, 50] width 344 height 54
click at [166, 35] on input "Search Form" at bounding box center [202, 35] width 109 height 13
paste input "Muevelo Muevelo"
type input "Muevelo Muevelo"
click at [38, 30] on link "Match History" at bounding box center [49, 31] width 54 height 6
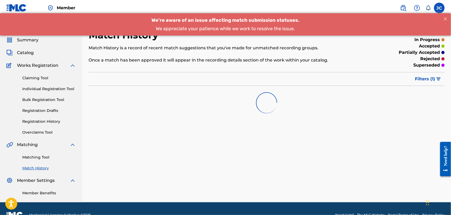
drag, startPoint x: 38, startPoint y: 154, endPoint x: 36, endPoint y: 157, distance: 3.8
click at [37, 156] on div "Matching Tool Match History" at bounding box center [41, 159] width 70 height 23
click at [36, 157] on link "Matching Tool" at bounding box center [49, 158] width 54 height 6
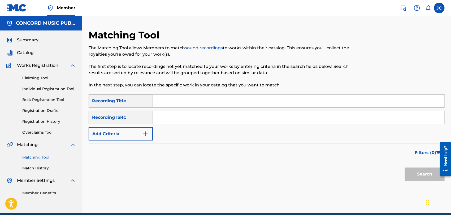
click at [192, 110] on div "SearchWithCriteria2585d456-9b05-4a9a-9811-b04da0de487a Recording Title SearchWi…" at bounding box center [267, 118] width 356 height 46
click at [193, 115] on input "Search Form" at bounding box center [299, 117] width 292 height 13
paste input "FR6Z71500109"
type input "FR6Z71500109"
click at [412, 177] on button "Search" at bounding box center [425, 174] width 40 height 13
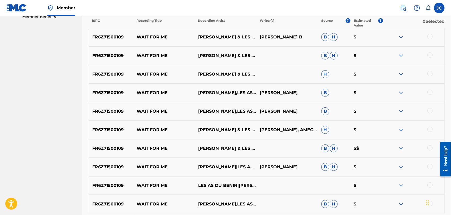
scroll to position [177, 0]
click at [430, 37] on div at bounding box center [430, 36] width 5 height 5
drag, startPoint x: 430, startPoint y: 47, endPoint x: 429, endPoint y: 52, distance: 4.6
click at [430, 49] on div "FR6Z71500109 WAIT FOR ME [PERSON_NAME] & LES AS DU BÉNIN B H $" at bounding box center [267, 55] width 356 height 19
click at [429, 52] on div at bounding box center [430, 54] width 5 height 5
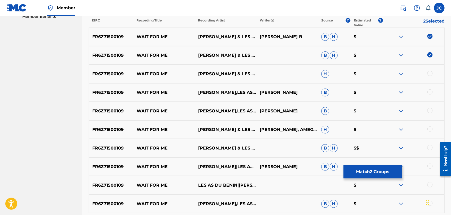
click at [429, 71] on div at bounding box center [430, 73] width 5 height 5
drag, startPoint x: 431, startPoint y: 91, endPoint x: 431, endPoint y: 99, distance: 8.0
click at [431, 92] on div at bounding box center [430, 91] width 5 height 5
click at [432, 101] on div "FR6Z71500109 WAIT FOR ME [PERSON_NAME],LES AS DU BENIN [PERSON_NAME] $" at bounding box center [267, 92] width 356 height 19
click at [432, 109] on div at bounding box center [430, 110] width 5 height 5
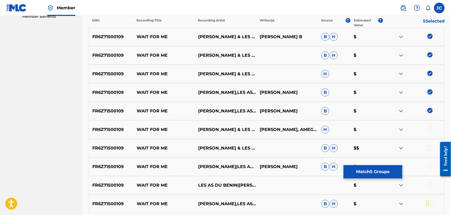
click at [430, 128] on div at bounding box center [430, 129] width 5 height 5
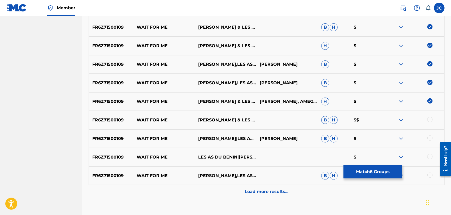
scroll to position [240, 0]
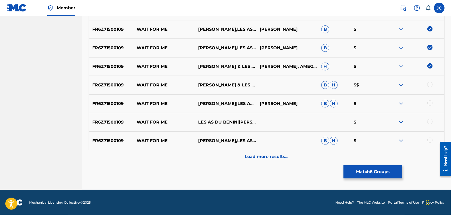
click at [428, 82] on div at bounding box center [414, 85] width 62 height 6
click at [429, 83] on div at bounding box center [430, 84] width 5 height 5
click at [429, 103] on div at bounding box center [430, 103] width 5 height 5
click at [430, 126] on div "FR6Z71500109 WAIT FOR ME LES AS DU BENIN|[PERSON_NAME] $" at bounding box center [267, 122] width 356 height 19
click at [431, 143] on div at bounding box center [430, 140] width 5 height 5
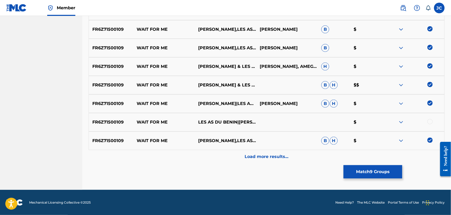
click at [430, 123] on div at bounding box center [430, 121] width 5 height 5
click at [318, 156] on div "Load more results..." at bounding box center [267, 156] width 356 height 13
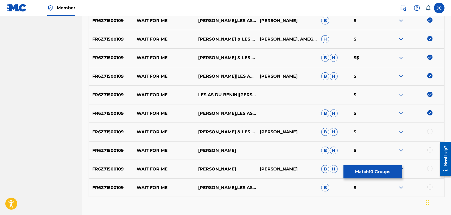
scroll to position [301, 0]
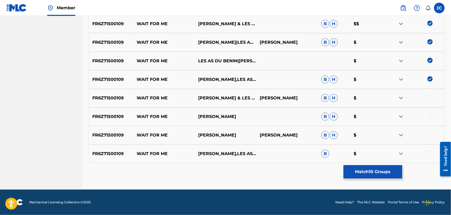
click at [428, 97] on div at bounding box center [430, 97] width 5 height 5
click at [430, 114] on div at bounding box center [430, 116] width 5 height 5
click at [430, 134] on div at bounding box center [430, 134] width 5 height 5
click at [430, 153] on div at bounding box center [430, 153] width 5 height 5
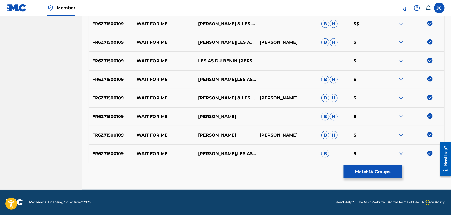
click at [363, 170] on button "Match 14 Groups" at bounding box center [373, 171] width 59 height 13
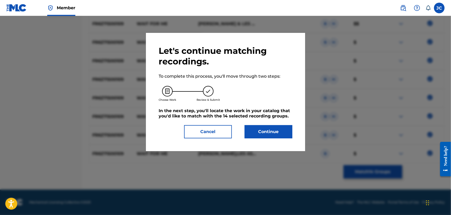
click at [263, 133] on button "Continue" at bounding box center [269, 131] width 48 height 13
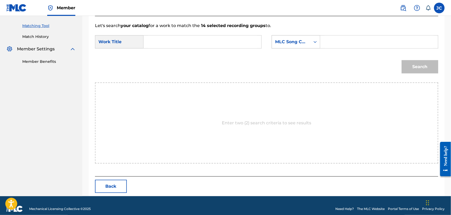
scroll to position [138, 0]
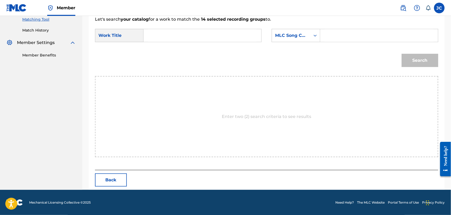
click at [325, 40] on div "Search Form" at bounding box center [380, 35] width 118 height 13
click at [302, 37] on div "MLC Song Code" at bounding box center [291, 35] width 32 height 6
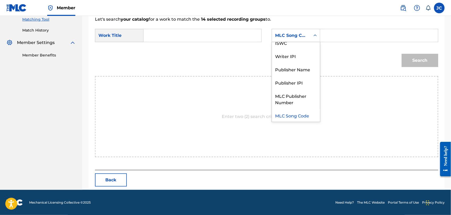
scroll to position [0, 0]
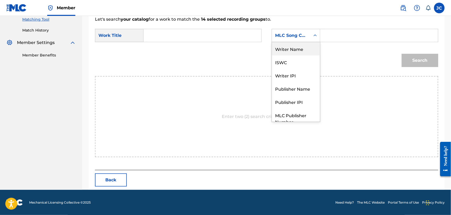
click at [304, 45] on div "Writer Name" at bounding box center [296, 48] width 48 height 13
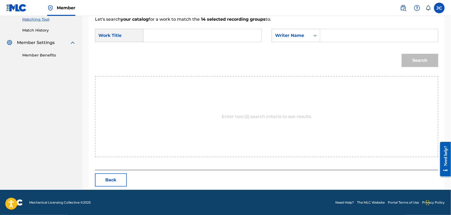
click at [342, 37] on input "Search Form" at bounding box center [379, 35] width 109 height 13
paste input "FR6Z71500109"
type input "FR6Z71500109"
click at [164, 35] on input "Search Form" at bounding box center [202, 35] width 109 height 13
paste input "Wait for Me"
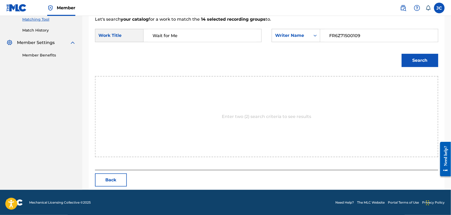
type input "Wait for Me"
paste input "Damawuzan"
drag, startPoint x: 383, startPoint y: 31, endPoint x: 277, endPoint y: 31, distance: 106.5
click at [277, 31] on div "SearchWithCriteria622cbec8-ec21-468f-8ef9-763064f52759 Writer Name FR6Z71500109" at bounding box center [355, 35] width 167 height 13
click at [418, 60] on button "Search" at bounding box center [420, 60] width 37 height 13
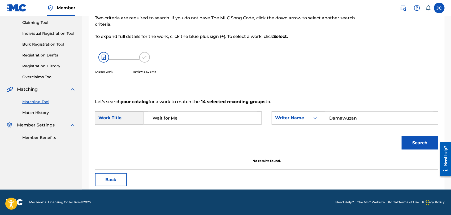
scroll to position [55, 0]
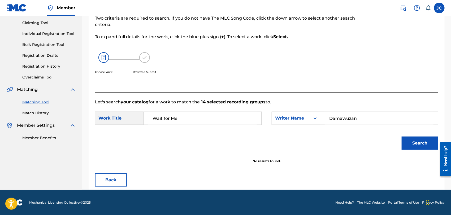
drag, startPoint x: 375, startPoint y: 117, endPoint x: 241, endPoint y: 118, distance: 134.7
click at [241, 118] on div "SearchWithCriteria9cfd86b8-af4b-425d-a996-b44494d3af6c Work Title Wait for Me S…" at bounding box center [267, 120] width 344 height 16
click at [421, 144] on button "Search" at bounding box center [420, 143] width 37 height 13
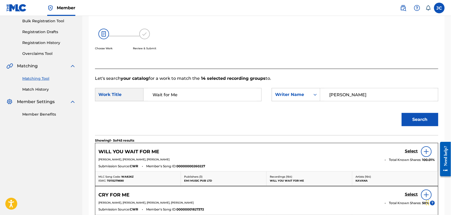
scroll to position [114, 0]
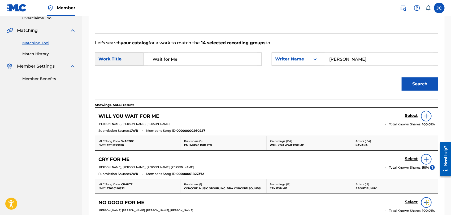
click at [430, 114] on div at bounding box center [426, 116] width 11 height 11
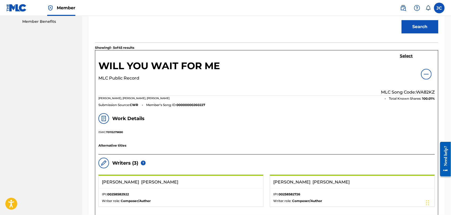
scroll to position [144, 0]
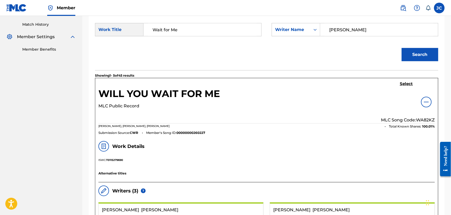
drag, startPoint x: 349, startPoint y: 33, endPoint x: 310, endPoint y: 40, distance: 39.6
click at [310, 40] on form "SearchWithCriteria9cfd86b8-af4b-425d-a996-b44494d3af6c Work Title Wait for Me S…" at bounding box center [267, 44] width 344 height 54
type input "[PERSON_NAME]"
click at [426, 53] on button "Search" at bounding box center [420, 54] width 37 height 13
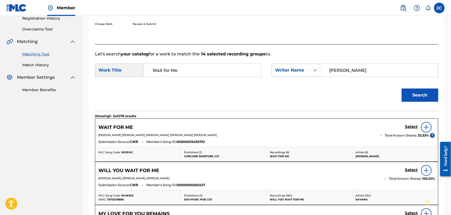
scroll to position [55, 0]
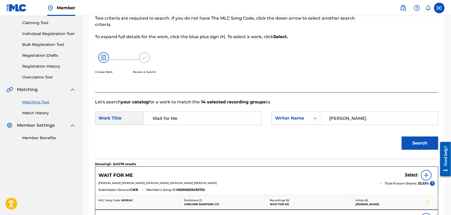
click at [47, 116] on link "Match History" at bounding box center [49, 113] width 54 height 6
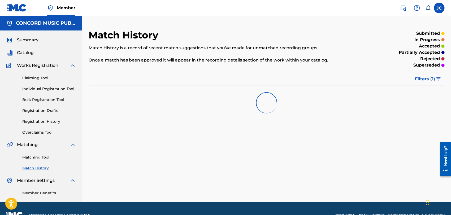
click at [44, 157] on link "Matching Tool" at bounding box center [49, 158] width 54 height 6
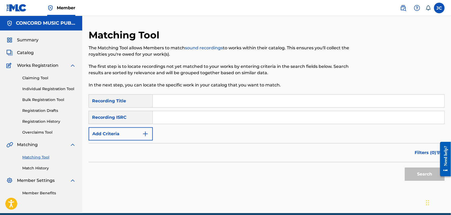
paste input "USUM70846096"
type input "USUM70846096"
click at [434, 175] on button "Search" at bounding box center [425, 174] width 40 height 13
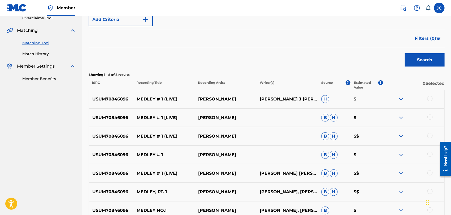
scroll to position [146, 0]
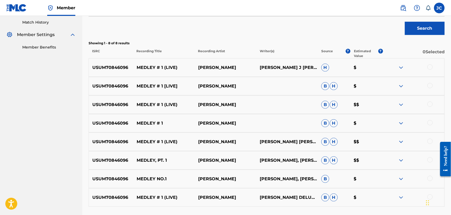
click at [429, 68] on div at bounding box center [430, 67] width 5 height 5
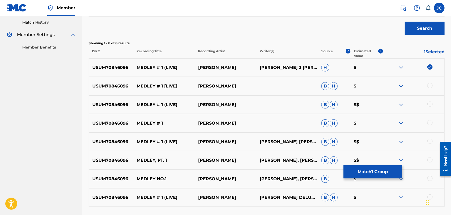
click at [429, 86] on div at bounding box center [430, 85] width 5 height 5
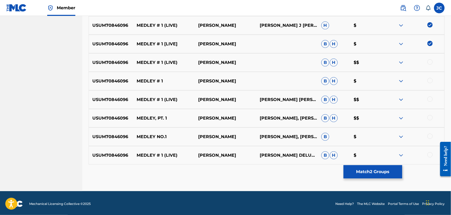
scroll to position [190, 0]
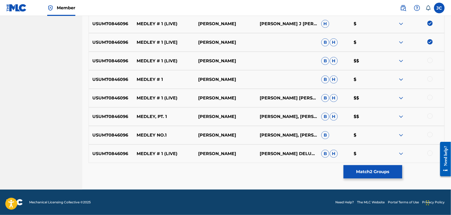
click at [432, 62] on div at bounding box center [430, 60] width 5 height 5
click at [432, 80] on div at bounding box center [430, 78] width 5 height 5
click at [432, 100] on div at bounding box center [414, 98] width 62 height 6
click at [430, 98] on div at bounding box center [430, 97] width 5 height 5
click at [431, 112] on div "USUM70846096 MEDLEY, PT. 1 [PERSON_NAME] [PERSON_NAME], [PERSON_NAME] [PERSON_N…" at bounding box center [267, 117] width 356 height 19
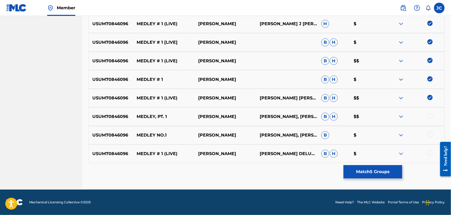
click at [431, 126] on div "USUM70846096 MEDLEY NO.1 [PERSON_NAME] [PERSON_NAME], [PERSON_NAME] [PERSON_NAM…" at bounding box center [267, 135] width 356 height 19
click at [431, 117] on div at bounding box center [430, 116] width 5 height 5
click at [430, 136] on div at bounding box center [430, 134] width 5 height 5
click at [431, 156] on div at bounding box center [430, 153] width 5 height 5
click at [361, 170] on button "Match 8 Groups" at bounding box center [373, 171] width 59 height 13
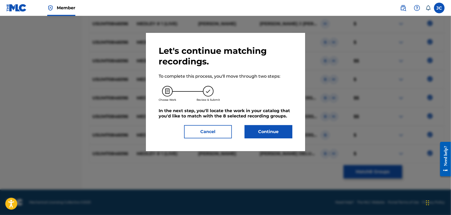
click at [283, 131] on button "Continue" at bounding box center [269, 131] width 48 height 13
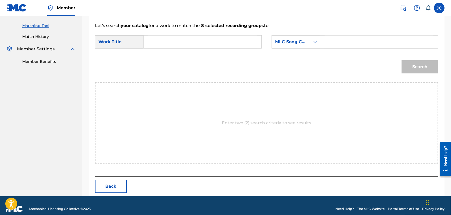
scroll to position [138, 0]
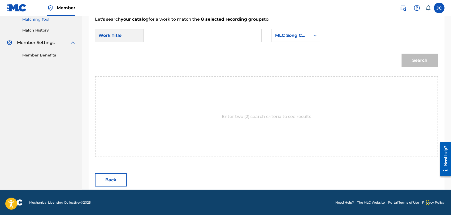
click at [291, 37] on div "MLC Song Code" at bounding box center [291, 35] width 32 height 6
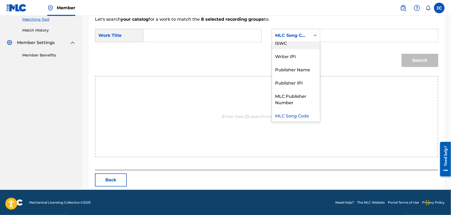
scroll to position [0, 0]
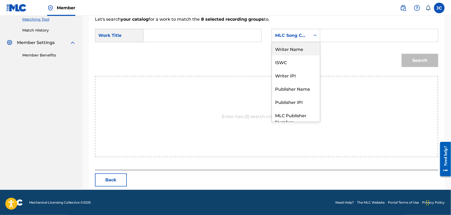
click at [292, 48] on div "Writer Name" at bounding box center [296, 48] width 48 height 13
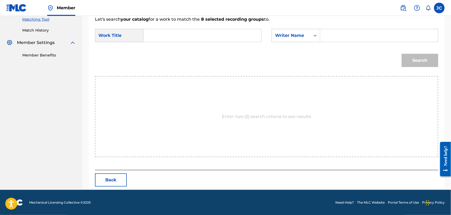
click at [342, 30] on input "Search Form" at bounding box center [379, 35] width 109 height 13
click at [353, 23] on form "SearchWithCriteria9cfd86b8-af4b-425d-a996-b44494d3af6c Work Title SearchWithCri…" at bounding box center [267, 50] width 344 height 54
drag, startPoint x: 352, startPoint y: 33, endPoint x: 349, endPoint y: 35, distance: 3.6
click at [352, 33] on input "Search Form" at bounding box center [379, 35] width 109 height 13
paste input "HAMLISC"
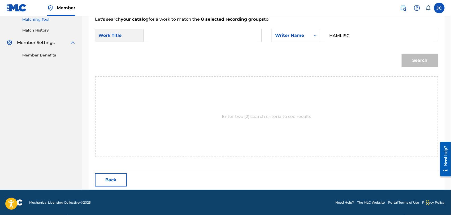
click at [367, 41] on input "HAMLISC" at bounding box center [379, 35] width 109 height 13
type input "[PERSON_NAME]"
click at [177, 39] on input "Search Form" at bounding box center [202, 35] width 109 height 13
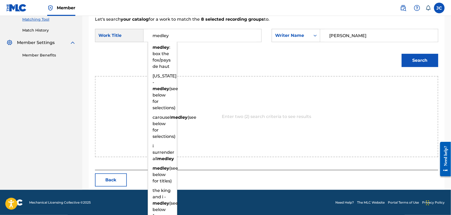
type input "medley"
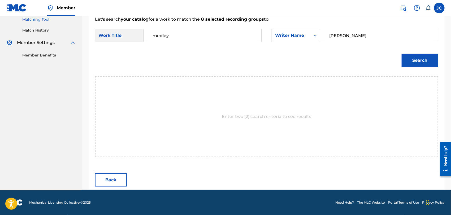
click at [431, 63] on button "Search" at bounding box center [420, 60] width 37 height 13
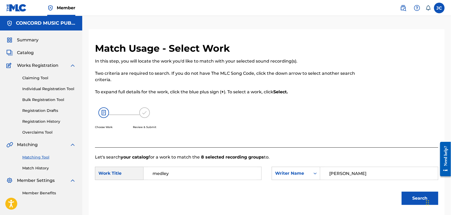
drag, startPoint x: 38, startPoint y: 173, endPoint x: 40, endPoint y: 169, distance: 5.2
click at [38, 173] on div "Summary Catalog Works Registration Claiming Tool Individual Registration Tool B…" at bounding box center [41, 117] width 82 height 172
click at [41, 168] on link "Match History" at bounding box center [49, 169] width 54 height 6
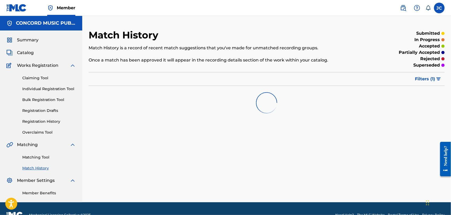
click at [40, 160] on div "Matching Tool Match History" at bounding box center [41, 159] width 70 height 23
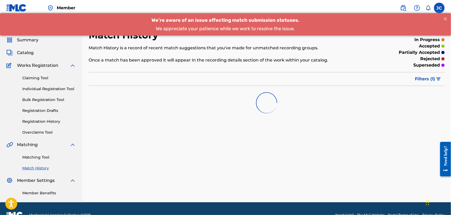
click at [40, 158] on link "Matching Tool" at bounding box center [49, 158] width 54 height 6
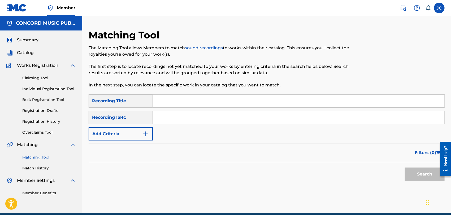
click at [189, 113] on input "Search Form" at bounding box center [299, 117] width 292 height 13
paste input "USAT20610362"
type input "USAT20610362"
click at [416, 172] on button "Search" at bounding box center [425, 174] width 40 height 13
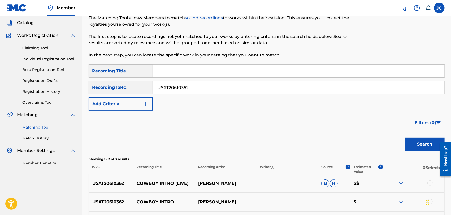
scroll to position [88, 0]
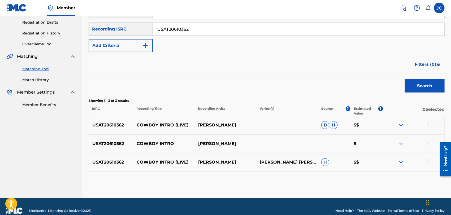
click at [428, 124] on div at bounding box center [430, 124] width 5 height 5
click at [429, 141] on div at bounding box center [430, 143] width 5 height 5
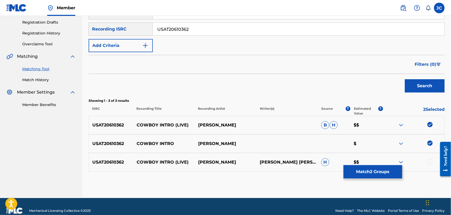
click at [433, 160] on div at bounding box center [430, 161] width 5 height 5
click at [366, 170] on button "Match 3 Groups" at bounding box center [373, 171] width 59 height 13
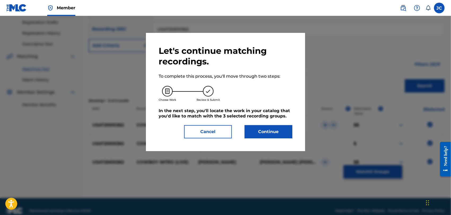
click at [269, 132] on button "Continue" at bounding box center [269, 131] width 48 height 13
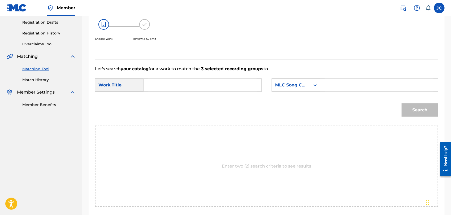
click at [222, 86] on input "Search Form" at bounding box center [202, 85] width 109 height 13
paste input "Cowboy"
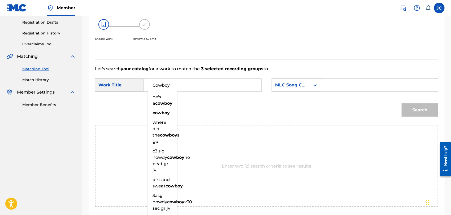
type input "Cowboy"
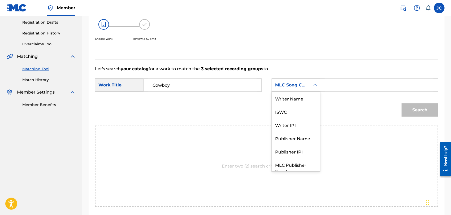
click at [300, 85] on div "MLC Song Code" at bounding box center [291, 85] width 32 height 6
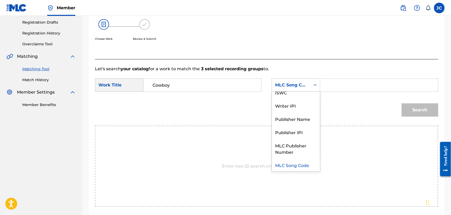
scroll to position [0, 0]
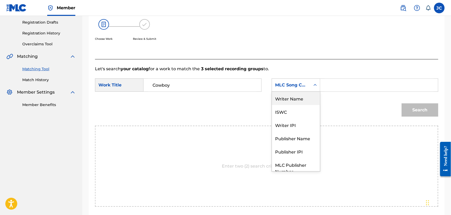
click at [282, 99] on div "Writer Name" at bounding box center [296, 98] width 48 height 13
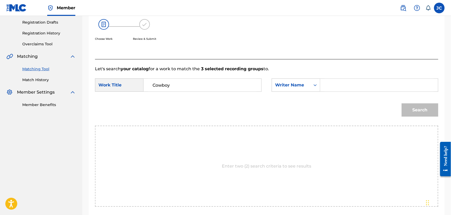
click at [335, 85] on input "Search Form" at bounding box center [379, 85] width 109 height 13
paste input "[PERSON_NAME]"
type input "[PERSON_NAME]"
click at [411, 114] on button "Search" at bounding box center [420, 110] width 37 height 13
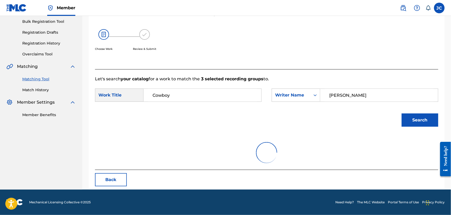
scroll to position [88, 0]
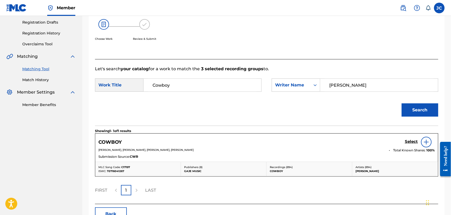
click at [431, 143] on div at bounding box center [426, 142] width 11 height 11
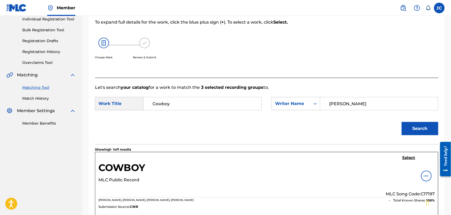
scroll to position [118, 0]
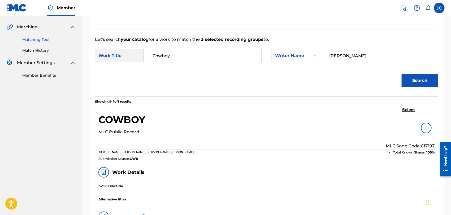
click at [409, 113] on link "Select" at bounding box center [409, 111] width 13 height 6
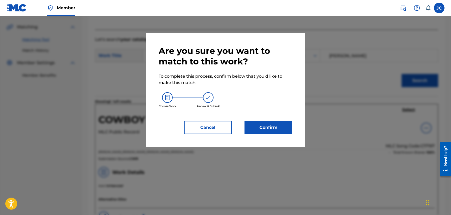
drag, startPoint x: 253, startPoint y: 122, endPoint x: 256, endPoint y: 125, distance: 3.9
click at [256, 125] on button "Confirm" at bounding box center [269, 127] width 48 height 13
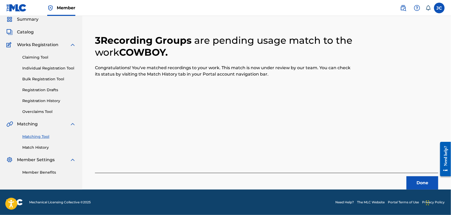
scroll to position [20, 0]
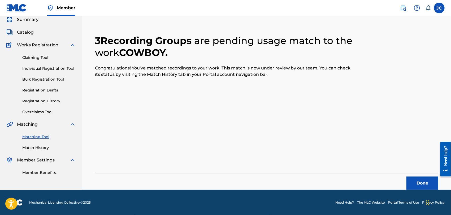
drag, startPoint x: 405, startPoint y: 178, endPoint x: 412, endPoint y: 182, distance: 8.7
click at [405, 179] on div "Done" at bounding box center [267, 181] width 344 height 17
click at [421, 185] on button "Done" at bounding box center [423, 183] width 32 height 13
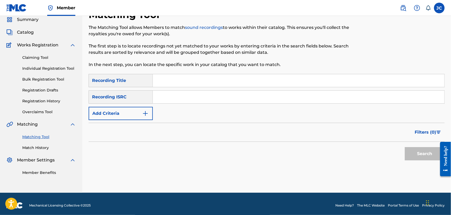
paste input "DEB330594502"
click at [423, 152] on button "Search" at bounding box center [425, 153] width 40 height 13
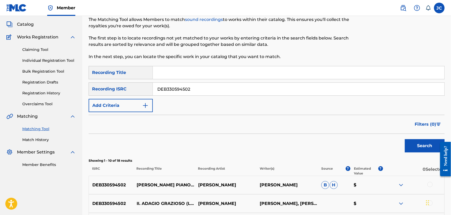
scroll to position [28, 0]
click at [214, 86] on input "DEB330594502" at bounding box center [299, 89] width 292 height 13
paste input "COSO11300030"
type input "COSO11300030"
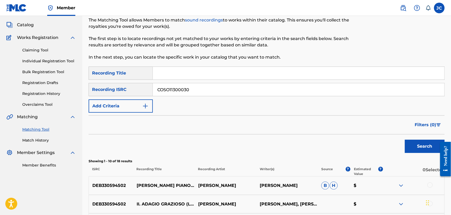
click at [411, 141] on button "Search" at bounding box center [425, 146] width 40 height 13
click at [194, 90] on input "COSO11300030" at bounding box center [299, 89] width 292 height 13
drag, startPoint x: 416, startPoint y: 144, endPoint x: 424, endPoint y: 141, distance: 8.1
click at [416, 145] on button "Search" at bounding box center [425, 146] width 40 height 13
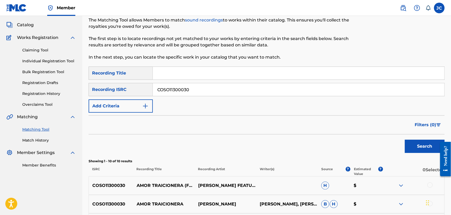
click at [208, 89] on input "COSO11300030" at bounding box center [299, 89] width 292 height 13
click at [438, 150] on div at bounding box center [443, 159] width 15 height 43
click at [430, 145] on button "Search" at bounding box center [425, 146] width 40 height 13
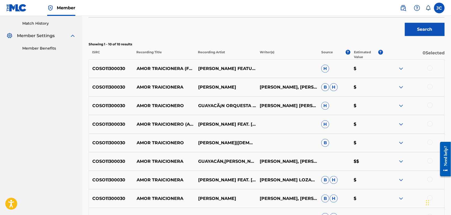
scroll to position [146, 0]
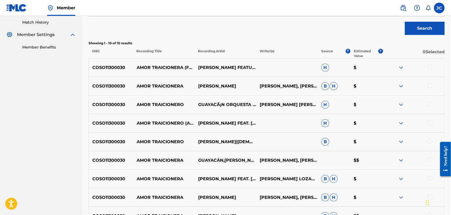
click at [429, 67] on div at bounding box center [430, 67] width 5 height 5
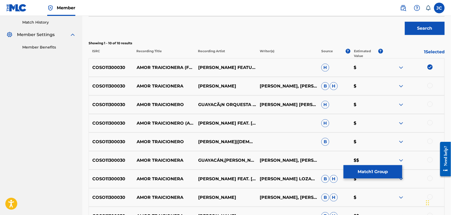
click at [431, 86] on div at bounding box center [430, 85] width 5 height 5
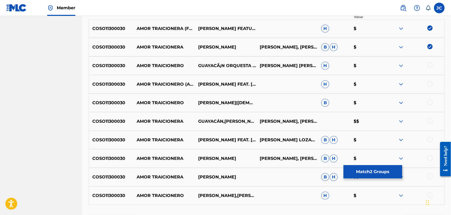
scroll to position [205, 0]
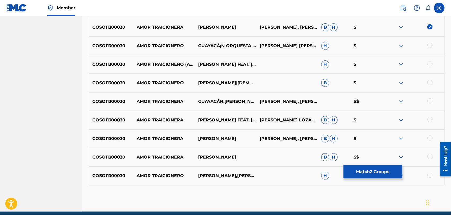
click at [428, 42] on div "COSO11300030 AMOR TRAICIONERO GUAYACÃ¡N ORQUESTA FEAT. [PERSON_NAME] [PERSON_NA…" at bounding box center [267, 46] width 356 height 19
click at [430, 44] on div at bounding box center [430, 45] width 5 height 5
click at [432, 63] on div at bounding box center [430, 63] width 5 height 5
click at [432, 80] on div at bounding box center [414, 83] width 62 height 6
click at [432, 83] on div at bounding box center [430, 82] width 5 height 5
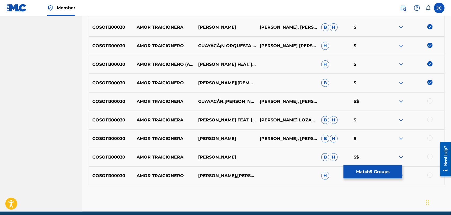
click at [432, 105] on div "COSO11300030 AMOR [PERSON_NAME],[PERSON_NAME] [PERSON_NAME], [PERSON_NAME] [PER…" at bounding box center [267, 101] width 356 height 19
click at [432, 101] on div at bounding box center [430, 101] width 5 height 5
click at [433, 120] on div at bounding box center [414, 120] width 62 height 6
click at [431, 120] on div at bounding box center [430, 119] width 5 height 5
click at [429, 138] on div at bounding box center [430, 138] width 5 height 5
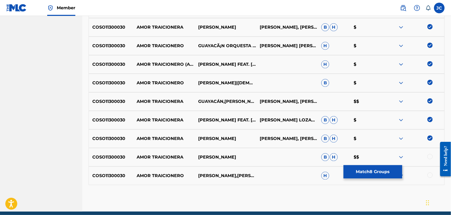
click at [426, 154] on div at bounding box center [414, 157] width 62 height 6
click at [429, 158] on div at bounding box center [430, 156] width 5 height 5
drag, startPoint x: 433, startPoint y: 175, endPoint x: 430, endPoint y: 177, distance: 3.2
click at [433, 176] on div at bounding box center [414, 176] width 62 height 6
click at [430, 177] on div at bounding box center [430, 175] width 5 height 5
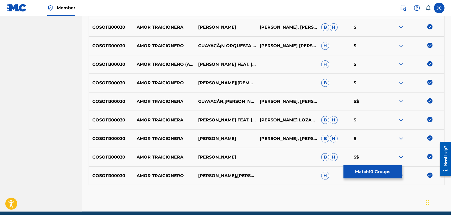
click at [377, 180] on div "COSO11300030 AMOR TRAICIONERO [PERSON_NAME],[PERSON_NAME] H $" at bounding box center [267, 176] width 356 height 19
click at [377, 174] on button "Match 10 Groups" at bounding box center [373, 171] width 59 height 13
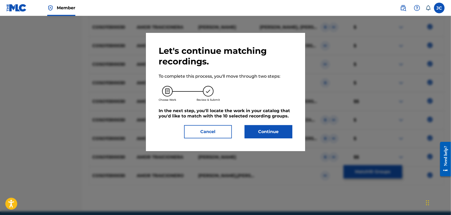
click at [287, 138] on button "Continue" at bounding box center [269, 131] width 48 height 13
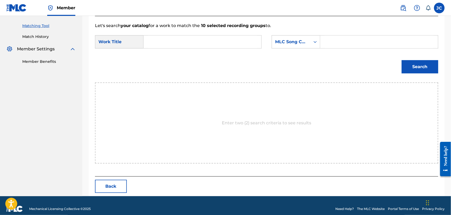
scroll to position [138, 0]
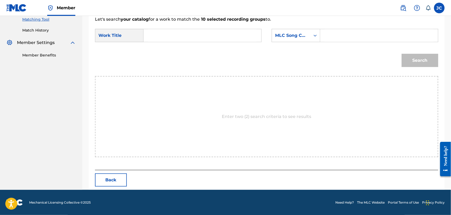
drag, startPoint x: 220, startPoint y: 38, endPoint x: 223, endPoint y: 39, distance: 2.7
click at [222, 38] on input "Search Form" at bounding box center [202, 35] width 109 height 13
paste input "Amor Traicionera"
type input "Amor Traicionera"
click at [308, 34] on div "MLC Song Code" at bounding box center [291, 35] width 32 height 6
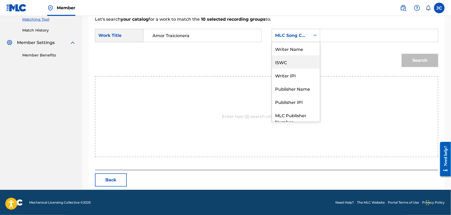
scroll to position [0, 0]
click at [305, 46] on div "Writer Name" at bounding box center [296, 48] width 48 height 13
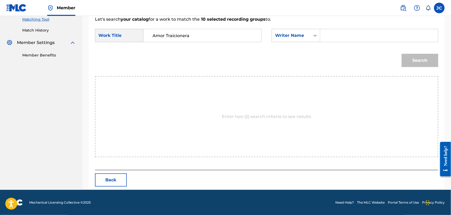
click at [332, 37] on input "Search Form" at bounding box center [379, 35] width 109 height 13
paste input "[PERSON_NAME]"
click at [424, 62] on button "Search" at bounding box center [420, 60] width 37 height 13
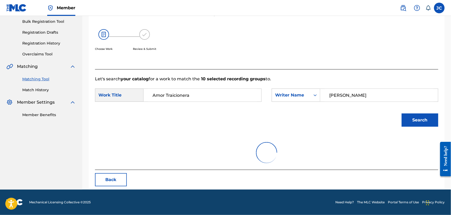
scroll to position [55, 0]
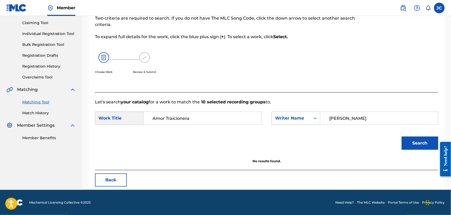
drag, startPoint x: 362, startPoint y: 112, endPoint x: 300, endPoint y: 116, distance: 62.0
click at [300, 116] on div "SearchWithCriteria5fae916d-fcbb-41c3-af1c-d922327b0713 Writer Name [PERSON_NAME]" at bounding box center [355, 118] width 167 height 13
paste input "Lozan"
type input "[PERSON_NAME]"
click at [419, 151] on div "Search" at bounding box center [418, 141] width 39 height 21
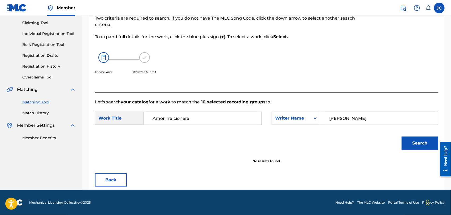
click at [417, 140] on button "Search" at bounding box center [420, 143] width 37 height 13
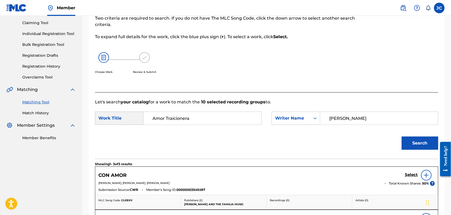
click at [39, 112] on link "Match History" at bounding box center [49, 113] width 54 height 6
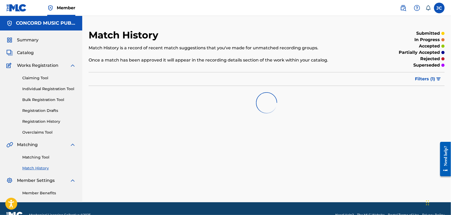
click at [38, 159] on link "Matching Tool" at bounding box center [49, 158] width 54 height 6
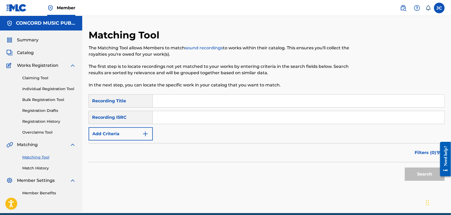
click at [194, 114] on input "Search Form" at bounding box center [299, 117] width 292 height 13
paste input "GBAYC0102432"
click at [425, 175] on button "Search" at bounding box center [425, 174] width 40 height 13
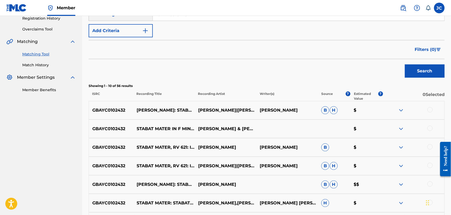
scroll to position [57, 0]
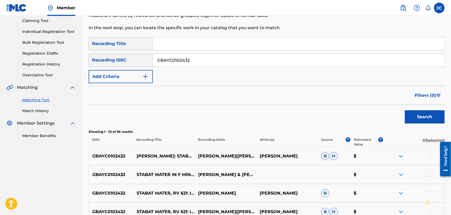
paste input "2002204"
drag, startPoint x: 205, startPoint y: 61, endPoint x: 275, endPoint y: 77, distance: 72.1
click at [150, 65] on div "SearchWithCriteria456414cd-1bac-4cfa-86c5-8a4e166062cc Recording ISRC GBAYC2002…" at bounding box center [267, 60] width 356 height 13
click at [420, 116] on button "Search" at bounding box center [425, 116] width 40 height 13
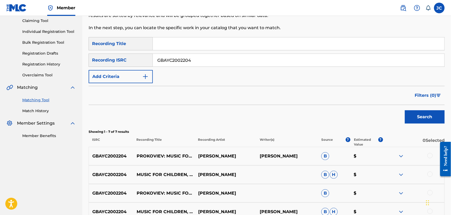
click at [433, 124] on div "Search" at bounding box center [424, 115] width 42 height 21
click at [421, 116] on button "Search" at bounding box center [425, 116] width 40 height 13
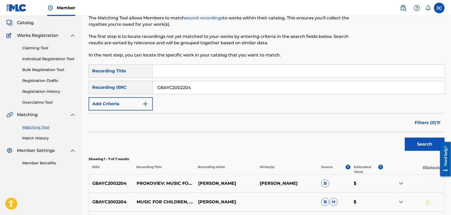
scroll to position [28, 0]
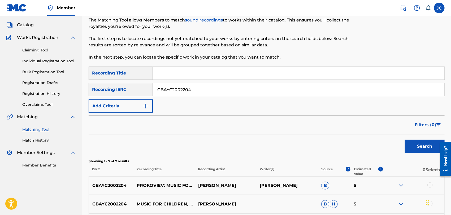
click at [207, 97] on div "SearchWithCriteria2585d456-9b05-4a9a-9811-b04da0de487a Recording Title SearchWi…" at bounding box center [267, 90] width 356 height 46
click at [207, 92] on input "GBAYC2002204" at bounding box center [299, 89] width 292 height 13
paste input "QM42K1802877"
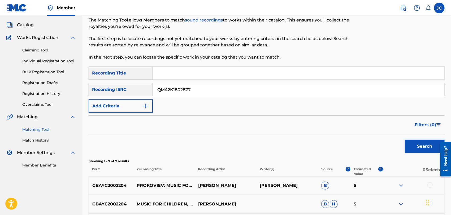
type input "QM42K1802877"
click at [434, 145] on button "Search" at bounding box center [425, 146] width 40 height 13
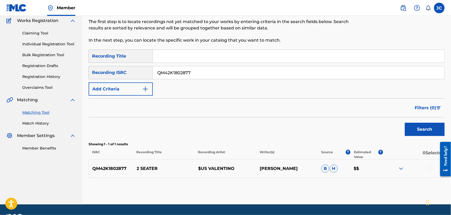
scroll to position [59, 0]
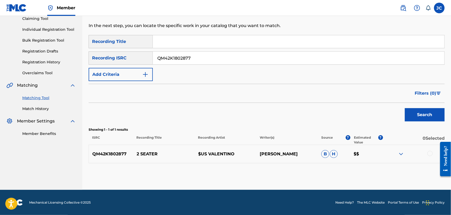
click at [428, 155] on div at bounding box center [414, 154] width 62 height 6
click at [431, 152] on div at bounding box center [430, 153] width 5 height 5
click at [356, 169] on button "Match 1 Group" at bounding box center [373, 171] width 59 height 13
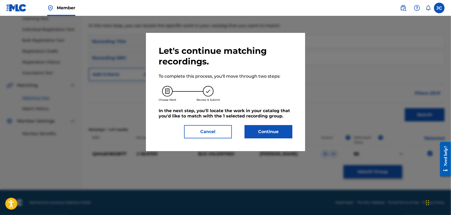
click at [278, 128] on button "Continue" at bounding box center [269, 131] width 48 height 13
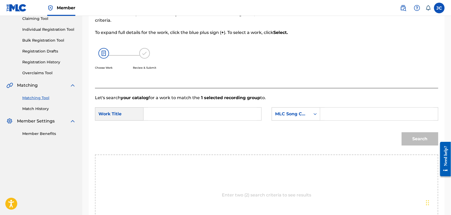
click at [40, 114] on div "Summary Catalog Works Registration Claiming Tool Individual Registration Tool B…" at bounding box center [41, 57] width 82 height 172
click at [40, 112] on div "Summary Catalog Works Registration Claiming Tool Individual Registration Tool B…" at bounding box center [41, 57] width 82 height 172
click at [38, 105] on div "Matching Tool Match History" at bounding box center [41, 100] width 70 height 23
click at [38, 108] on link "Match History" at bounding box center [49, 109] width 54 height 6
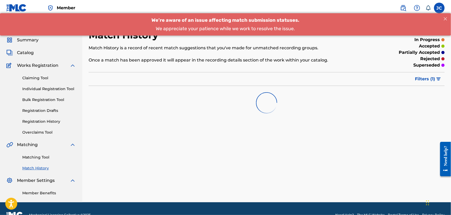
click at [44, 156] on link "Matching Tool" at bounding box center [49, 158] width 54 height 6
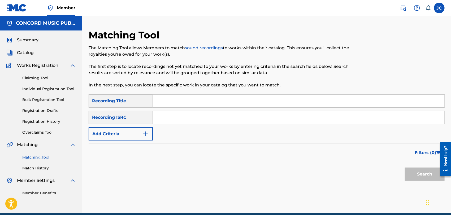
click at [187, 122] on input "Search Form" at bounding box center [299, 117] width 292 height 13
paste input "QZAKB2007451"
type input "QZAKB2007451"
click at [416, 173] on button "Search" at bounding box center [425, 174] width 40 height 13
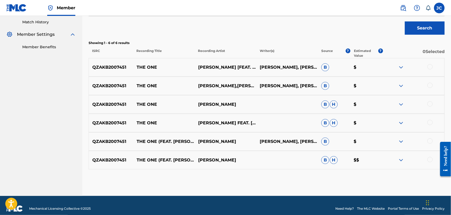
scroll to position [147, 0]
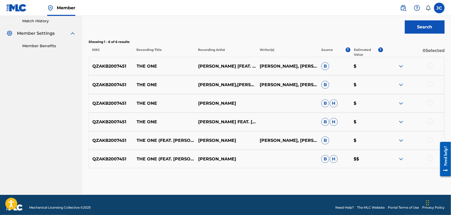
click at [431, 64] on div at bounding box center [430, 65] width 5 height 5
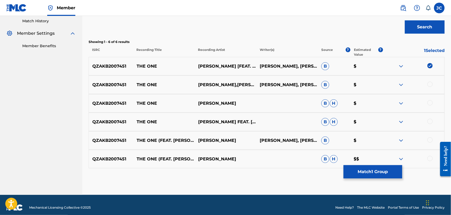
click at [430, 87] on div at bounding box center [430, 84] width 5 height 5
click at [432, 104] on div at bounding box center [430, 102] width 5 height 5
click at [431, 121] on div at bounding box center [430, 121] width 5 height 5
click at [430, 140] on div at bounding box center [430, 140] width 5 height 5
click at [430, 158] on div at bounding box center [430, 158] width 5 height 5
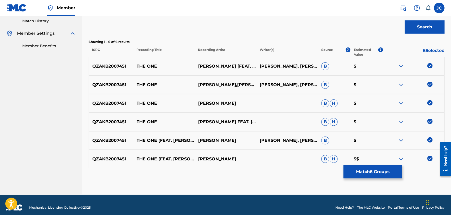
click at [371, 171] on button "Match 6 Groups" at bounding box center [373, 171] width 59 height 13
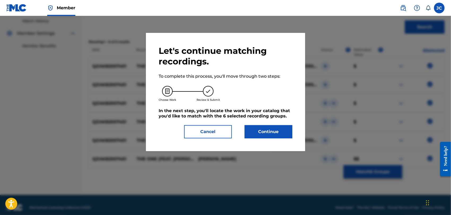
click at [273, 133] on button "Continue" at bounding box center [269, 131] width 48 height 13
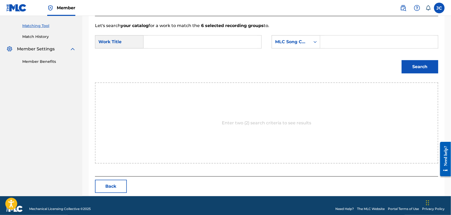
scroll to position [138, 0]
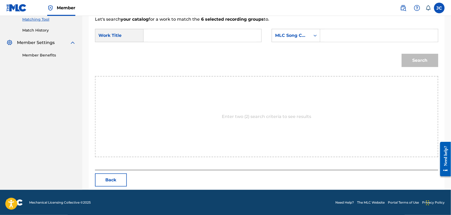
drag, startPoint x: 183, startPoint y: 38, endPoint x: 299, endPoint y: 46, distance: 116.6
click at [183, 38] on input "Search Form" at bounding box center [202, 35] width 109 height 13
paste input "The One"
type input "The One"
click at [305, 34] on div "MLC Song Code" at bounding box center [291, 35] width 32 height 6
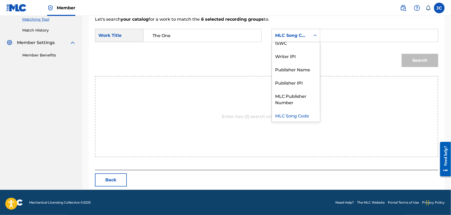
scroll to position [0, 0]
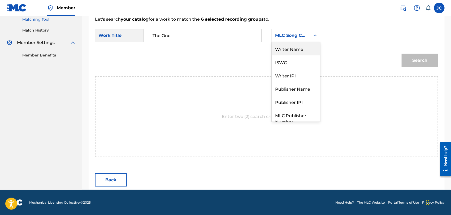
drag, startPoint x: 294, startPoint y: 52, endPoint x: 220, endPoint y: 0, distance: 90.2
click at [293, 52] on div "Writer Name" at bounding box center [296, 48] width 48 height 13
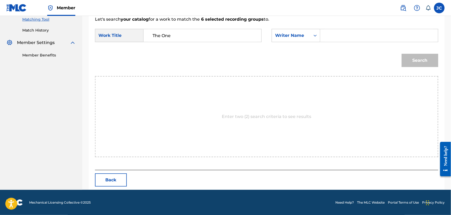
click at [363, 39] on input "Search Form" at bounding box center [379, 35] width 109 height 13
click at [349, 29] on input "Search Form" at bounding box center [379, 35] width 109 height 13
paste input "[PERSON_NAME]"
click at [426, 62] on button "Search" at bounding box center [420, 60] width 37 height 13
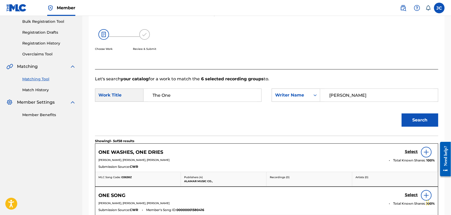
scroll to position [138, 0]
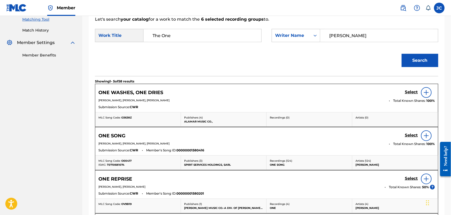
drag, startPoint x: 357, startPoint y: 29, endPoint x: 241, endPoint y: 29, distance: 116.1
click at [241, 29] on div "SearchWithCriteria9cfd86b8-af4b-425d-a996-b44494d3af6c Work Title The One Searc…" at bounding box center [267, 37] width 344 height 16
type input "[PERSON_NAME]"
click at [430, 64] on button "Search" at bounding box center [420, 60] width 37 height 13
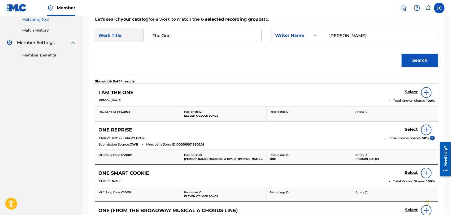
click at [38, 30] on link "Match History" at bounding box center [49, 31] width 54 height 6
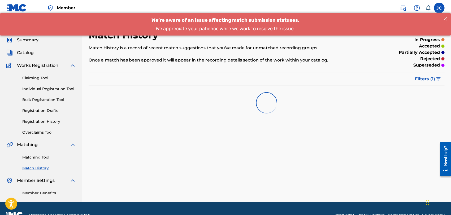
click at [35, 155] on link "Matching Tool" at bounding box center [49, 158] width 54 height 6
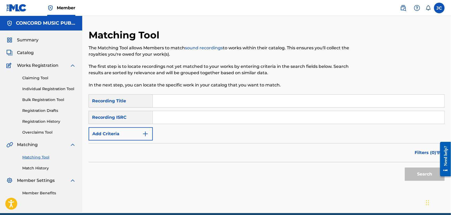
paste
type input "QZXYG2403415"
click at [426, 171] on button "Search" at bounding box center [425, 174] width 40 height 13
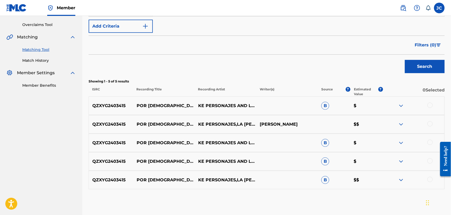
scroll to position [118, 0]
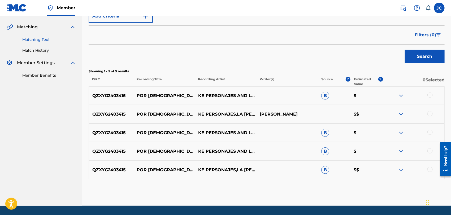
click at [431, 95] on div at bounding box center [430, 95] width 5 height 5
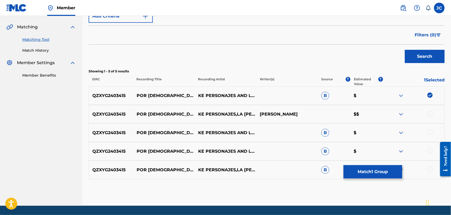
click at [431, 114] on div at bounding box center [430, 113] width 5 height 5
click at [431, 135] on div at bounding box center [430, 132] width 5 height 5
click at [431, 149] on div at bounding box center [430, 150] width 5 height 5
drag, startPoint x: 430, startPoint y: 179, endPoint x: 432, endPoint y: 172, distance: 6.8
click at [430, 179] on div "QZXYG2403415 POR [DEMOGRAPHIC_DATA] QUE NO (EN VIVO) KE PERSONAJES,LA [PERSON_N…" at bounding box center [267, 170] width 356 height 19
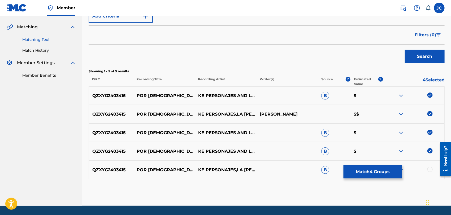
click at [432, 172] on div at bounding box center [414, 170] width 62 height 6
click at [429, 170] on div at bounding box center [430, 169] width 5 height 5
click at [357, 172] on button "Match 5 Groups" at bounding box center [373, 171] width 59 height 13
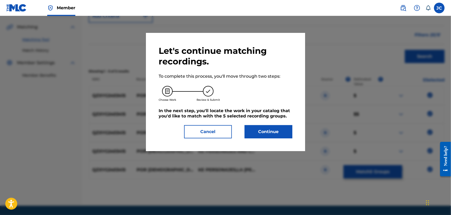
click at [267, 128] on button "Continue" at bounding box center [269, 131] width 48 height 13
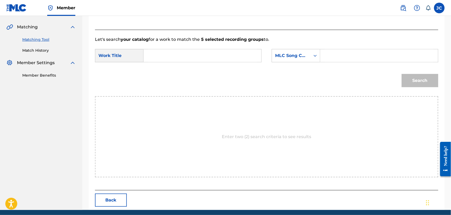
click at [181, 56] on input "Search Form" at bounding box center [202, 55] width 109 height 13
type input "Por [DEMOGRAPHIC_DATA] Que No"
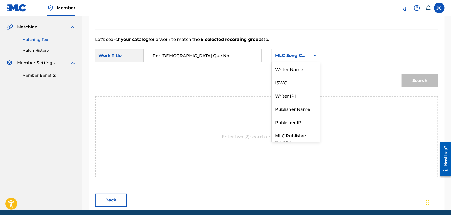
click at [302, 54] on div "MLC Song Code" at bounding box center [291, 56] width 32 height 6
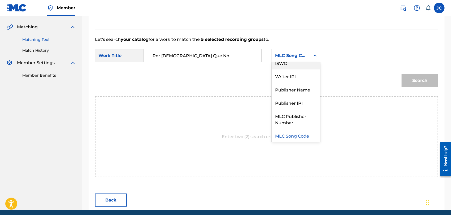
scroll to position [0, 0]
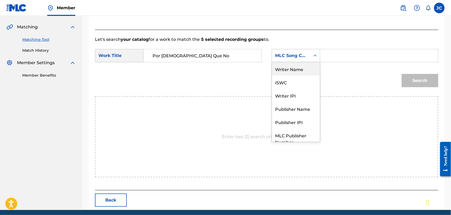
click at [298, 68] on div "Writer Name" at bounding box center [296, 68] width 48 height 13
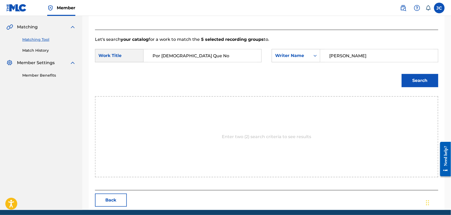
type input "[PERSON_NAME]"
click at [422, 83] on button "Search" at bounding box center [420, 80] width 37 height 13
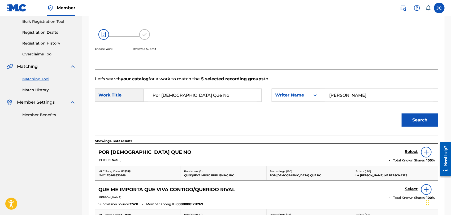
scroll to position [118, 0]
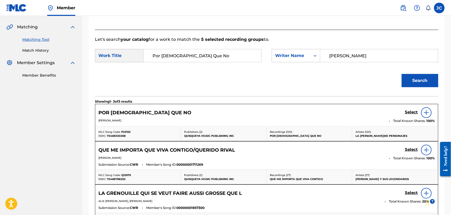
click at [429, 115] on div at bounding box center [426, 113] width 11 height 11
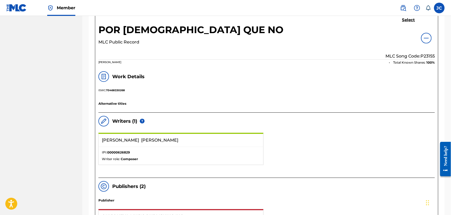
scroll to position [177, 0]
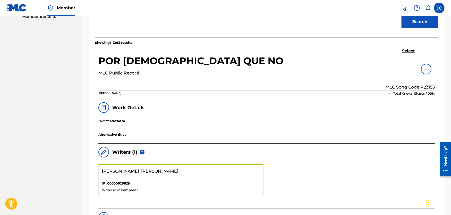
click at [408, 54] on link "Select" at bounding box center [409, 52] width 13 height 6
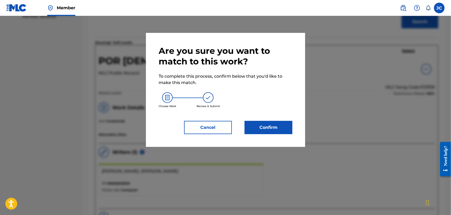
click at [268, 125] on button "Confirm" at bounding box center [269, 127] width 48 height 13
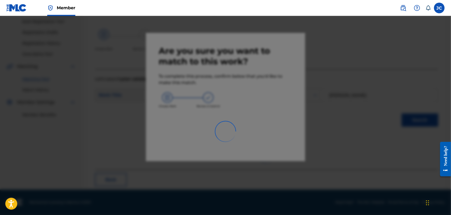
scroll to position [20, 0]
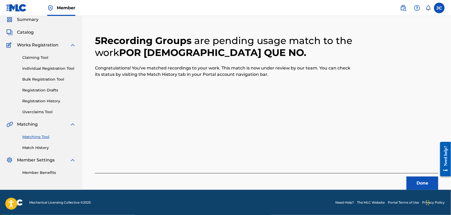
click at [427, 187] on button "Done" at bounding box center [423, 183] width 32 height 13
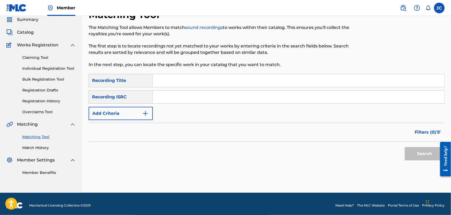
drag, startPoint x: 237, startPoint y: 94, endPoint x: 246, endPoint y: 95, distance: 8.5
click at [237, 94] on input "Search Form" at bounding box center [299, 97] width 292 height 13
type input "NLE802200652"
click at [418, 149] on button "Search" at bounding box center [425, 153] width 40 height 13
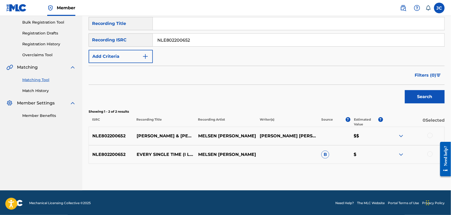
scroll to position [78, 0]
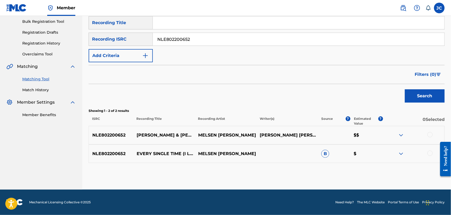
click at [429, 136] on div at bounding box center [430, 134] width 5 height 5
click at [431, 134] on img at bounding box center [430, 134] width 5 height 5
click at [430, 157] on div "NLE802200652 EVERY SINGLE TIME (I LOOK AT YOU) [PERSON_NAME] [PERSON_NAME] B $" at bounding box center [267, 154] width 356 height 19
click at [429, 154] on div at bounding box center [430, 153] width 5 height 5
click at [430, 136] on div at bounding box center [430, 134] width 5 height 5
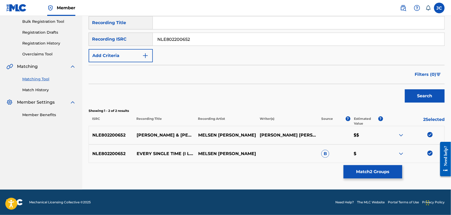
click at [367, 171] on button "Match 2 Groups" at bounding box center [373, 171] width 59 height 13
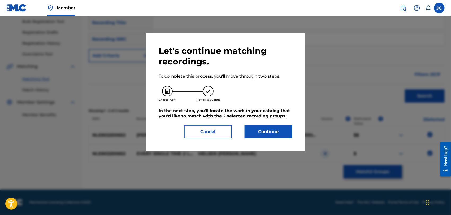
click at [270, 127] on button "Continue" at bounding box center [269, 131] width 48 height 13
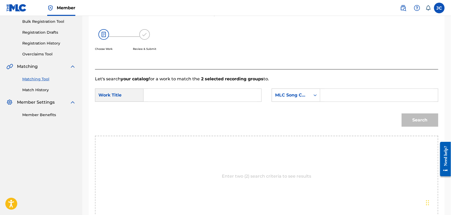
click at [189, 95] on input "Search Form" at bounding box center [202, 95] width 109 height 13
type input "Every Single Time"
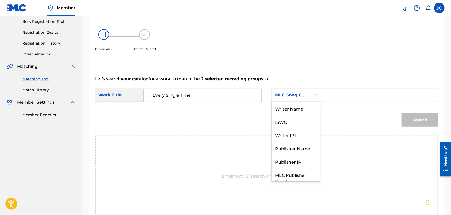
click at [291, 96] on div "MLC Song Code" at bounding box center [291, 95] width 32 height 6
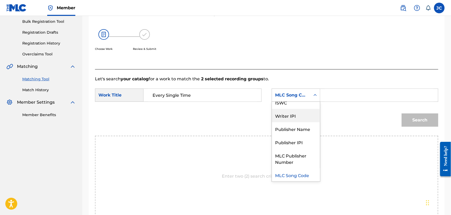
scroll to position [0, 0]
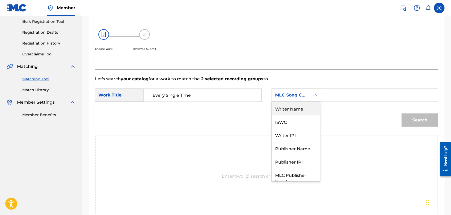
drag, startPoint x: 291, startPoint y: 110, endPoint x: 325, endPoint y: 103, distance: 34.5
click at [297, 109] on div "Writer Name" at bounding box center [296, 108] width 48 height 13
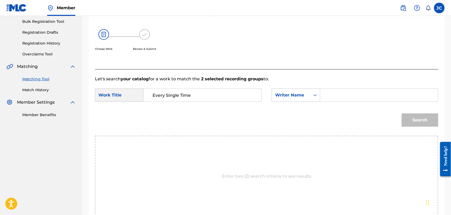
click at [334, 101] on input "Search Form" at bounding box center [379, 95] width 109 height 13
type input "Melsen"
click at [428, 124] on button "Search" at bounding box center [420, 120] width 37 height 13
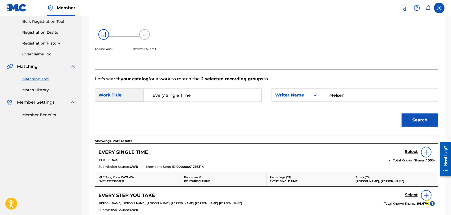
click at [423, 155] on div at bounding box center [426, 152] width 11 height 11
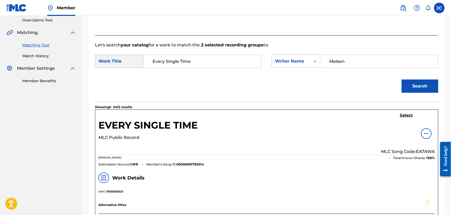
scroll to position [108, 0]
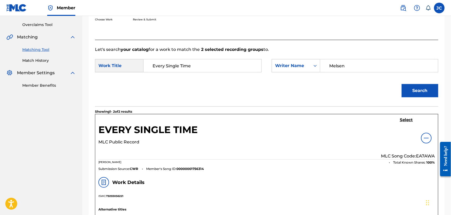
click at [403, 122] on h5 "Select" at bounding box center [406, 120] width 13 height 5
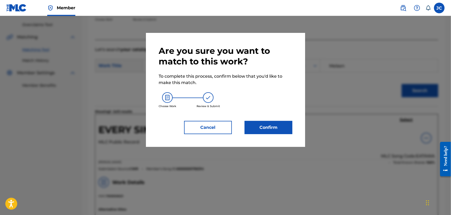
click at [286, 129] on button "Confirm" at bounding box center [269, 127] width 48 height 13
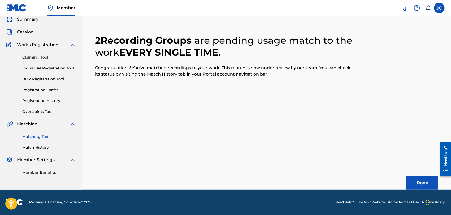
scroll to position [20, 0]
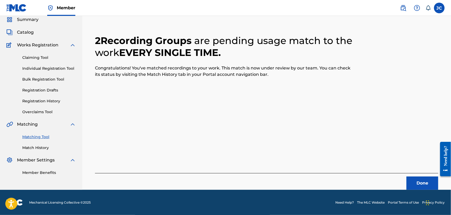
click at [422, 182] on button "Done" at bounding box center [423, 183] width 32 height 13
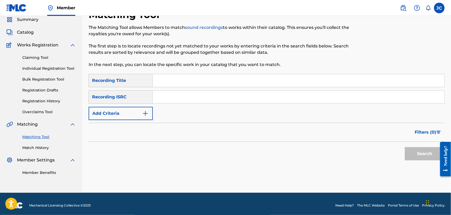
click at [245, 95] on input "Search Form" at bounding box center [299, 97] width 292 height 13
type input "NLF711901353"
click at [417, 152] on button "Search" at bounding box center [425, 153] width 40 height 13
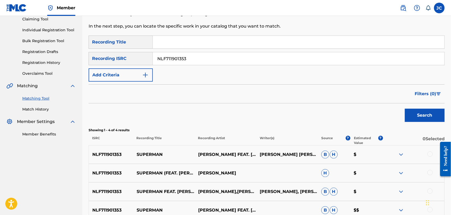
scroll to position [116, 0]
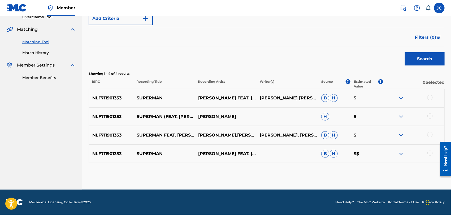
click at [431, 101] on div at bounding box center [414, 98] width 62 height 6
click at [427, 100] on div at bounding box center [414, 98] width 62 height 6
click at [430, 100] on div at bounding box center [430, 97] width 5 height 5
click at [432, 117] on div at bounding box center [430, 116] width 5 height 5
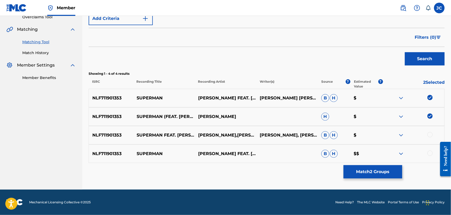
click at [430, 140] on div "NLF711901353 SUPERMAN FEAT. [PERSON_NAME] [PERSON_NAME],[PERSON_NAME] [PERSON_N…" at bounding box center [267, 135] width 356 height 19
click at [429, 137] on div at bounding box center [430, 134] width 5 height 5
click at [432, 151] on div at bounding box center [430, 153] width 5 height 5
click at [362, 172] on button "Match 4 Groups" at bounding box center [373, 171] width 59 height 13
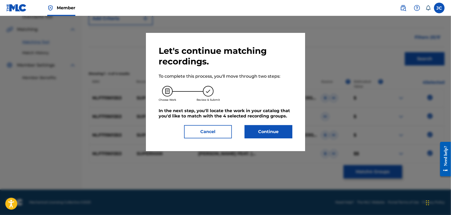
click at [282, 125] on button "Continue" at bounding box center [269, 131] width 48 height 13
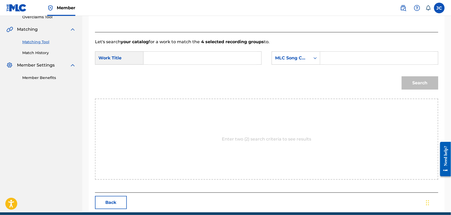
click at [148, 61] on div "Search Form" at bounding box center [203, 58] width 118 height 13
click at [157, 61] on input "Search Form" at bounding box center [202, 58] width 109 height 13
type input "Superman"
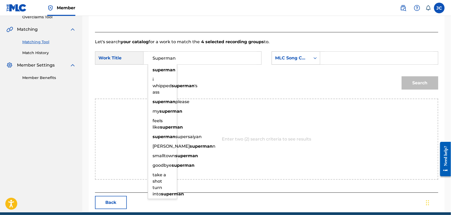
click at [276, 57] on div "MLC Song Code" at bounding box center [291, 58] width 32 height 6
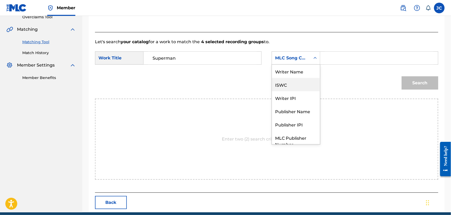
scroll to position [0, 0]
drag, startPoint x: 292, startPoint y: 75, endPoint x: 313, endPoint y: 70, distance: 21.6
click at [295, 75] on div "Writer Name" at bounding box center [296, 71] width 48 height 13
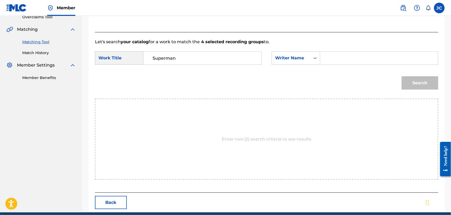
click at [340, 62] on input "Search Form" at bounding box center [379, 58] width 109 height 13
click at [409, 85] on button "Search" at bounding box center [420, 82] width 37 height 13
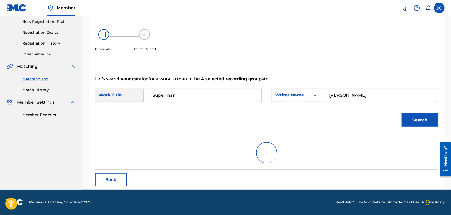
scroll to position [55, 0]
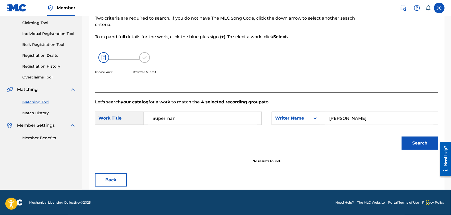
drag, startPoint x: 371, startPoint y: 120, endPoint x: 294, endPoint y: 121, distance: 77.0
click at [294, 121] on div "SearchWithCriteriab034063a-05b2-4a0b-a31b-ef61b9c5d85b Writer Name [PERSON_NAME]" at bounding box center [355, 118] width 167 height 13
type input "Hope"
click at [419, 146] on button "Search" at bounding box center [420, 143] width 37 height 13
drag, startPoint x: 32, startPoint y: 115, endPoint x: 47, endPoint y: 133, distance: 23.2
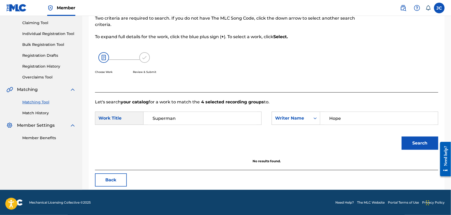
click at [32, 115] on link "Match History" at bounding box center [49, 113] width 54 height 6
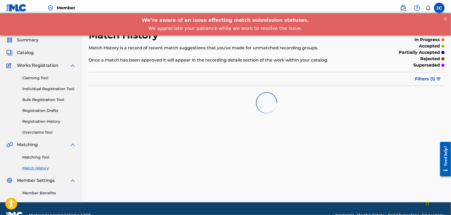
click at [46, 158] on link "Matching Tool" at bounding box center [49, 158] width 54 height 6
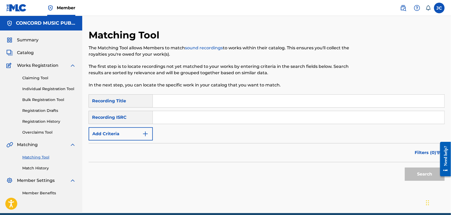
drag, startPoint x: 202, startPoint y: 98, endPoint x: 193, endPoint y: 106, distance: 11.8
click at [202, 98] on input "Search Form" at bounding box center [299, 101] width 292 height 13
type input "Superman"
drag, startPoint x: 134, startPoint y: 133, endPoint x: 135, endPoint y: 135, distance: 2.8
click at [134, 133] on button "Add Criteria" at bounding box center [121, 133] width 64 height 13
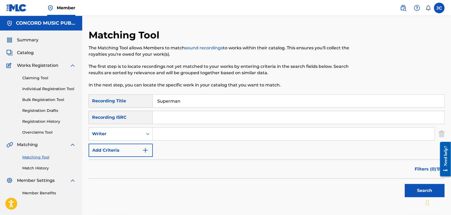
click at [180, 139] on input "Search Form" at bounding box center [294, 134] width 282 height 13
type input "HOPE"
click at [425, 190] on button "Search" at bounding box center [425, 190] width 40 height 13
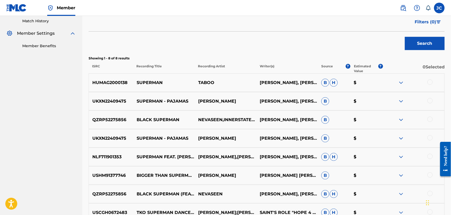
click at [432, 83] on div at bounding box center [430, 82] width 5 height 5
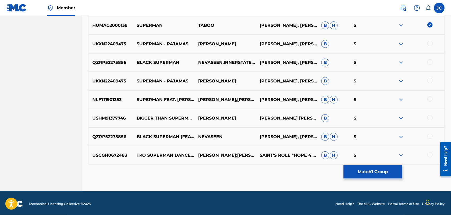
scroll to position [206, 0]
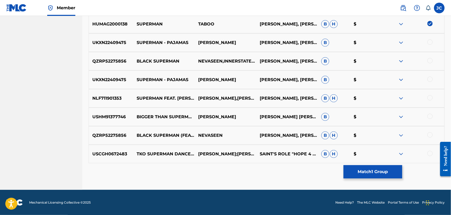
click at [367, 172] on button "Match 1 Group" at bounding box center [373, 171] width 59 height 13
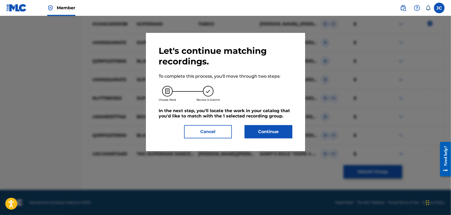
click at [295, 129] on div "Let's continue matching recordings. To complete this process, you'll move throu…" at bounding box center [225, 92] width 159 height 118
drag, startPoint x: 293, startPoint y: 130, endPoint x: 283, endPoint y: 129, distance: 10.1
click at [285, 130] on div "Let's continue matching recordings. To complete this process, you'll move throu…" at bounding box center [225, 92] width 159 height 118
click at [283, 128] on button "Continue" at bounding box center [269, 131] width 48 height 13
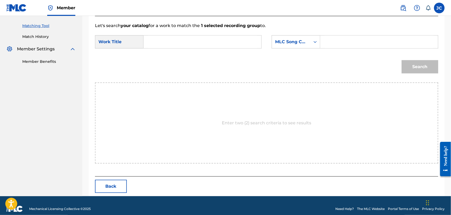
scroll to position [138, 0]
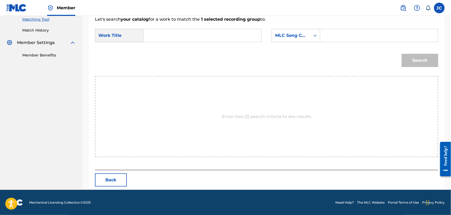
click at [340, 36] on input "Search Form" at bounding box center [379, 35] width 109 height 13
type input "Superman"
click at [225, 38] on input "Search Form" at bounding box center [202, 35] width 109 height 13
type input "Superman"
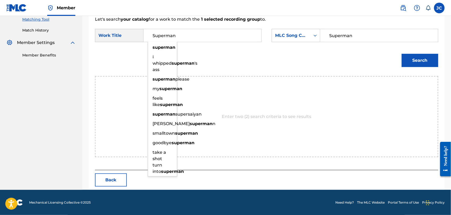
click at [307, 43] on div "SearchWithCriteria9cfd86b8-af4b-425d-a996-b44494d3af6c Work Title Superman supe…" at bounding box center [267, 37] width 344 height 16
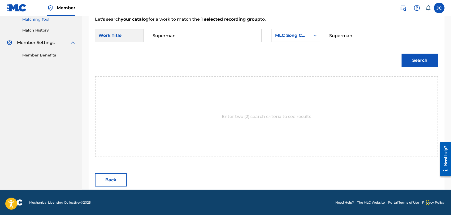
click at [306, 38] on div "MLC Song Code" at bounding box center [291, 35] width 32 height 6
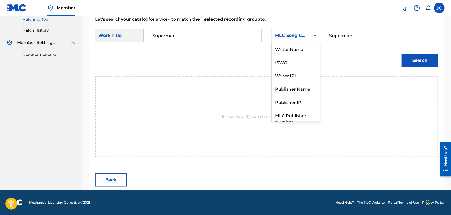
scroll to position [0, 0]
click at [300, 44] on div "Writer Name" at bounding box center [296, 48] width 48 height 13
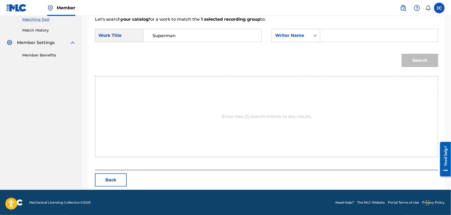
click at [357, 36] on input "Search Form" at bounding box center [379, 35] width 109 height 13
type input "HOPE"
click at [404, 58] on button "Search" at bounding box center [420, 60] width 37 height 13
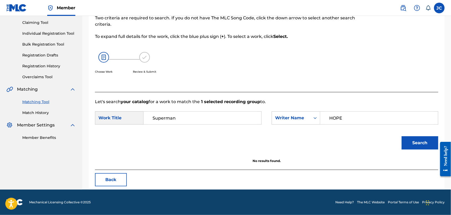
scroll to position [55, 0]
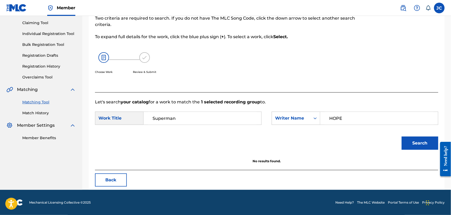
click at [48, 112] on link "Match History" at bounding box center [49, 113] width 54 height 6
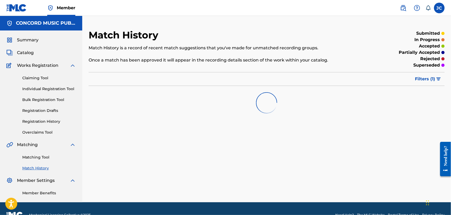
click at [47, 159] on link "Matching Tool" at bounding box center [49, 158] width 54 height 6
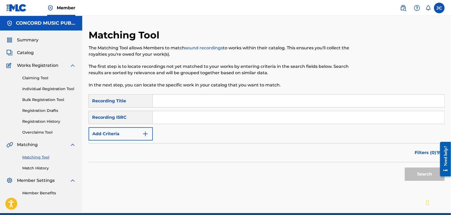
drag, startPoint x: 195, startPoint y: 120, endPoint x: 196, endPoint y: 124, distance: 3.8
click at [195, 120] on input "Search Form" at bounding box center [299, 117] width 292 height 13
click at [419, 177] on button "Search" at bounding box center [425, 174] width 40 height 13
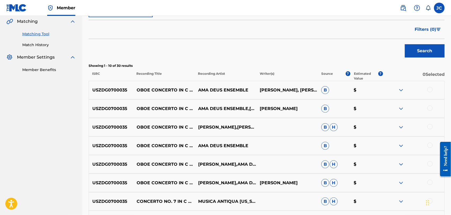
scroll to position [57, 0]
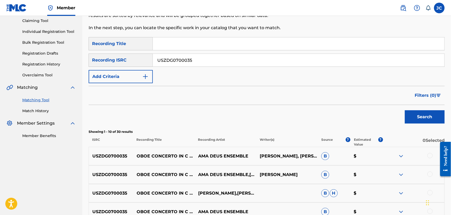
drag, startPoint x: 219, startPoint y: 56, endPoint x: 148, endPoint y: 57, distance: 70.9
click at [148, 56] on div "SearchWithCriteria456414cd-1bac-4cfa-86c5-8a4e166062cc Recording ISRC USZDG0700…" at bounding box center [267, 60] width 356 height 13
click at [419, 120] on button "Search" at bounding box center [425, 116] width 40 height 13
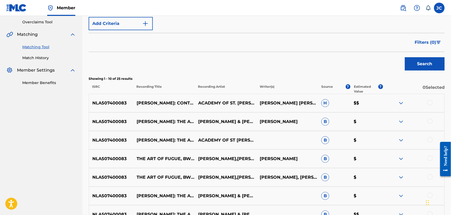
scroll to position [46, 0]
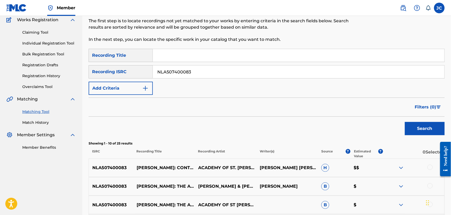
drag, startPoint x: 195, startPoint y: 71, endPoint x: 173, endPoint y: 77, distance: 23.5
click at [131, 71] on div "SearchWithCriteria456414cd-1bac-4cfa-86c5-8a4e166062cc Recording ISRC NLA507400…" at bounding box center [267, 71] width 356 height 13
click at [414, 131] on button "Search" at bounding box center [425, 128] width 40 height 13
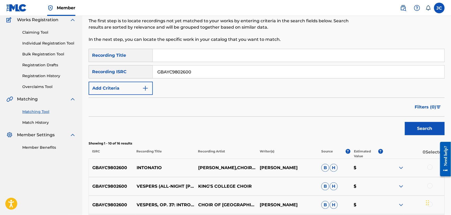
click at [218, 76] on input "GBAYC9802600" at bounding box center [299, 72] width 292 height 13
click at [400, 125] on div "Search" at bounding box center [267, 127] width 356 height 21
click at [403, 125] on div "Search" at bounding box center [424, 127] width 42 height 21
click at [410, 128] on button "Search" at bounding box center [425, 128] width 40 height 13
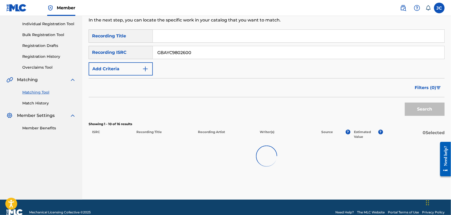
scroll to position [75, 0]
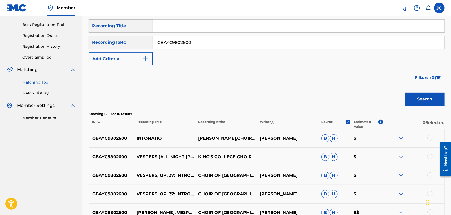
drag, startPoint x: 209, startPoint y: 47, endPoint x: 161, endPoint y: 48, distance: 48.1
click at [161, 48] on input "GBAYC9802600" at bounding box center [299, 42] width 292 height 13
click at [167, 44] on input "GBAYC9802600" at bounding box center [299, 42] width 292 height 13
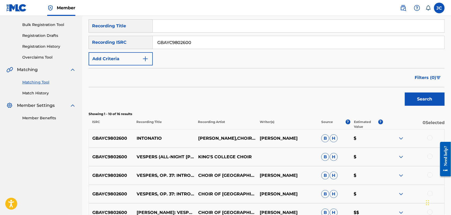
click at [167, 44] on input "GBAYC9802600" at bounding box center [299, 42] width 292 height 13
type input "USRW50200176"
click at [424, 105] on button "Search" at bounding box center [425, 99] width 40 height 13
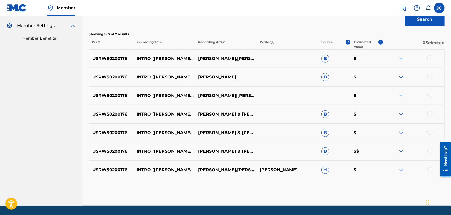
scroll to position [164, 0]
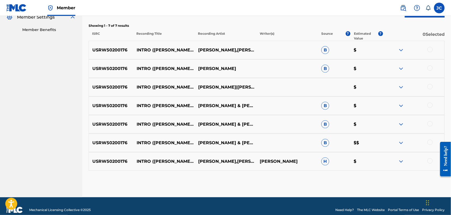
click at [430, 52] on div at bounding box center [414, 50] width 62 height 6
click at [432, 67] on div at bounding box center [430, 68] width 5 height 5
click at [430, 50] on div at bounding box center [430, 49] width 5 height 5
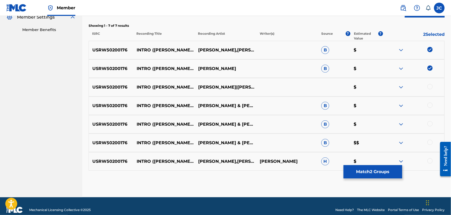
click at [433, 84] on div at bounding box center [414, 87] width 62 height 6
click at [432, 86] on div at bounding box center [430, 86] width 5 height 5
click at [431, 105] on div at bounding box center [430, 105] width 5 height 5
click at [431, 123] on div at bounding box center [430, 123] width 5 height 5
click at [431, 141] on div at bounding box center [430, 142] width 5 height 5
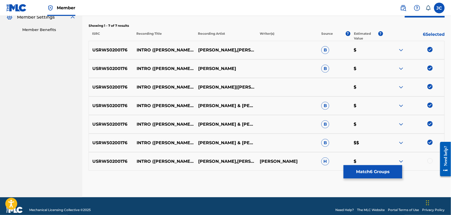
click at [432, 156] on div "USRW50200176 INTRO ([PERSON_NAME] & [PERSON_NAME]/[PERSON_NAME] VOL. 1) [PERSON…" at bounding box center [267, 161] width 356 height 19
drag, startPoint x: 431, startPoint y: 160, endPoint x: 374, endPoint y: 165, distance: 57.5
click at [431, 161] on div at bounding box center [430, 161] width 5 height 5
click at [371, 165] on div "USRW50200176 INTRO ([PERSON_NAME] & [PERSON_NAME]/[PERSON_NAME] VOL. 1) [PERSON…" at bounding box center [267, 161] width 356 height 19
click at [370, 171] on button "Match 7 Groups" at bounding box center [373, 171] width 59 height 13
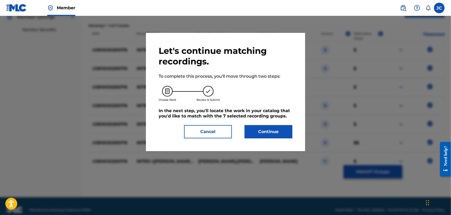
drag, startPoint x: 283, startPoint y: 136, endPoint x: 280, endPoint y: 135, distance: 3.3
click at [280, 135] on button "Continue" at bounding box center [269, 131] width 48 height 13
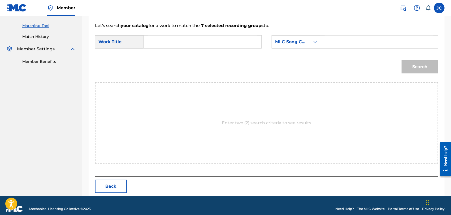
scroll to position [138, 0]
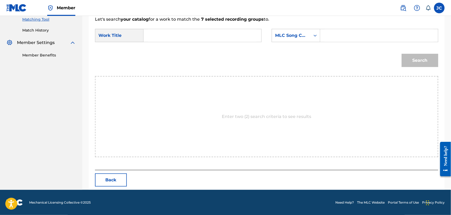
click at [157, 32] on input "Search Form" at bounding box center [202, 35] width 109 height 13
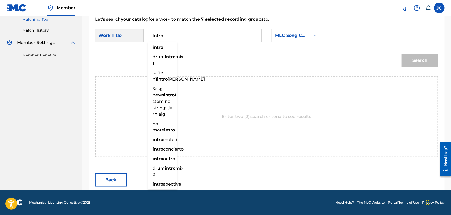
type input "Intro"
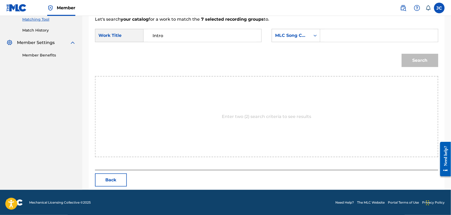
click at [369, 36] on input "Search Form" at bounding box center [379, 35] width 109 height 13
type input "[PERSON_NAME]"
drag, startPoint x: 308, startPoint y: 36, endPoint x: 308, endPoint y: 40, distance: 4.2
click at [308, 36] on div "MLC Song Code" at bounding box center [291, 36] width 39 height 10
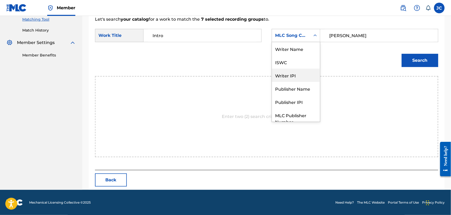
scroll to position [0, 0]
click at [303, 51] on div "Writer Name" at bounding box center [296, 48] width 48 height 13
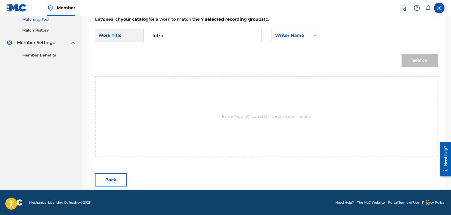
click at [405, 48] on form "SearchWithCriteria9cfd86b8-af4b-425d-a996-b44494d3af6c Work Title Intro SearchW…" at bounding box center [267, 50] width 344 height 54
click at [397, 37] on input "Search Form" at bounding box center [379, 35] width 109 height 13
type input "[PERSON_NAME]"
click at [416, 57] on button "Search" at bounding box center [420, 60] width 37 height 13
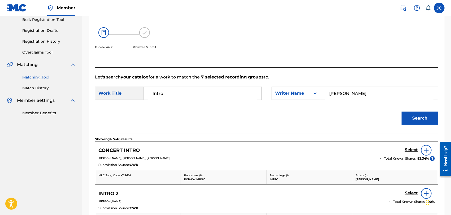
scroll to position [79, 0]
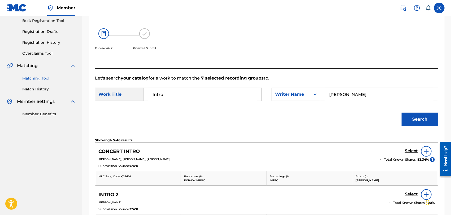
click at [46, 92] on link "Match History" at bounding box center [49, 90] width 54 height 6
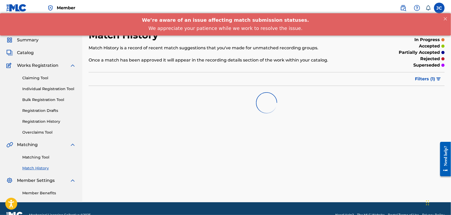
drag, startPoint x: 46, startPoint y: 157, endPoint x: 82, endPoint y: 151, distance: 37.3
click at [46, 157] on link "Matching Tool" at bounding box center [49, 158] width 54 height 6
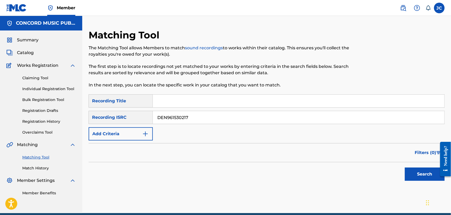
click at [413, 170] on button "Search" at bounding box center [425, 174] width 40 height 13
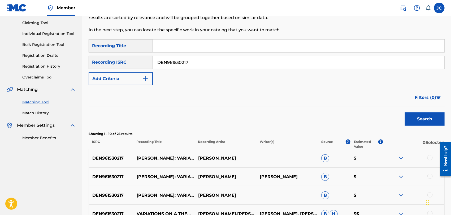
scroll to position [59, 0]
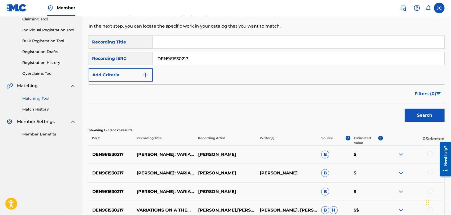
drag, startPoint x: 201, startPoint y: 60, endPoint x: 163, endPoint y: 60, distance: 38.0
click at [163, 60] on input "DEN961530217" at bounding box center [299, 58] width 292 height 13
click at [167, 60] on input "DEN961530217" at bounding box center [299, 58] width 292 height 13
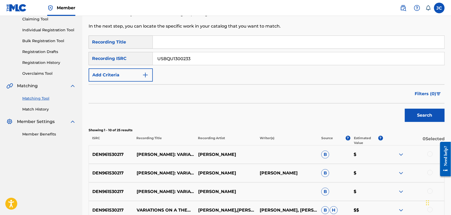
type input "USBQU1300233"
drag, startPoint x: 419, startPoint y: 126, endPoint x: 421, endPoint y: 122, distance: 5.0
click at [420, 123] on div "SearchWithCriteria2585d456-9b05-4a9a-9811-b04da0de487a Recording Title SearchWi…" at bounding box center [267, 190] width 356 height 309
click at [421, 122] on button "Search" at bounding box center [425, 115] width 40 height 13
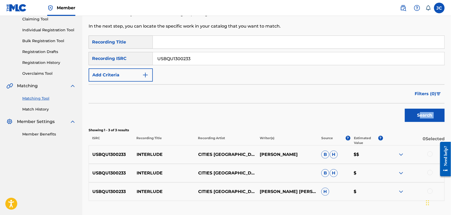
click at [197, 64] on input "USBQU1300233" at bounding box center [299, 58] width 292 height 13
click at [198, 63] on input "USBQU1300233" at bounding box center [299, 58] width 292 height 13
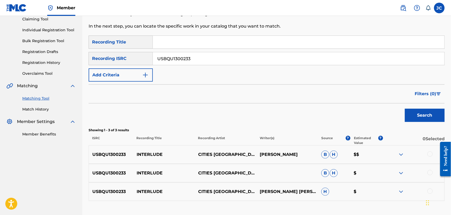
click at [402, 114] on div "Search" at bounding box center [267, 114] width 356 height 21
click at [413, 115] on button "Search" at bounding box center [425, 115] width 40 height 13
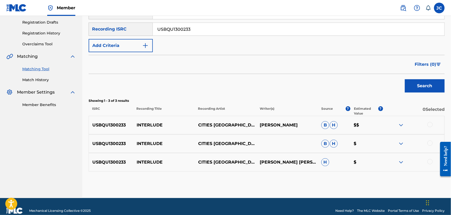
click at [431, 126] on div at bounding box center [430, 124] width 5 height 5
click at [431, 145] on div at bounding box center [430, 143] width 5 height 5
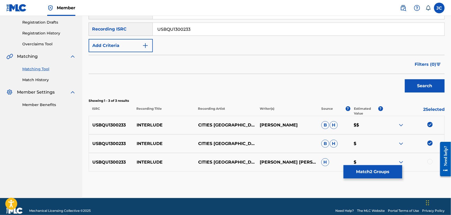
click at [428, 165] on div at bounding box center [414, 162] width 62 height 6
click at [429, 165] on div at bounding box center [414, 162] width 62 height 6
click at [432, 162] on div at bounding box center [430, 161] width 5 height 5
click at [373, 180] on div "Matching Tool The Matching Tool allows Members to match sound recordings to wor…" at bounding box center [267, 70] width 356 height 258
click at [374, 162] on p "$" at bounding box center [367, 162] width 33 height 6
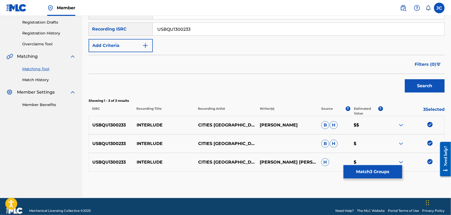
click at [376, 176] on button "Match 3 Groups" at bounding box center [373, 171] width 59 height 13
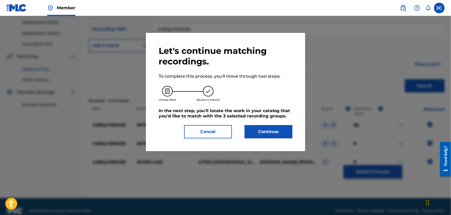
click at [288, 137] on button "Continue" at bounding box center [269, 131] width 48 height 13
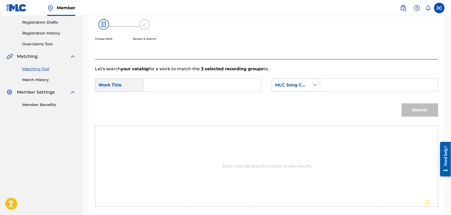
click at [186, 75] on form "SearchWithCriteria9cfd86b8-af4b-425d-a996-b44494d3af6c Work Title SearchWithCri…" at bounding box center [267, 99] width 344 height 54
drag, startPoint x: 187, startPoint y: 79, endPoint x: 187, endPoint y: 83, distance: 4.3
click at [187, 80] on input "Search Form" at bounding box center [202, 85] width 109 height 13
type input "Interlude"
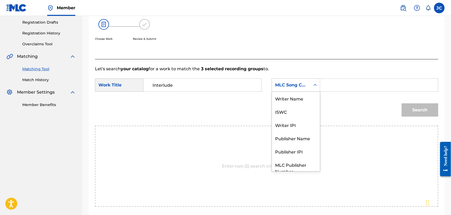
click at [303, 82] on div "MLC Song Code" at bounding box center [291, 85] width 32 height 6
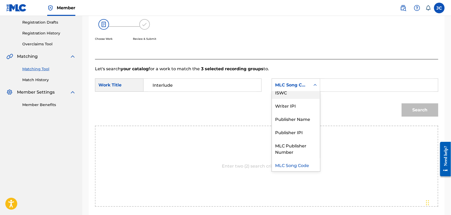
scroll to position [0, 0]
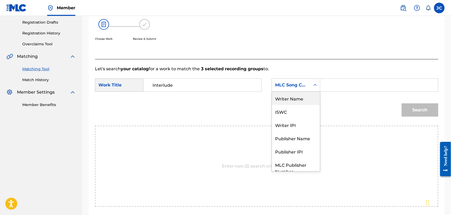
click at [301, 96] on div "Writer Name" at bounding box center [296, 98] width 48 height 13
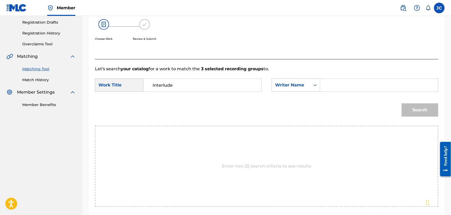
drag, startPoint x: 352, startPoint y: 92, endPoint x: 355, endPoint y: 92, distance: 3.2
click at [352, 92] on div "SearchWithCriteria9cfd86b8-af4b-425d-a996-b44494d3af6c Work Title Interlude Sea…" at bounding box center [267, 87] width 344 height 16
click at [362, 88] on input "Search Form" at bounding box center [379, 85] width 109 height 13
type input "[PERSON_NAME]"
click at [416, 111] on button "Search" at bounding box center [420, 110] width 37 height 13
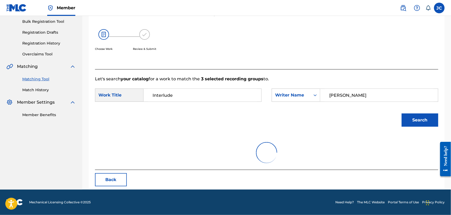
scroll to position [55, 0]
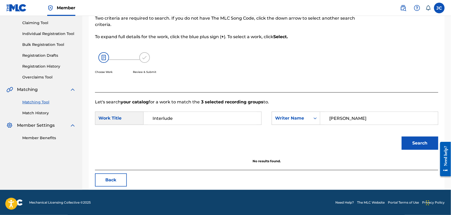
click at [46, 114] on link "Match History" at bounding box center [49, 113] width 54 height 6
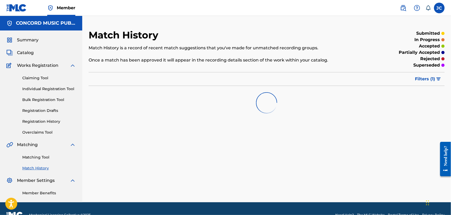
click at [39, 156] on link "Matching Tool" at bounding box center [49, 158] width 54 height 6
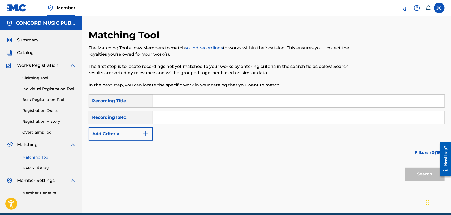
click at [188, 113] on input "Search Form" at bounding box center [299, 117] width 292 height 13
type input "USFI88300058"
drag, startPoint x: 409, startPoint y: 166, endPoint x: 413, endPoint y: 171, distance: 6.4
click at [409, 166] on div "Search" at bounding box center [424, 173] width 42 height 21
click at [413, 172] on button "Search" at bounding box center [425, 174] width 40 height 13
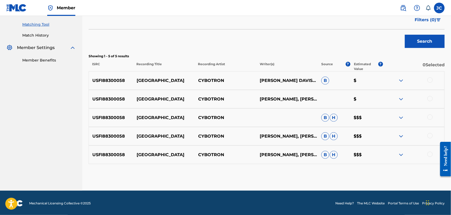
scroll to position [134, 0]
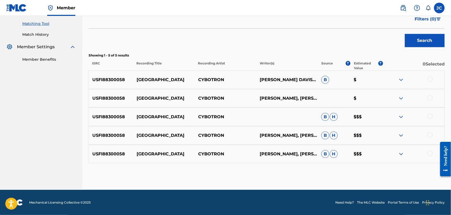
click at [430, 79] on div at bounding box center [430, 79] width 5 height 5
click at [435, 99] on div at bounding box center [414, 98] width 62 height 6
click at [434, 103] on div "USFI88300058 EL SALVADOR CYBOTRON [PERSON_NAME], [PERSON_NAME] $" at bounding box center [267, 98] width 356 height 19
click at [435, 94] on div "USFI88300058 EL SALVADOR CYBOTRON [PERSON_NAME], [PERSON_NAME] $" at bounding box center [267, 98] width 356 height 19
click at [430, 99] on div at bounding box center [430, 97] width 5 height 5
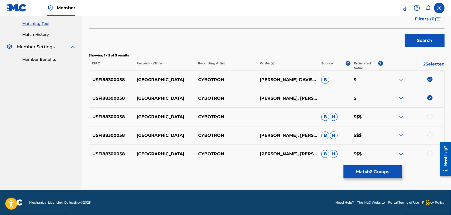
click at [431, 121] on div "USFI88300058 EL SALVADOR CYBOTRON B H $$$" at bounding box center [267, 117] width 356 height 19
click at [430, 119] on div at bounding box center [414, 117] width 62 height 6
click at [430, 117] on div at bounding box center [430, 116] width 5 height 5
click at [430, 91] on div "USFI88300058 EL SALVADOR CYBOTRON [PERSON_NAME], [PERSON_NAME] $" at bounding box center [267, 98] width 356 height 19
click at [430, 99] on div at bounding box center [414, 98] width 62 height 6
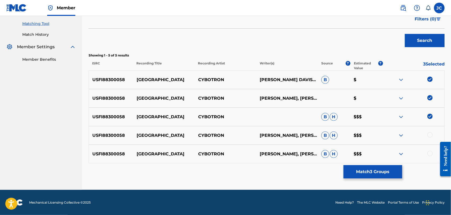
click at [428, 133] on div at bounding box center [414, 136] width 62 height 6
click at [430, 135] on div at bounding box center [430, 135] width 5 height 5
click at [429, 153] on div at bounding box center [430, 153] width 5 height 5
click at [387, 168] on button "Match 5 Groups" at bounding box center [373, 171] width 59 height 13
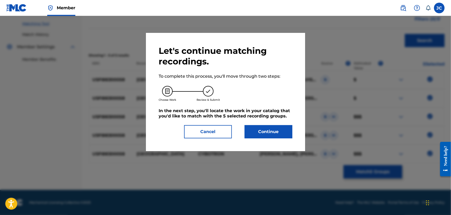
click at [271, 131] on button "Continue" at bounding box center [269, 131] width 48 height 13
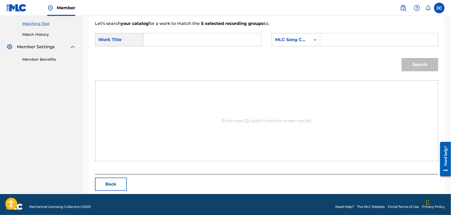
drag, startPoint x: 176, startPoint y: 28, endPoint x: 178, endPoint y: 41, distance: 13.5
click at [177, 27] on form "SearchWithCriteria9cfd86b8-af4b-425d-a996-b44494d3af6c Work Title SearchWithCri…" at bounding box center [267, 54] width 344 height 54
click at [178, 43] on input "Search Form" at bounding box center [202, 39] width 109 height 13
type input "[GEOGRAPHIC_DATA]"
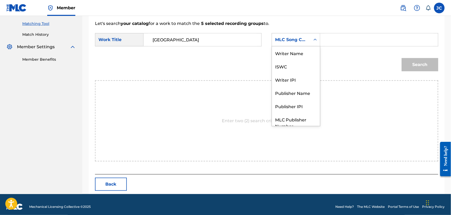
click at [313, 38] on div "Search Form" at bounding box center [316, 40] width 10 height 10
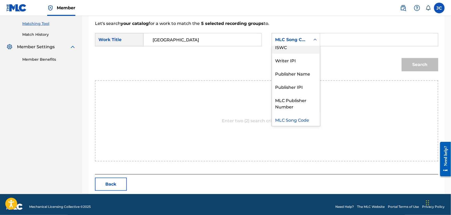
scroll to position [0, 0]
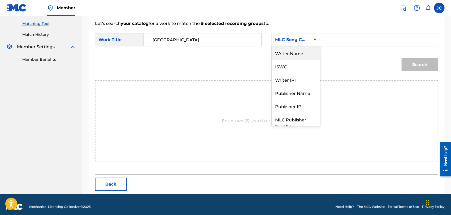
drag, startPoint x: 287, startPoint y: 52, endPoint x: 232, endPoint y: 10, distance: 69.4
click at [287, 52] on div "Writer Name" at bounding box center [296, 52] width 48 height 13
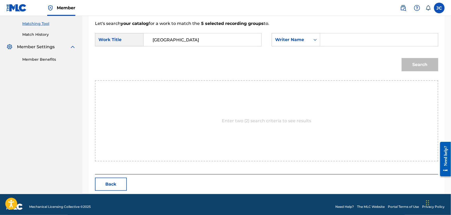
click at [354, 46] on input "Search Form" at bounding box center [379, 39] width 109 height 13
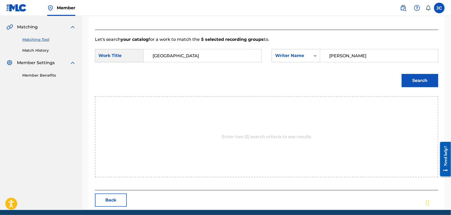
click at [414, 87] on button "Search" at bounding box center [420, 80] width 37 height 13
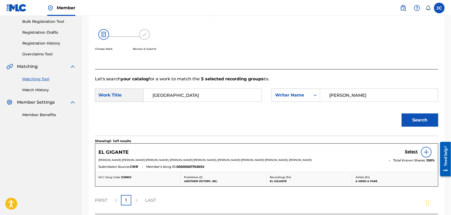
scroll to position [118, 0]
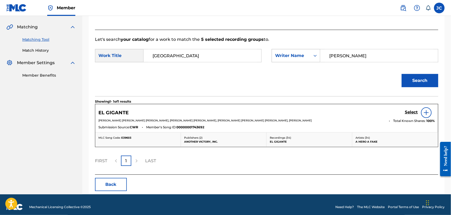
drag, startPoint x: 378, startPoint y: 50, endPoint x: 281, endPoint y: 50, distance: 97.7
click at [281, 50] on div "SearchWithCriteria859e8e61-b34c-42fa-8a9a-87c169a1bc8f Writer Name [PERSON_NAME]" at bounding box center [355, 55] width 167 height 13
type input "[PERSON_NAME]"
click at [429, 81] on button "Search" at bounding box center [420, 80] width 37 height 13
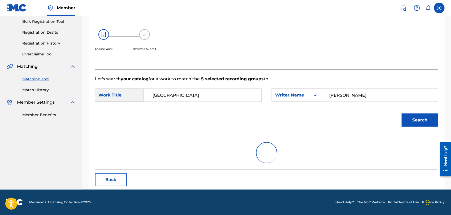
scroll to position [55, 0]
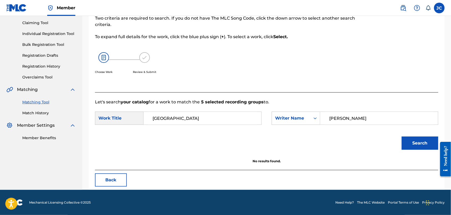
click at [33, 113] on link "Match History" at bounding box center [49, 113] width 54 height 6
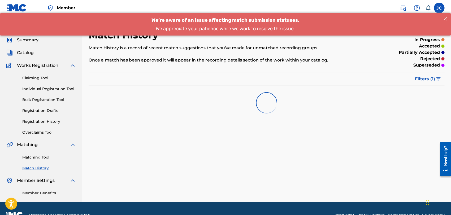
click at [44, 154] on div "Matching Tool Match History" at bounding box center [41, 159] width 70 height 23
click at [45, 157] on link "Matching Tool" at bounding box center [49, 158] width 54 height 6
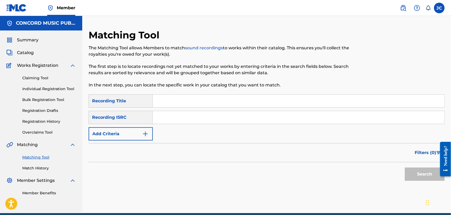
click at [192, 122] on input "Search Form" at bounding box center [299, 117] width 292 height 13
type input "JMA271800713"
click at [419, 175] on button "Search" at bounding box center [425, 174] width 40 height 13
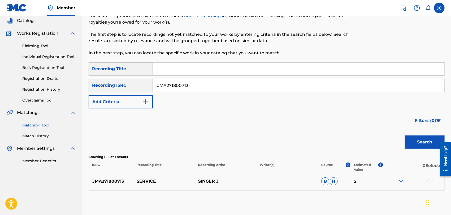
scroll to position [57, 0]
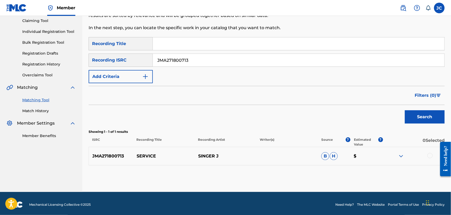
click at [430, 155] on div at bounding box center [430, 155] width 5 height 5
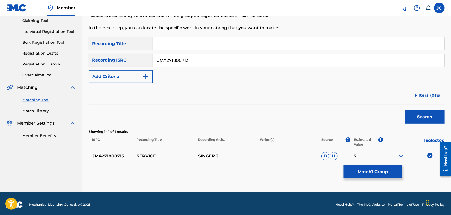
click at [349, 169] on button "Match 1 Group" at bounding box center [373, 171] width 59 height 13
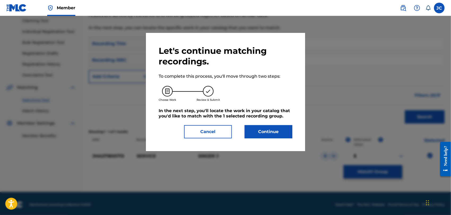
click at [268, 131] on button "Continue" at bounding box center [269, 131] width 48 height 13
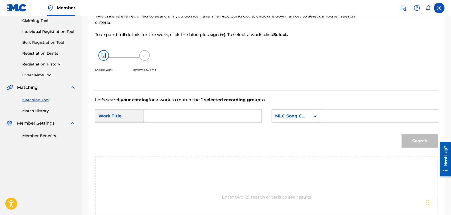
drag, startPoint x: 180, startPoint y: 139, endPoint x: 189, endPoint y: 122, distance: 19.4
click at [181, 139] on div "Search" at bounding box center [267, 143] width 344 height 28
click at [190, 118] on input "Search Form" at bounding box center [202, 116] width 109 height 13
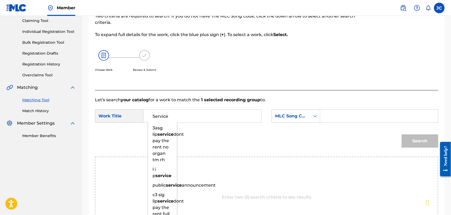
type input "Service"
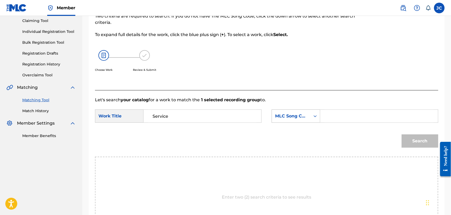
click at [305, 117] on div "MLC Song Code" at bounding box center [291, 116] width 32 height 6
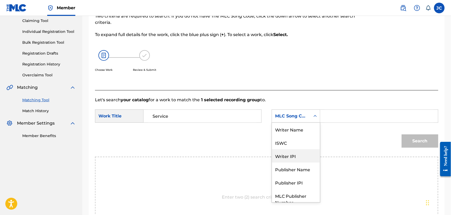
scroll to position [0, 0]
click at [303, 136] on div "ISWC" at bounding box center [296, 142] width 48 height 13
click at [306, 115] on div "ISWC" at bounding box center [291, 116] width 32 height 6
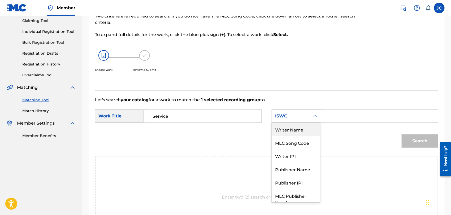
click at [302, 132] on div "Writer Name" at bounding box center [296, 129] width 48 height 13
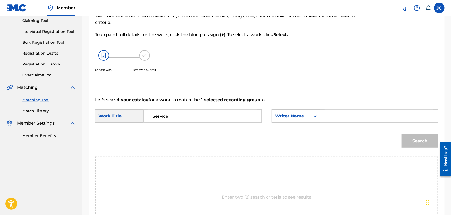
click at [338, 117] on input "Search Form" at bounding box center [379, 116] width 109 height 13
click at [349, 122] on div "Search Form" at bounding box center [380, 116] width 118 height 13
click at [362, 121] on input "Search Form" at bounding box center [379, 116] width 109 height 13
click at [408, 139] on button "Search" at bounding box center [420, 141] width 37 height 13
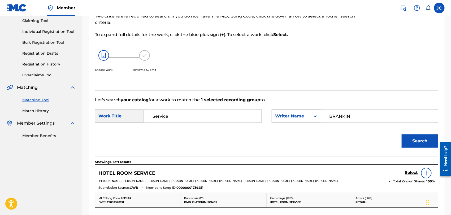
drag, startPoint x: 360, startPoint y: 109, endPoint x: 296, endPoint y: 113, distance: 63.6
click at [296, 112] on div "SearchWithCriteria43189228-677d-44f4-a82b-4b4659bdfa34 Writer Name [PERSON_NAME]" at bounding box center [355, 116] width 167 height 13
click at [420, 137] on button "Search" at bounding box center [420, 141] width 37 height 13
click at [426, 168] on div at bounding box center [426, 173] width 11 height 11
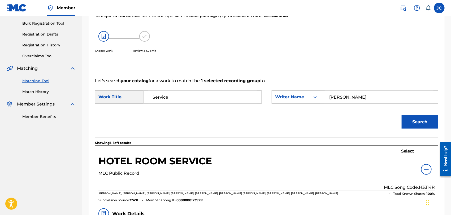
scroll to position [42, 0]
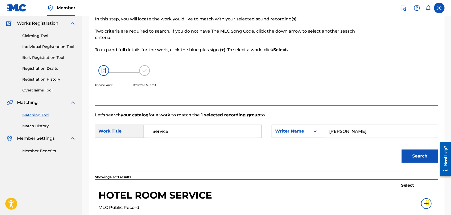
drag, startPoint x: 380, startPoint y: 133, endPoint x: 322, endPoint y: 133, distance: 57.4
click at [322, 133] on div "[PERSON_NAME]" at bounding box center [380, 131] width 118 height 13
type input "Lattibeaudiere"
click at [438, 156] on div at bounding box center [443, 159] width 15 height 43
drag, startPoint x: 398, startPoint y: 157, endPoint x: 420, endPoint y: 160, distance: 22.9
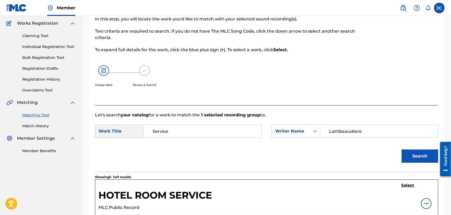
click at [406, 159] on div "Search" at bounding box center [267, 158] width 344 height 28
click at [420, 160] on button "Search" at bounding box center [420, 156] width 37 height 13
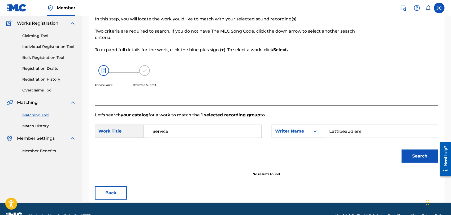
scroll to position [55, 0]
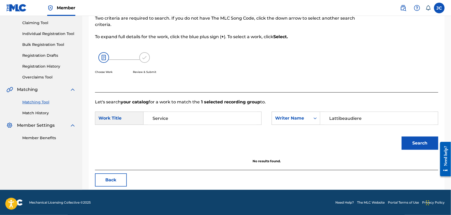
click at [47, 116] on div "Summary Catalog Works Registration Claiming Tool Individual Registration Tool B…" at bounding box center [41, 61] width 82 height 172
click at [45, 113] on link "Match History" at bounding box center [49, 113] width 54 height 6
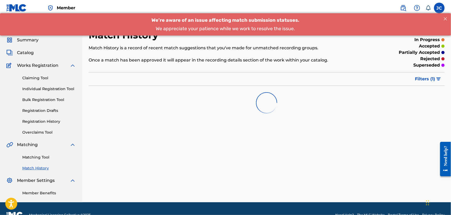
click at [36, 152] on div "Matching Tool Match History" at bounding box center [41, 159] width 70 height 23
click at [42, 156] on link "Matching Tool" at bounding box center [49, 158] width 54 height 6
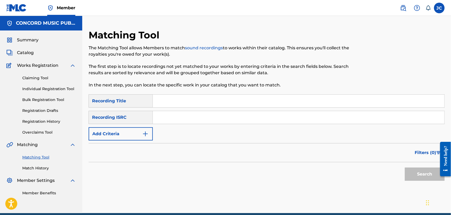
drag, startPoint x: 191, startPoint y: 104, endPoint x: 180, endPoint y: 104, distance: 10.9
click at [191, 104] on input "Search Form" at bounding box center [299, 101] width 292 height 13
type input "Service"
click at [154, 133] on div "SearchWithCriteria2585d456-9b05-4a9a-9811-b04da0de487a Recording Title Service …" at bounding box center [267, 118] width 356 height 46
click at [151, 134] on button "Add Criteria" at bounding box center [121, 133] width 64 height 13
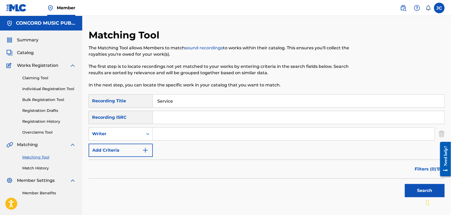
click at [197, 132] on input "Search Form" at bounding box center [294, 134] width 282 height 13
drag, startPoint x: 175, startPoint y: 137, endPoint x: 154, endPoint y: 137, distance: 21.2
click at [154, 137] on input "Service" at bounding box center [294, 134] width 282 height 13
type input "[PERSON_NAME]"
click at [423, 184] on button "Search" at bounding box center [425, 190] width 40 height 13
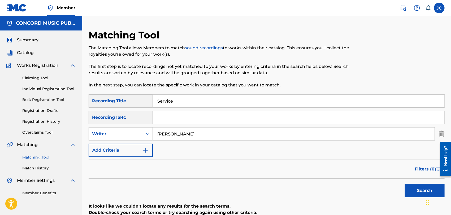
click at [40, 167] on link "Match History" at bounding box center [49, 169] width 54 height 6
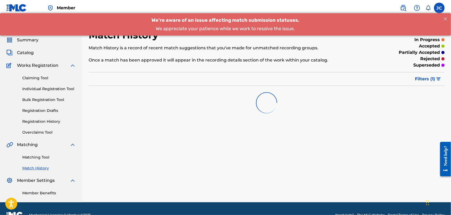
click at [46, 158] on link "Matching Tool" at bounding box center [49, 158] width 54 height 6
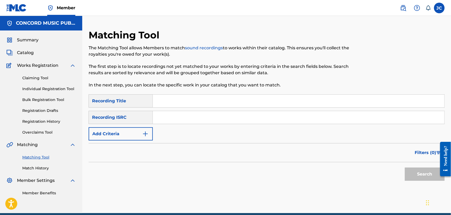
click at [181, 120] on input "Search Form" at bounding box center [299, 117] width 292 height 13
click at [414, 170] on button "Search" at bounding box center [425, 174] width 40 height 13
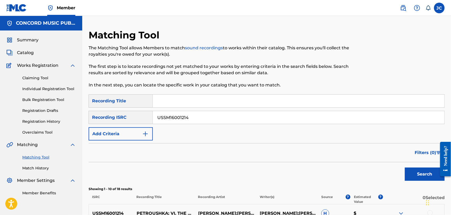
drag, startPoint x: 205, startPoint y: 109, endPoint x: 157, endPoint y: 112, distance: 47.3
click at [157, 112] on div "SearchWithCriteria2585d456-9b05-4a9a-9811-b04da0de487a Recording Title SearchWi…" at bounding box center [267, 118] width 356 height 46
drag, startPoint x: 232, startPoint y: 118, endPoint x: 119, endPoint y: 118, distance: 112.9
click at [119, 118] on div "SearchWithCriteria456414cd-1bac-4cfa-86c5-8a4e166062cc Recording ISRC USSM16001…" at bounding box center [267, 117] width 356 height 13
click at [406, 178] on button "Search" at bounding box center [425, 174] width 40 height 13
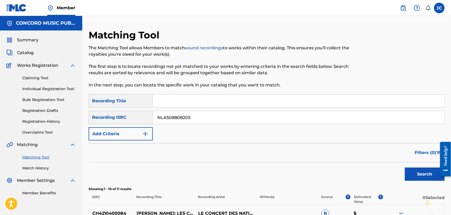
drag, startPoint x: 201, startPoint y: 115, endPoint x: 137, endPoint y: 122, distance: 64.7
click at [137, 122] on div "SearchWithCriteria456414cd-1bac-4cfa-86c5-8a4e166062cc Recording ISRC NLA508808…" at bounding box center [267, 117] width 356 height 13
click at [423, 175] on button "Search" at bounding box center [425, 174] width 40 height 13
type input "GBSMU0089967"
click at [419, 173] on button "Search" at bounding box center [425, 174] width 40 height 13
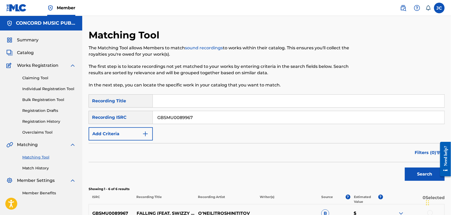
scroll to position [88, 0]
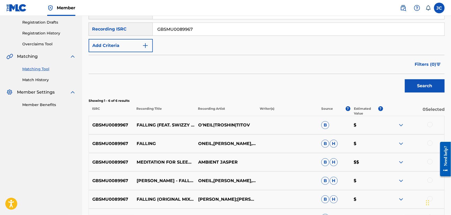
click at [429, 125] on div at bounding box center [430, 124] width 5 height 5
click at [427, 143] on div at bounding box center [414, 144] width 62 height 6
click at [429, 144] on div at bounding box center [430, 143] width 5 height 5
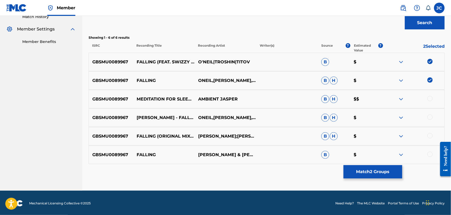
scroll to position [153, 0]
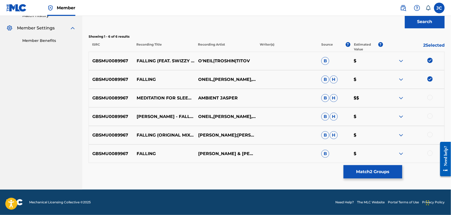
click at [433, 99] on div at bounding box center [414, 98] width 62 height 6
click at [429, 97] on div at bounding box center [430, 97] width 5 height 5
click at [429, 114] on div at bounding box center [430, 116] width 5 height 5
click at [429, 133] on div at bounding box center [430, 134] width 5 height 5
click at [431, 152] on div at bounding box center [430, 153] width 5 height 5
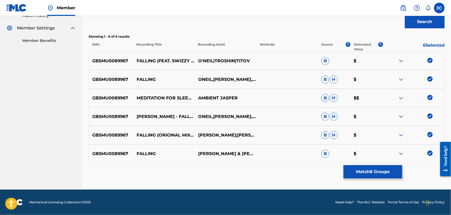
click at [403, 165] on div "Matching Tool The Matching Tool allows Members to match sound recordings to wor…" at bounding box center [267, 33] width 356 height 313
click at [385, 174] on button "Match 6 Groups" at bounding box center [373, 171] width 59 height 13
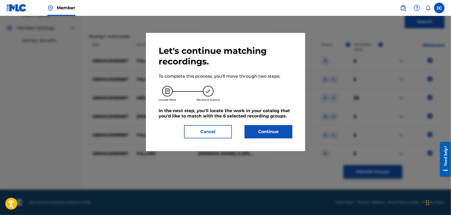
click at [286, 134] on button "Continue" at bounding box center [269, 131] width 48 height 13
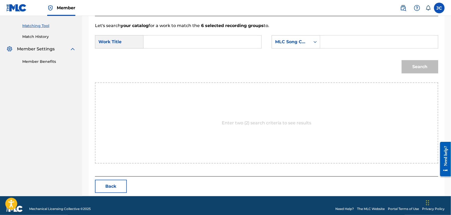
scroll to position [138, 0]
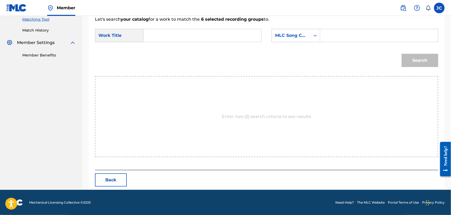
click at [164, 33] on input "Search Form" at bounding box center [202, 35] width 109 height 13
type input "Falling"
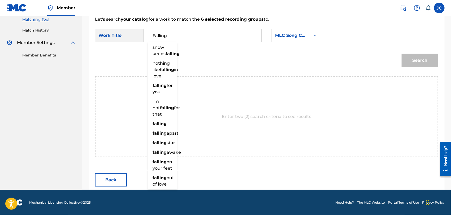
click at [313, 41] on div "Search Form" at bounding box center [316, 35] width 10 height 13
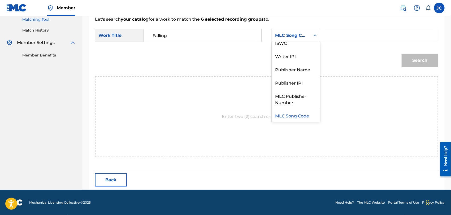
scroll to position [0, 0]
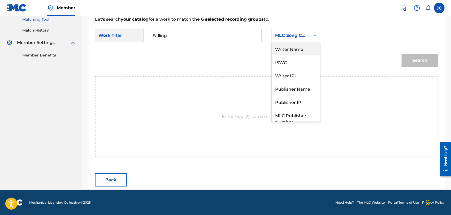
click at [304, 53] on div "Writer Name" at bounding box center [296, 48] width 48 height 13
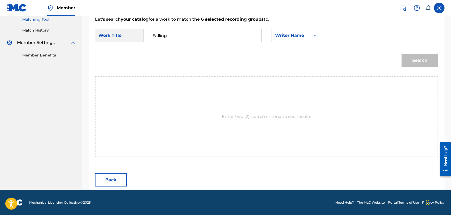
click at [349, 40] on input "Search Form" at bounding box center [379, 35] width 109 height 13
type input "[PERSON_NAME],"
click at [415, 65] on button "Search" at bounding box center [420, 60] width 37 height 13
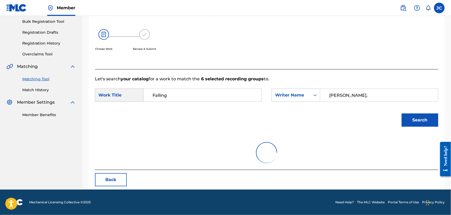
scroll to position [138, 0]
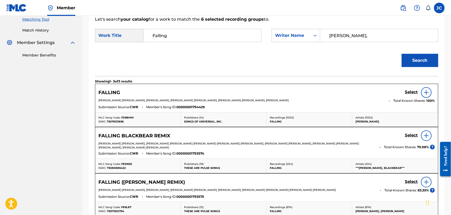
click at [387, 92] on div "FALLING Select" at bounding box center [267, 92] width 337 height 11
click at [425, 62] on button "Search" at bounding box center [420, 60] width 37 height 13
click at [429, 93] on img at bounding box center [427, 92] width 6 height 6
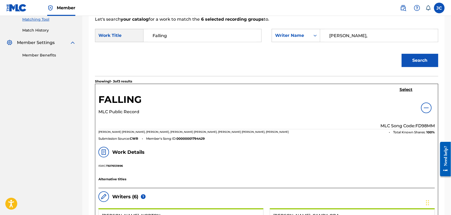
click at [405, 90] on h5 "Select" at bounding box center [406, 89] width 13 height 5
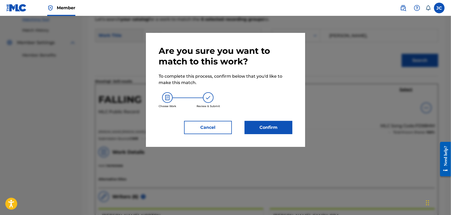
click at [274, 123] on button "Confirm" at bounding box center [269, 127] width 48 height 13
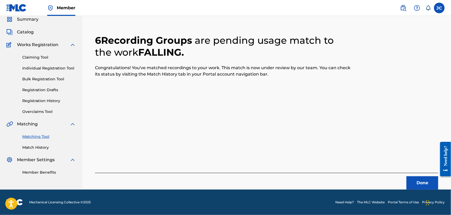
scroll to position [20, 0]
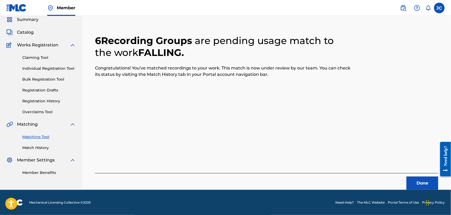
click at [420, 182] on button "Done" at bounding box center [423, 183] width 32 height 13
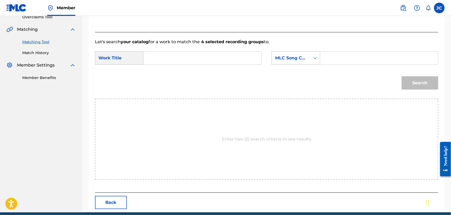
click at [310, 62] on div "MLC Song Code" at bounding box center [291, 58] width 39 height 10
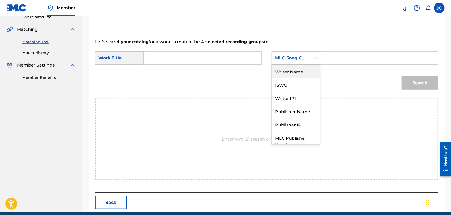
drag, startPoint x: 309, startPoint y: 71, endPoint x: 333, endPoint y: 65, distance: 25.1
click at [309, 71] on div "Writer Name" at bounding box center [296, 71] width 48 height 13
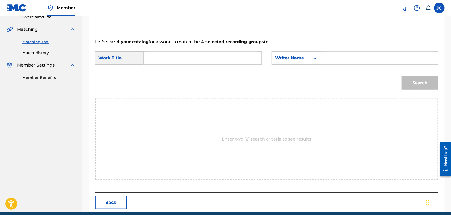
click at [338, 63] on input "Search Form" at bounding box center [379, 58] width 109 height 13
type input "Cruz"
click at [175, 65] on div "SearchWithCriteria1bf9a6cf-1e3b-4264-baad-0afbe31eefad Work Title SearchWithCri…" at bounding box center [267, 60] width 344 height 16
drag, startPoint x: 178, startPoint y: 57, endPoint x: 271, endPoint y: 77, distance: 95.0
click at [179, 57] on input "Search Form" at bounding box center [202, 58] width 109 height 13
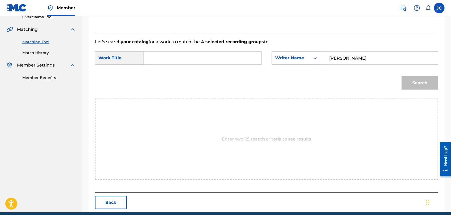
paste input "Feliz Compleaños"
type input "Feliz Compleaños"
click at [430, 88] on button "Search" at bounding box center [420, 82] width 37 height 13
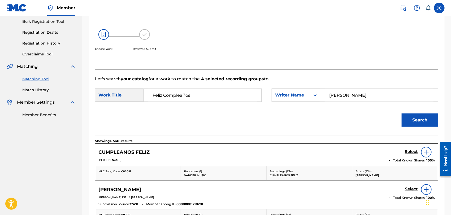
scroll to position [116, 0]
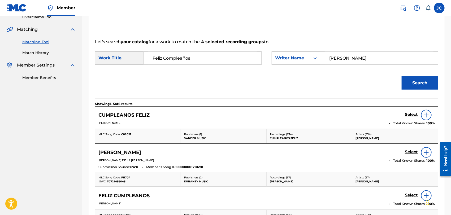
click at [427, 116] on img at bounding box center [427, 115] width 6 height 6
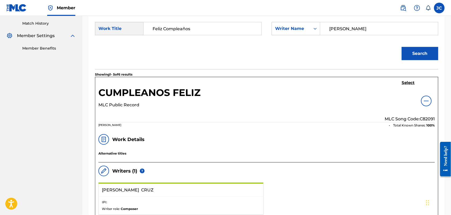
scroll to position [0, 0]
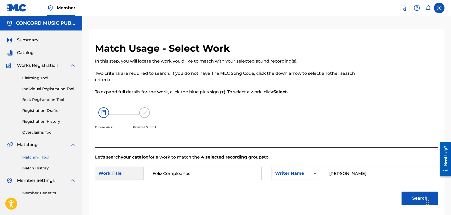
click at [34, 170] on link "Match History" at bounding box center [49, 169] width 54 height 6
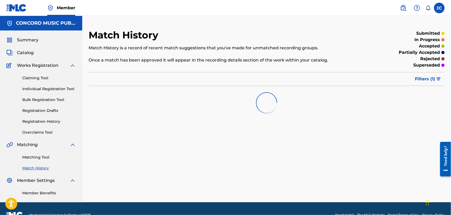
click at [44, 156] on link "Matching Tool" at bounding box center [49, 158] width 54 height 6
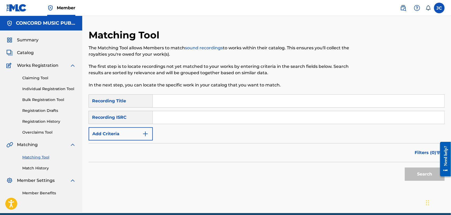
drag, startPoint x: 189, startPoint y: 126, endPoint x: 173, endPoint y: 117, distance: 17.7
paste input "GBLWD8503809"
click at [419, 176] on button "Search" at bounding box center [425, 174] width 40 height 13
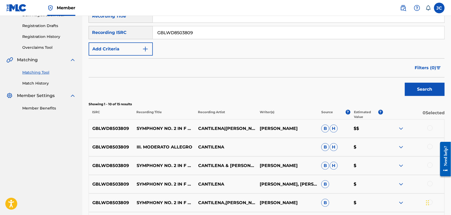
scroll to position [28, 0]
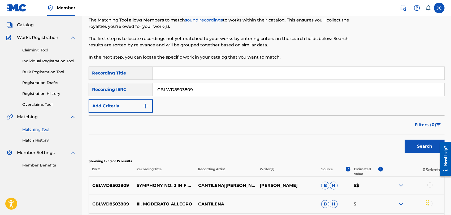
drag, startPoint x: 201, startPoint y: 85, endPoint x: 153, endPoint y: 88, distance: 47.9
click at [153, 88] on div "SearchWithCriteria75827739-36c8-43ee-a18a-b8b25b52f094 Recording ISRC GBLWD8503…" at bounding box center [267, 89] width 356 height 13
paste input "USBAE2095808"
type input "USBAE2095808"
click at [423, 148] on button "Search" at bounding box center [425, 146] width 40 height 13
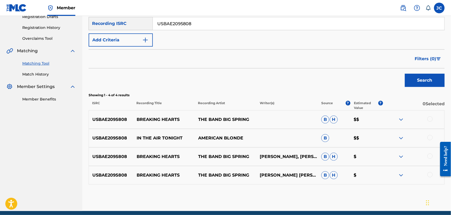
scroll to position [116, 0]
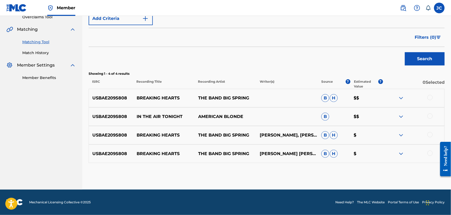
click at [431, 95] on div at bounding box center [430, 97] width 5 height 5
click at [431, 114] on div at bounding box center [430, 116] width 5 height 5
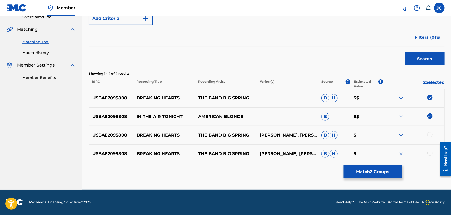
click at [431, 138] on div at bounding box center [414, 135] width 62 height 6
click at [430, 135] on div at bounding box center [430, 134] width 5 height 5
click at [432, 154] on div at bounding box center [430, 153] width 5 height 5
click at [383, 171] on button "Match 4 Groups" at bounding box center [373, 171] width 59 height 13
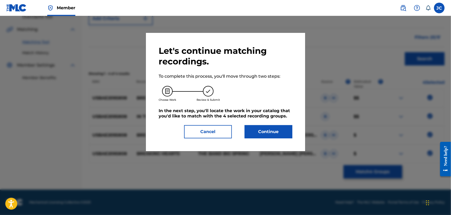
click at [260, 133] on button "Continue" at bounding box center [269, 131] width 48 height 13
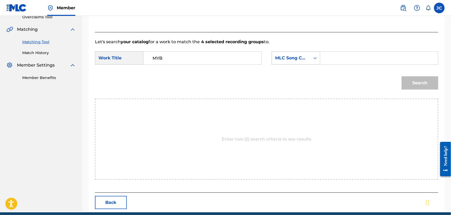
type input "MYB"
click at [307, 58] on div "MLC Song Code" at bounding box center [291, 58] width 32 height 6
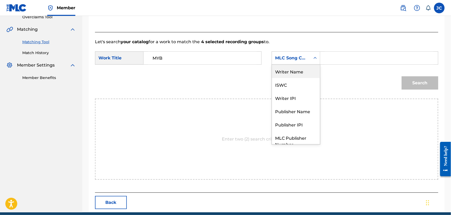
click at [292, 70] on div "Writer Name" at bounding box center [296, 71] width 48 height 13
